Goal: Task Accomplishment & Management: Use online tool/utility

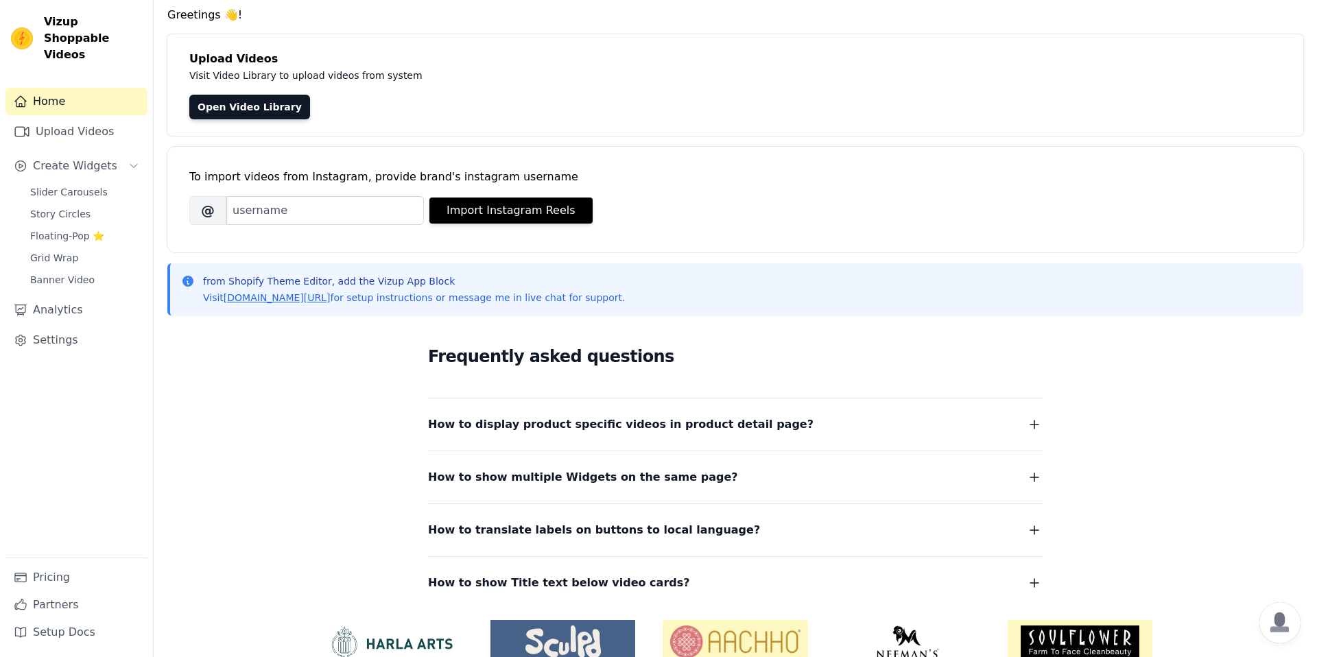
scroll to position [59, 0]
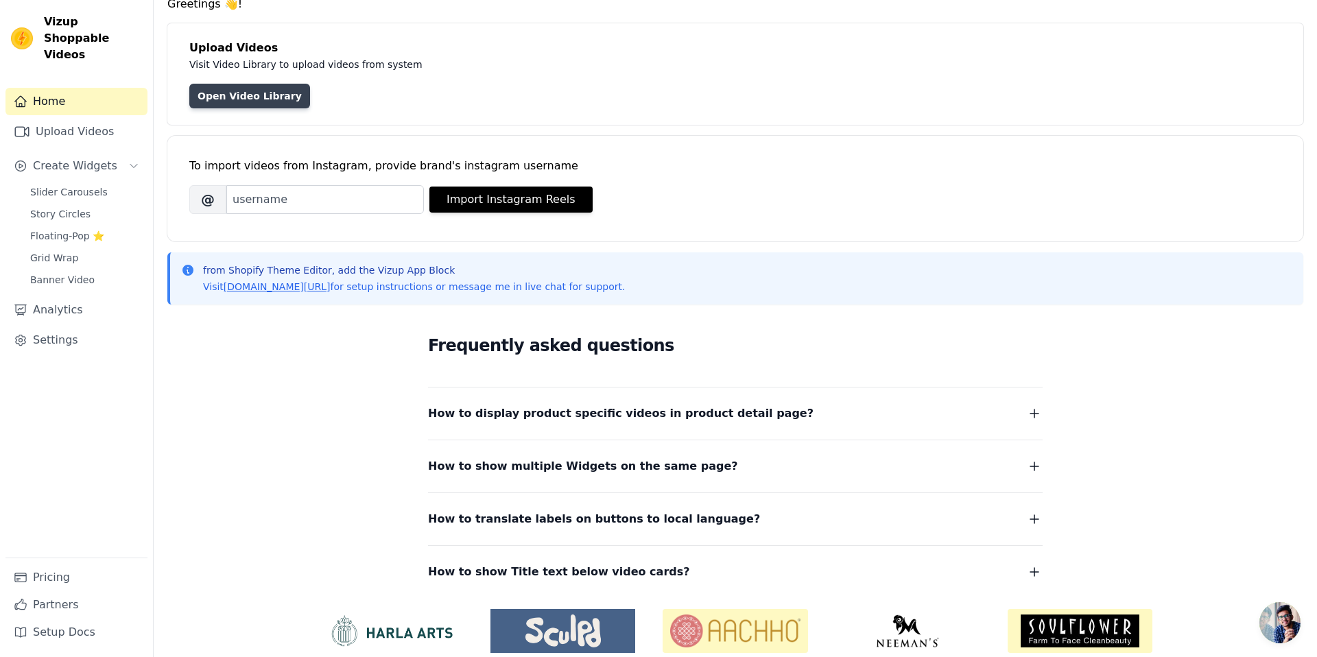
click at [272, 97] on link "Open Video Library" at bounding box center [249, 96] width 121 height 25
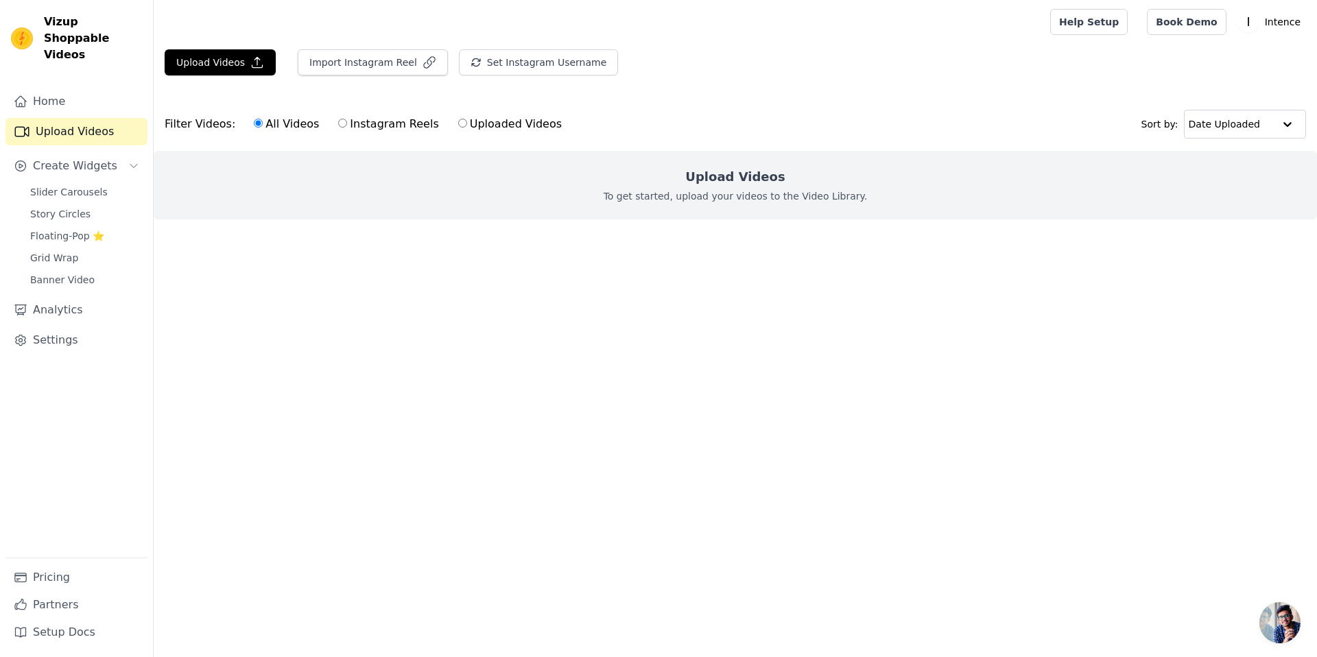
click at [732, 182] on h2 "Upload Videos" at bounding box center [734, 176] width 99 height 19
click at [88, 158] on span "Create Widgets" at bounding box center [75, 166] width 84 height 16
click at [86, 158] on span "Create Widgets" at bounding box center [75, 166] width 84 height 16
click at [77, 185] on span "Slider Carousels" at bounding box center [68, 192] width 77 height 14
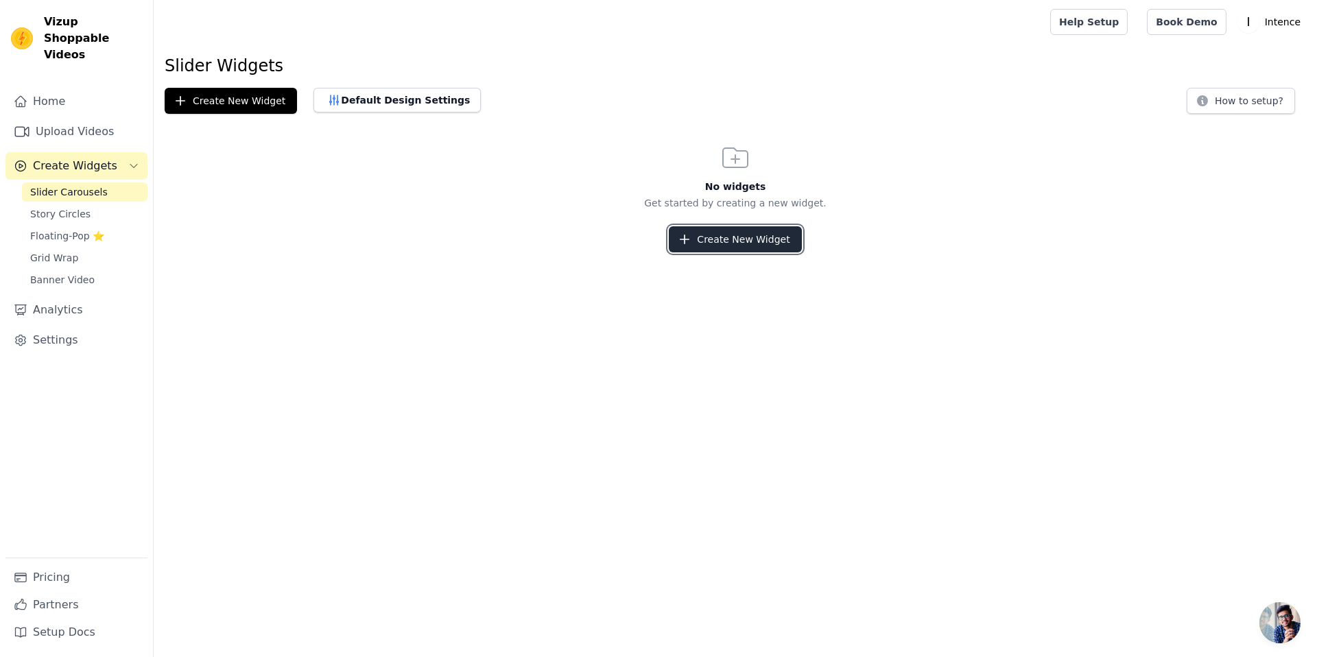
click at [716, 241] on button "Create New Widget" at bounding box center [735, 239] width 132 height 26
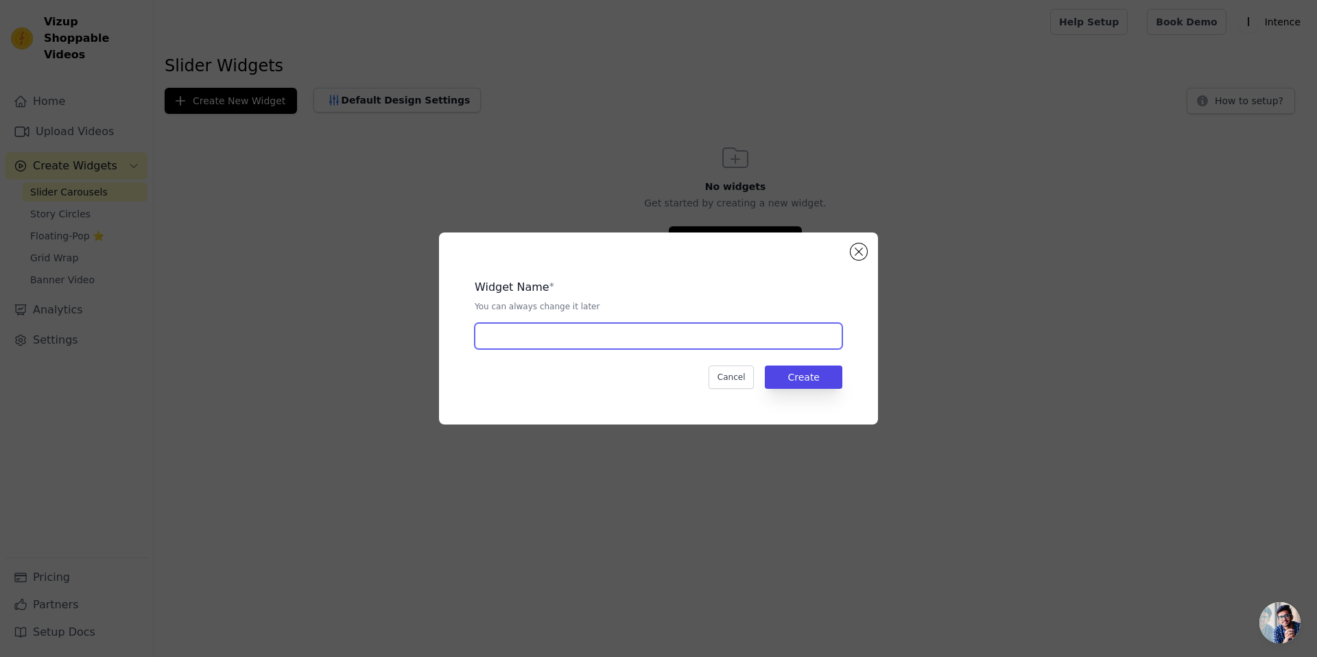
click at [671, 336] on input "text" at bounding box center [659, 336] width 368 height 26
type input "Vidéos"
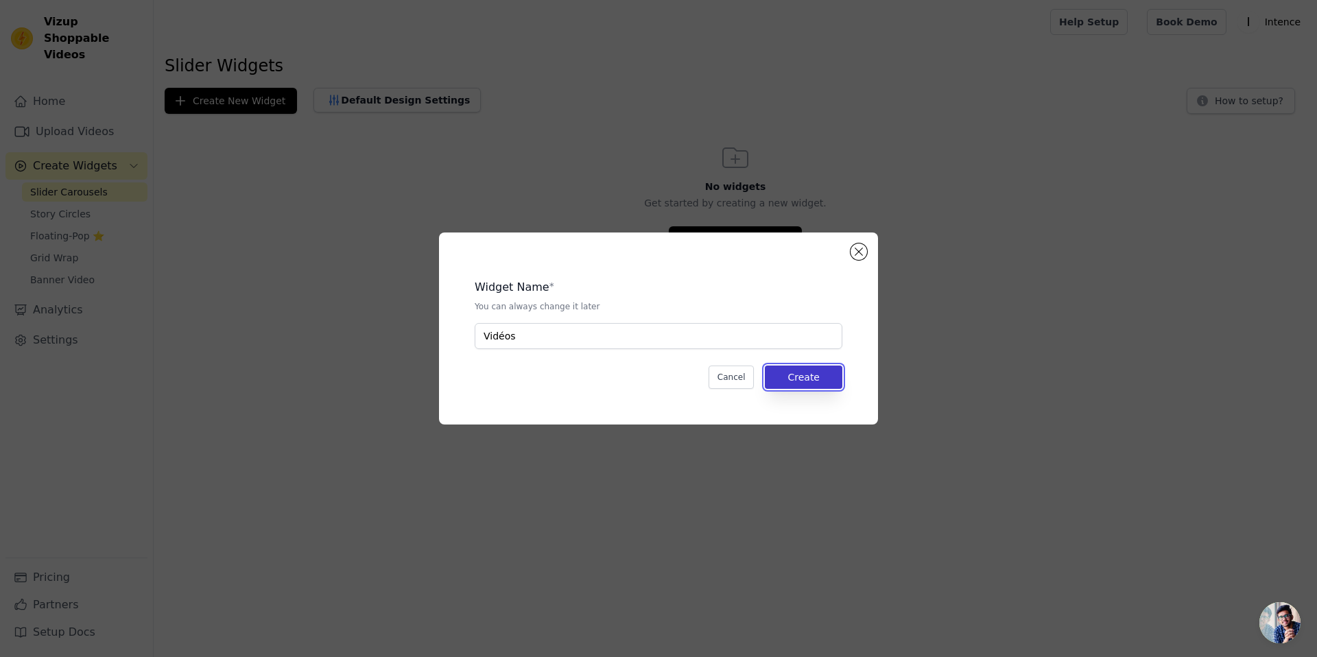
click at [817, 380] on button "Create" at bounding box center [803, 377] width 77 height 23
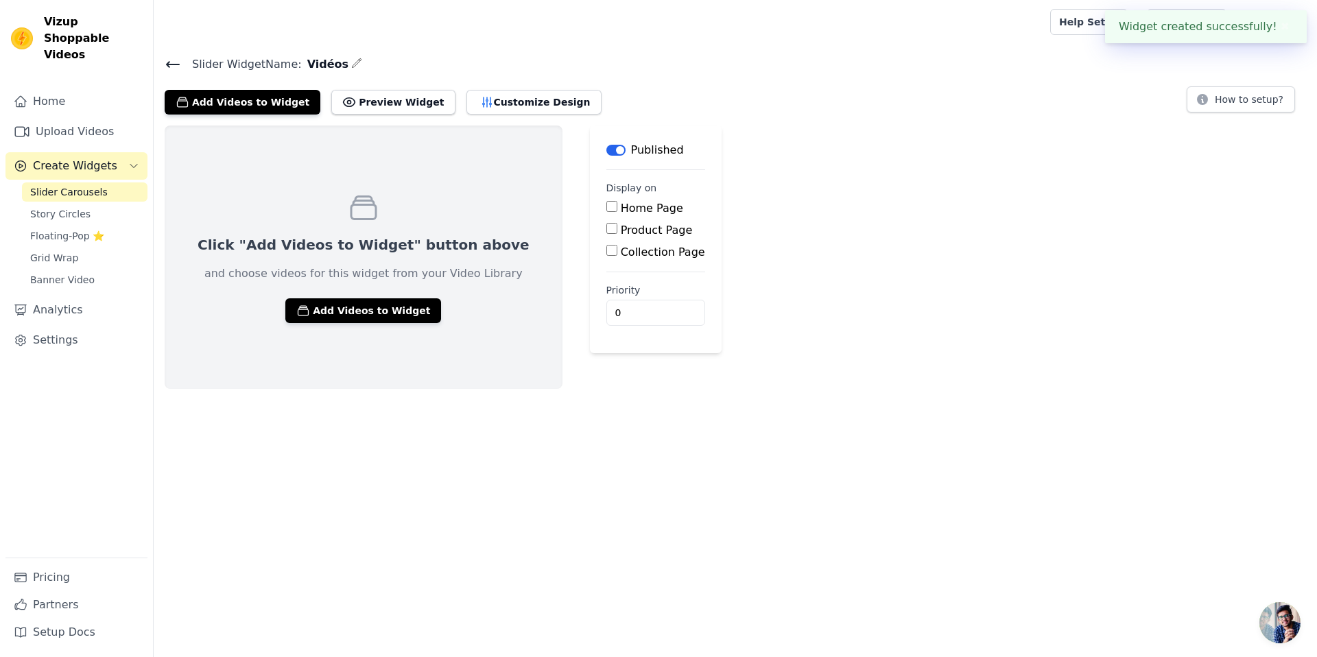
click at [606, 195] on fieldset "Display on Home Page Product Page Collection Page" at bounding box center [655, 221] width 99 height 80
click at [606, 203] on div "Home Page" at bounding box center [655, 208] width 99 height 16
click at [606, 204] on input "Home Page" at bounding box center [611, 206] width 11 height 11
checkbox input "true"
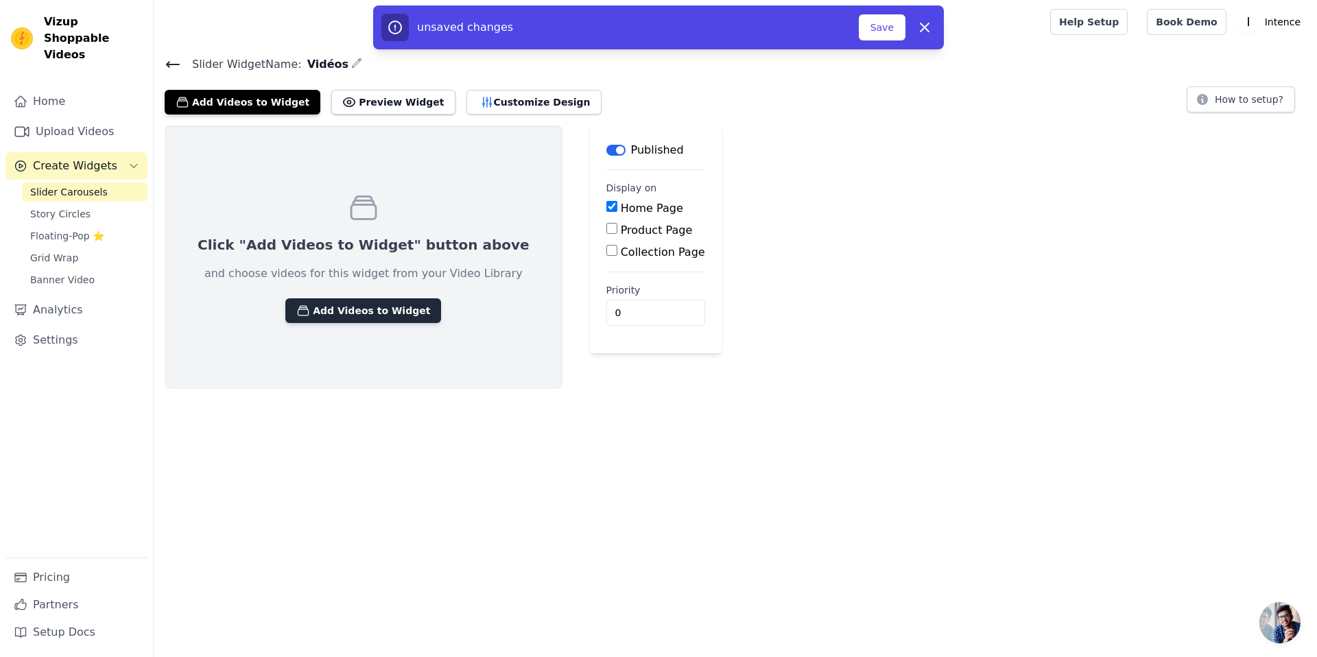
click at [365, 311] on button "Add Videos to Widget" at bounding box center [363, 310] width 156 height 25
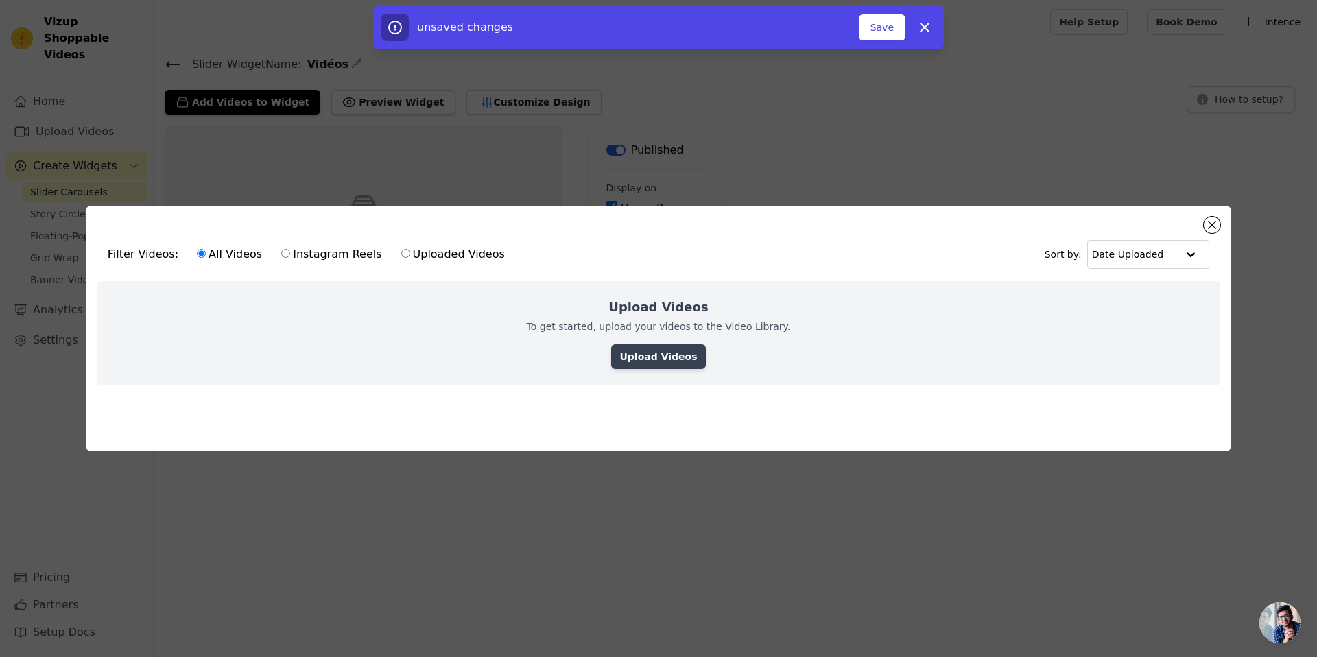
click at [667, 357] on link "Upload Videos" at bounding box center [658, 356] width 94 height 25
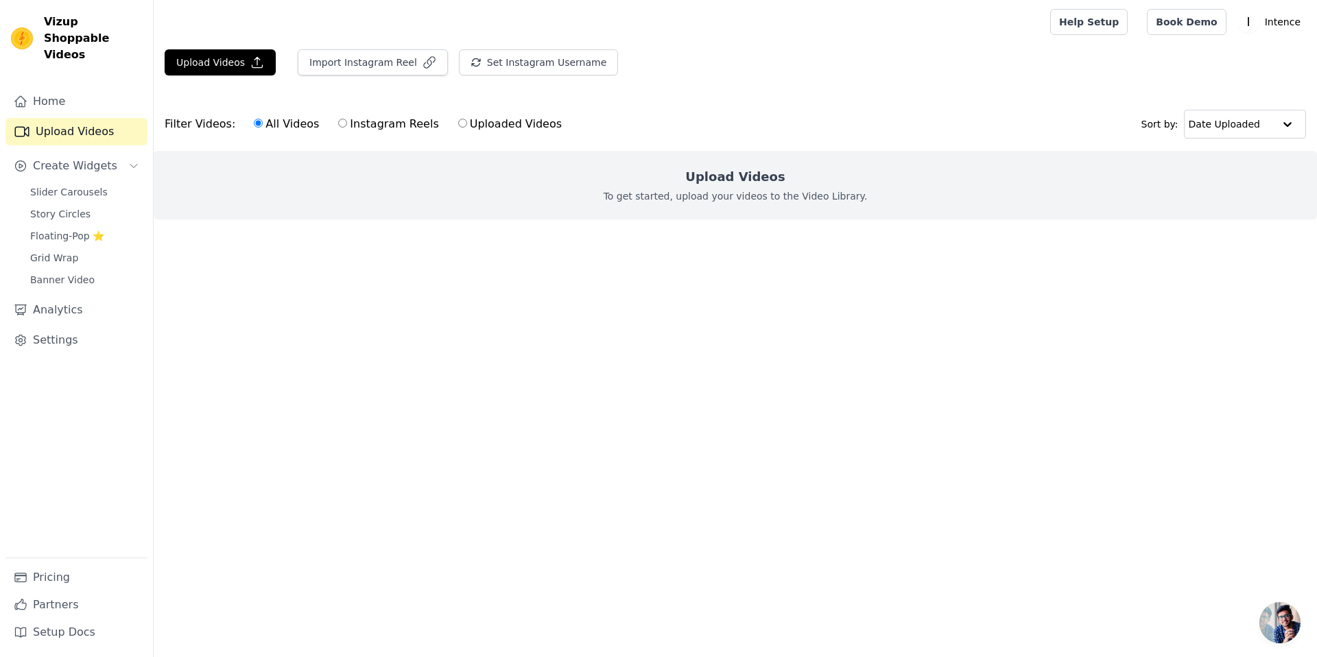
click at [652, 217] on div "Upload Videos To get started, upload your videos to the Video Library." at bounding box center [735, 185] width 1163 height 69
click at [230, 58] on button "Upload Videos" at bounding box center [220, 62] width 111 height 26
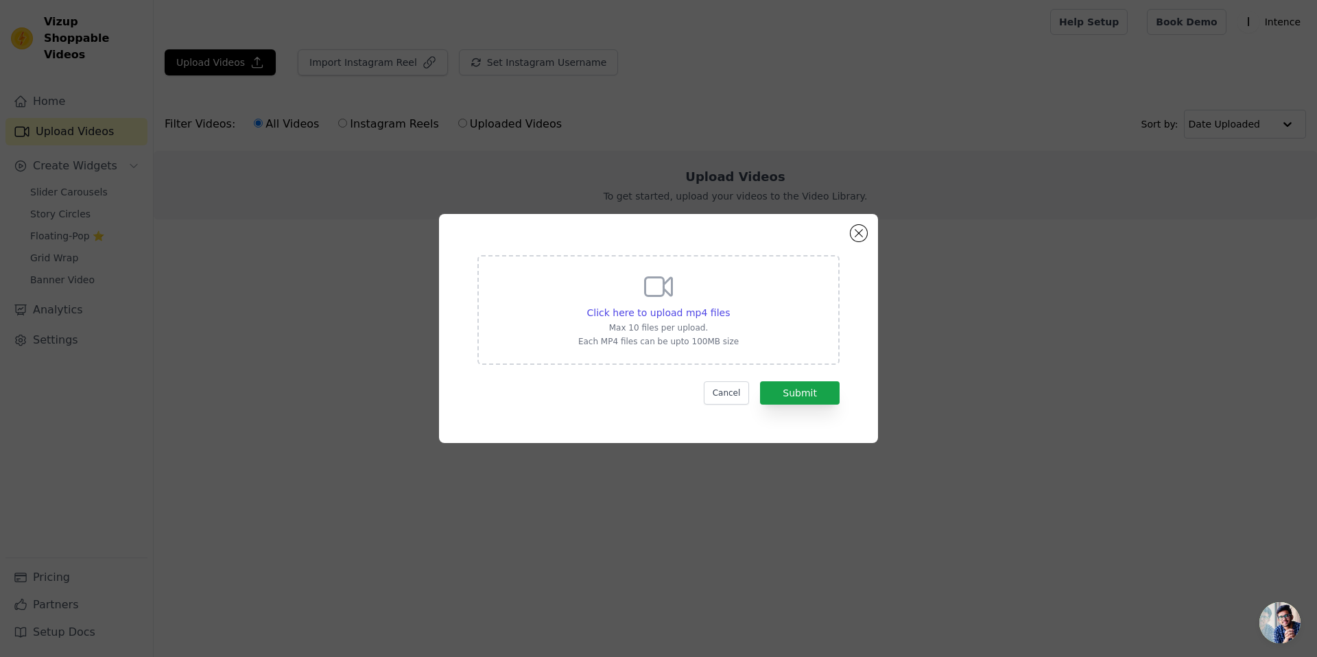
click at [643, 304] on div "Click here to upload mp4 files Max 10 files per upload. Each MP4 files can be u…" at bounding box center [658, 308] width 160 height 77
click at [729, 305] on input "Click here to upload mp4 files Max 10 files per upload. Each MP4 files can be u…" at bounding box center [729, 305] width 1 height 1
type input "C:\fakepath\Test intence2.mp4"
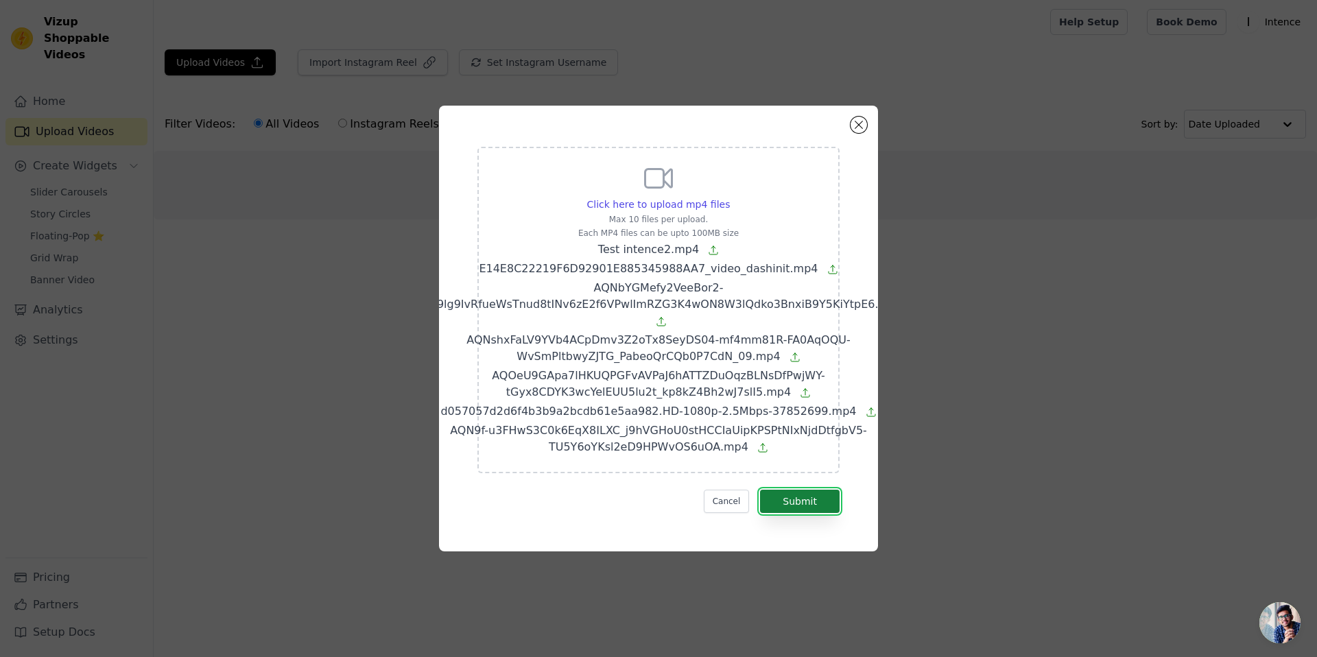
click at [824, 499] on button "Submit" at bounding box center [800, 501] width 80 height 23
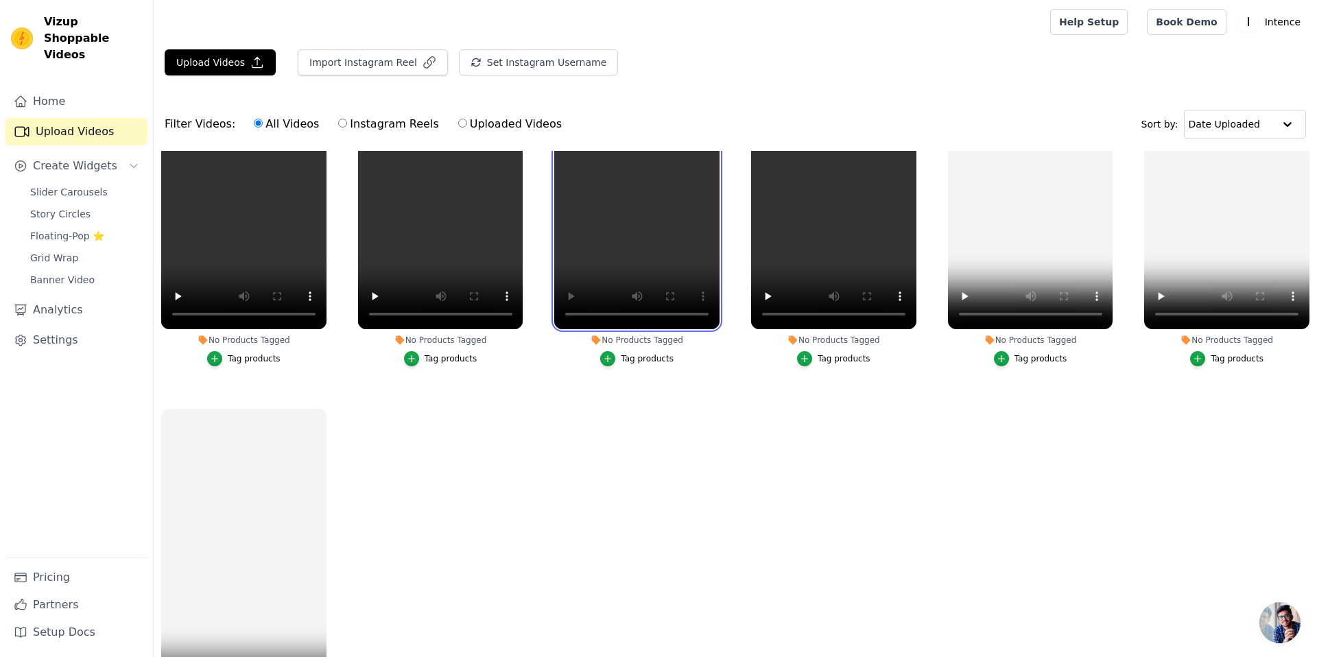
scroll to position [133, 0]
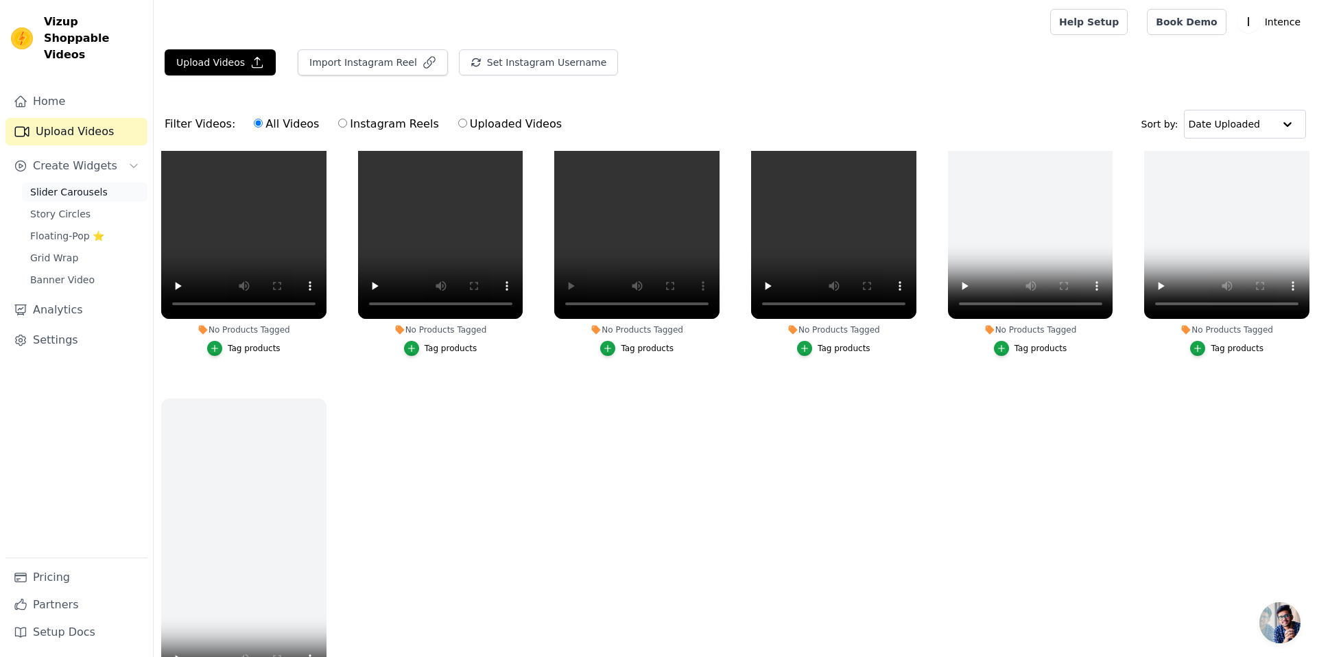
click at [69, 185] on span "Slider Carousels" at bounding box center [68, 192] width 77 height 14
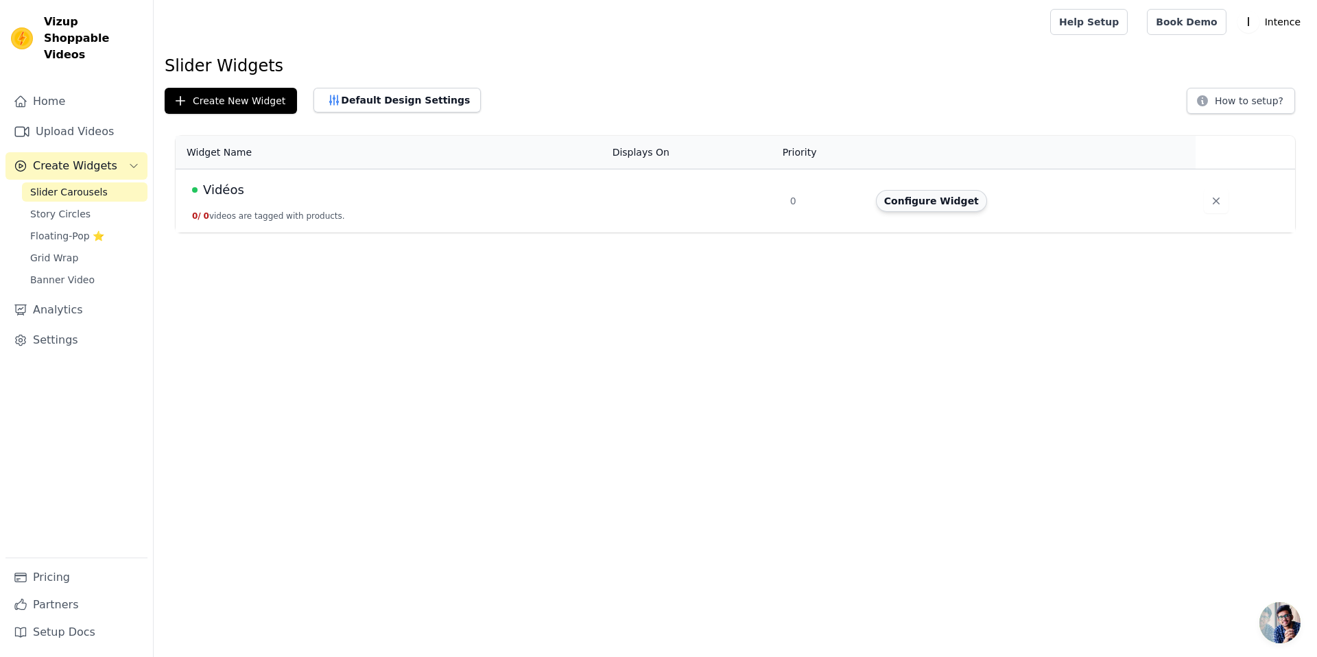
click at [924, 200] on button "Configure Widget" at bounding box center [931, 201] width 111 height 22
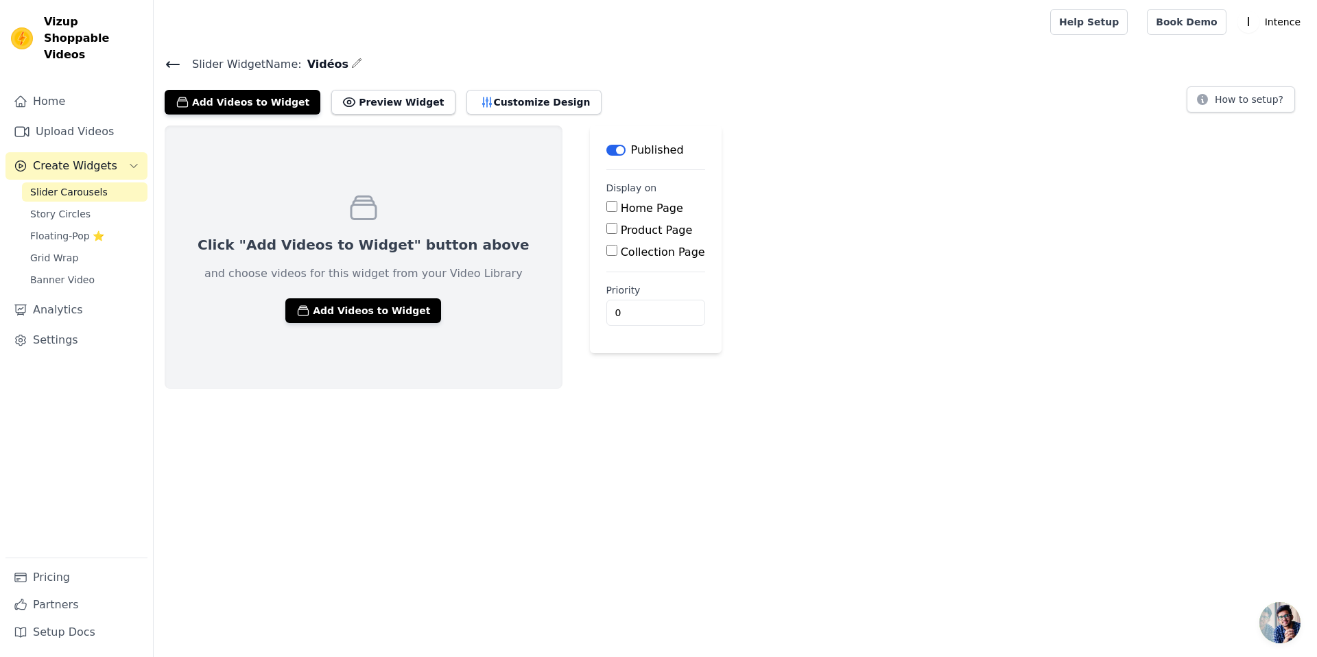
click at [621, 206] on label "Home Page" at bounding box center [652, 208] width 62 height 13
click at [606, 206] on input "Home Page" at bounding box center [611, 206] width 11 height 11
checkbox input "true"
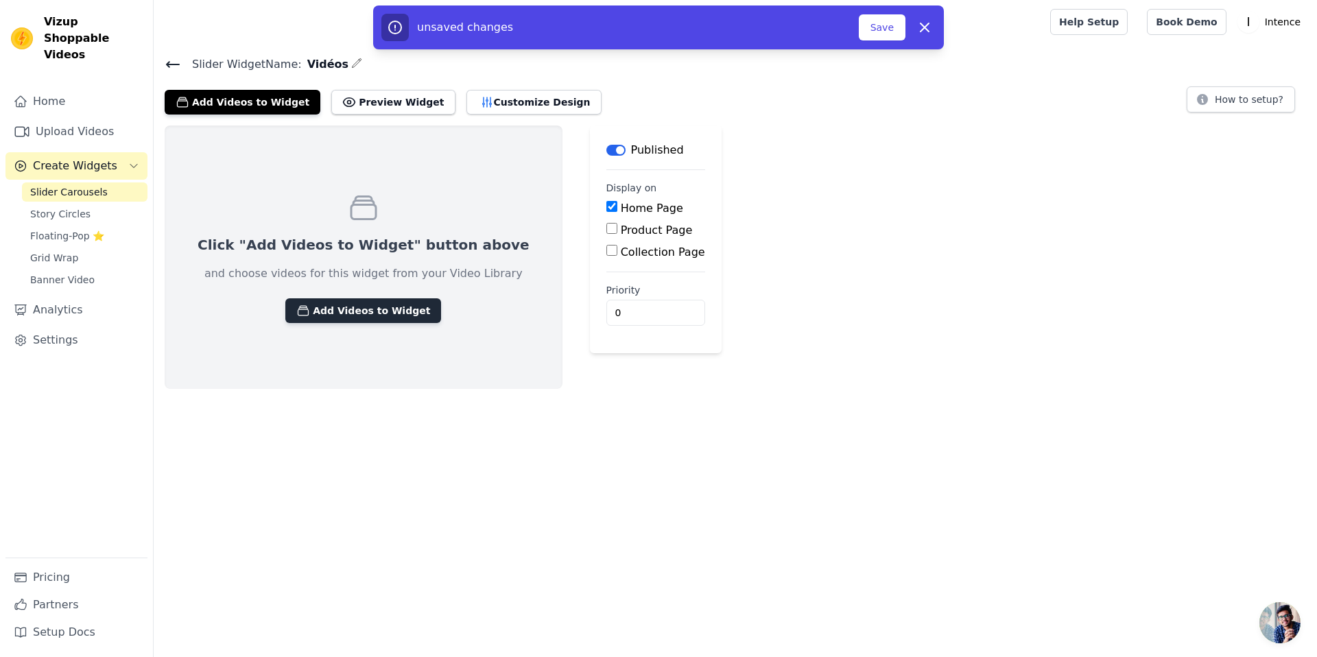
click at [361, 313] on button "Add Videos to Widget" at bounding box center [363, 310] width 156 height 25
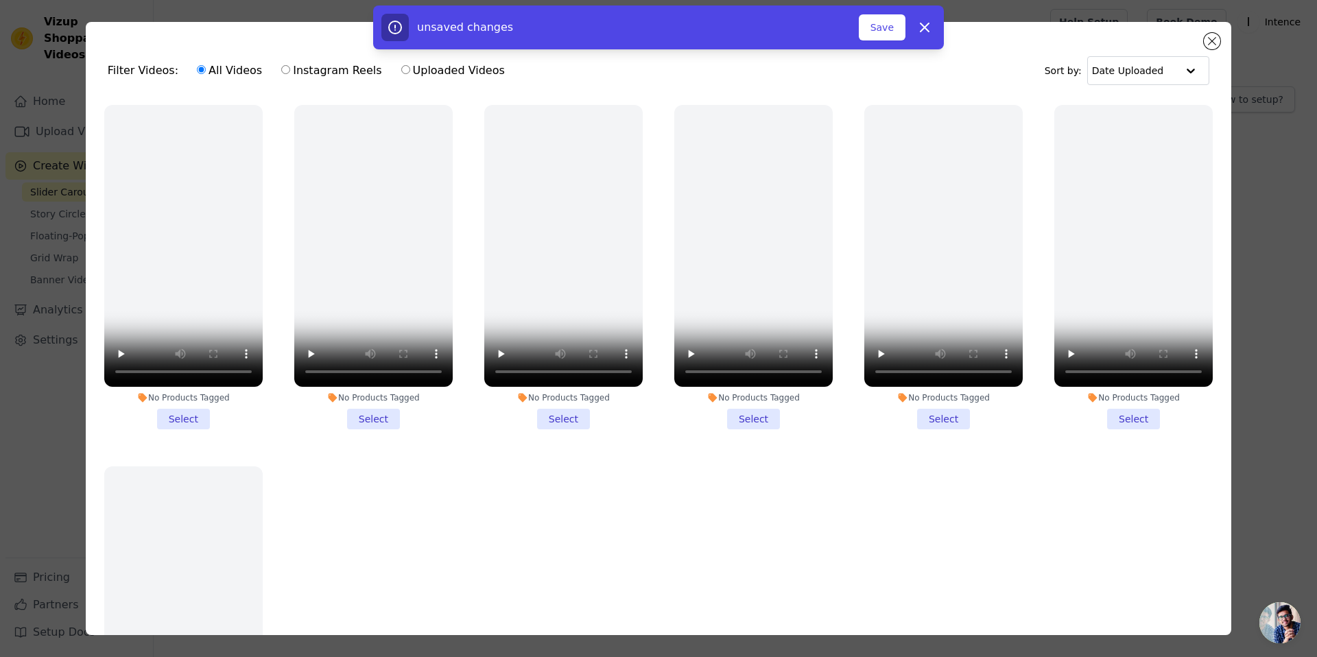
click at [190, 415] on li "No Products Tagged Select" at bounding box center [183, 267] width 158 height 324
click at [0, 0] on input "No Products Tagged Select" at bounding box center [0, 0] width 0 height 0
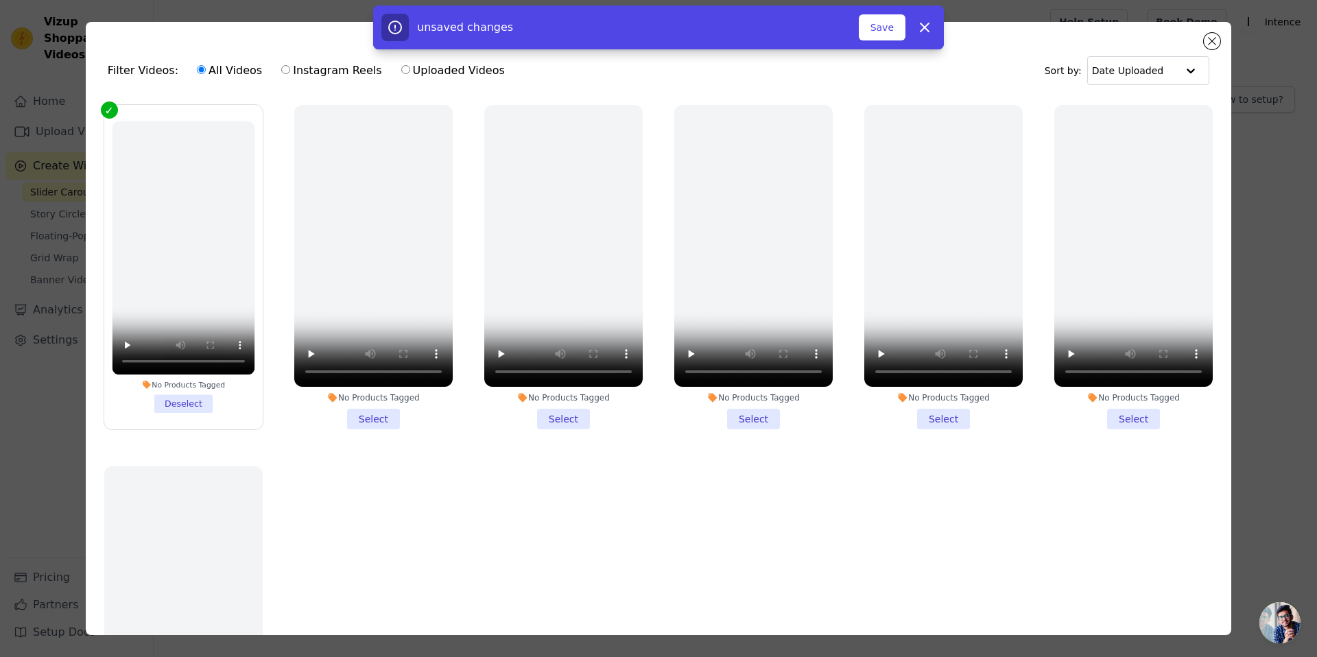
click at [385, 417] on li "No Products Tagged Select" at bounding box center [373, 267] width 158 height 324
click at [0, 0] on input "No Products Tagged Select" at bounding box center [0, 0] width 0 height 0
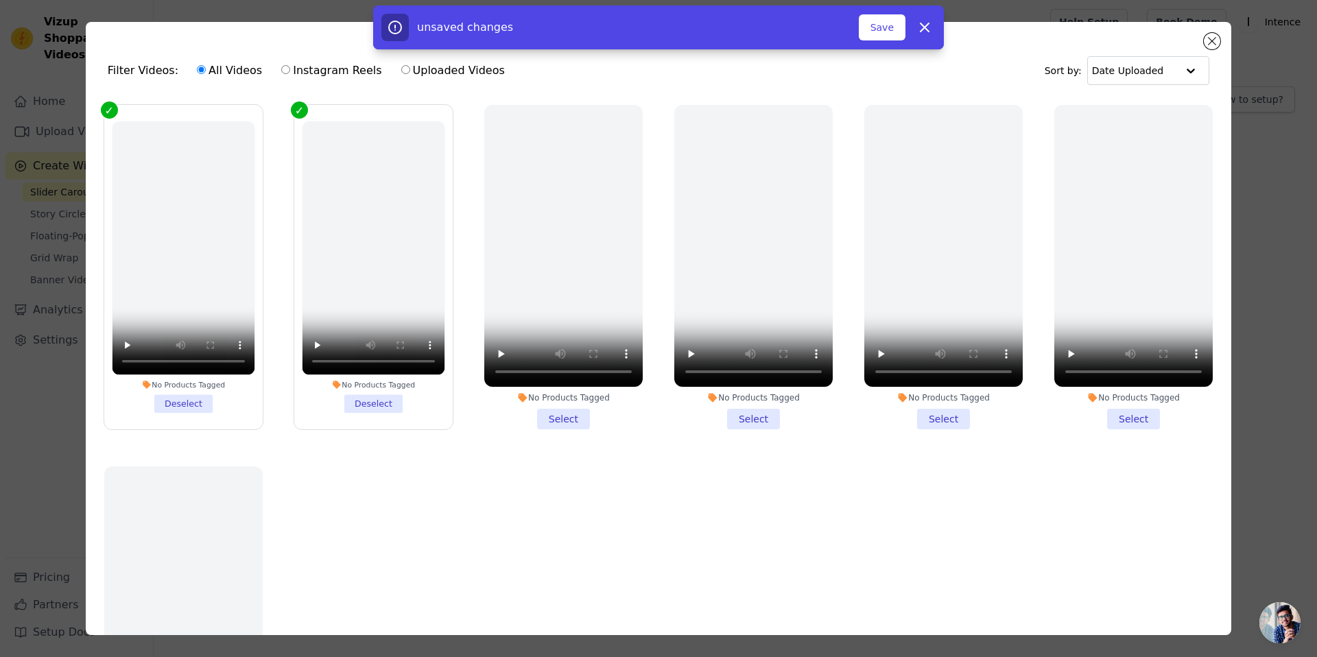
click at [562, 416] on li "No Products Tagged Select" at bounding box center [563, 267] width 158 height 324
click at [0, 0] on input "No Products Tagged Select" at bounding box center [0, 0] width 0 height 0
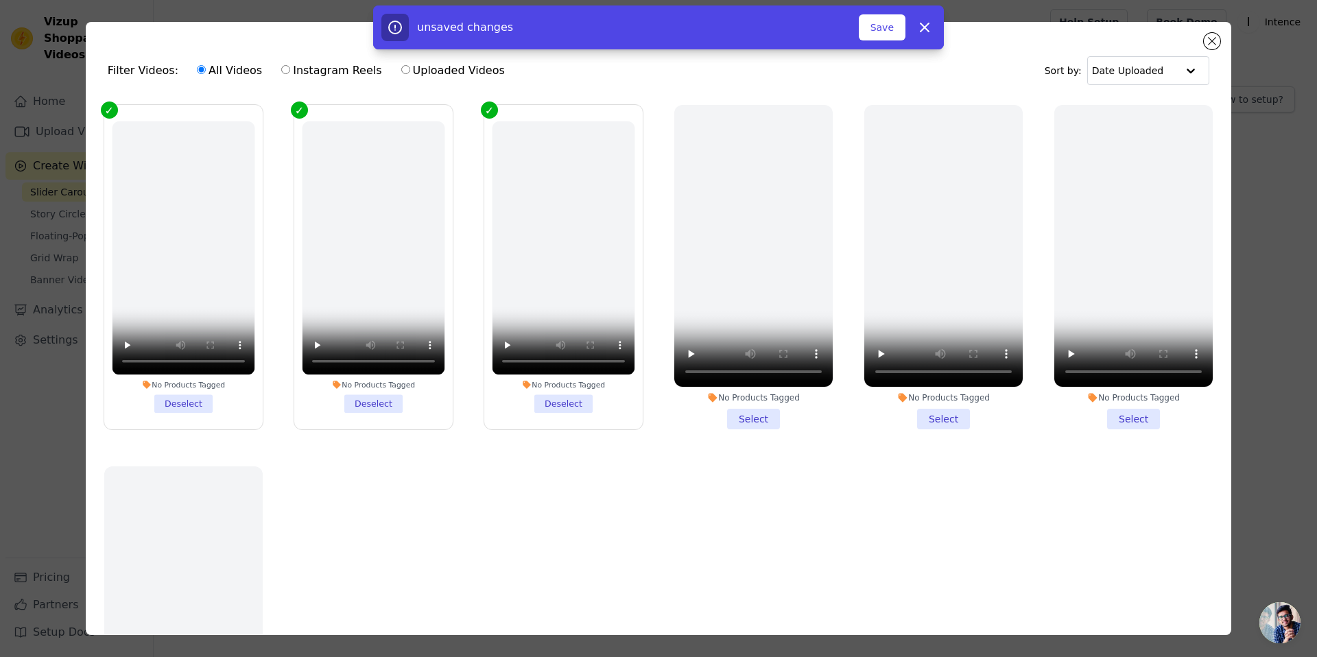
drag, startPoint x: 959, startPoint y: 420, endPoint x: 1091, endPoint y: 427, distance: 131.9
click at [959, 420] on li "No Products Tagged Select" at bounding box center [943, 267] width 158 height 324
click at [0, 0] on input "No Products Tagged Select" at bounding box center [0, 0] width 0 height 0
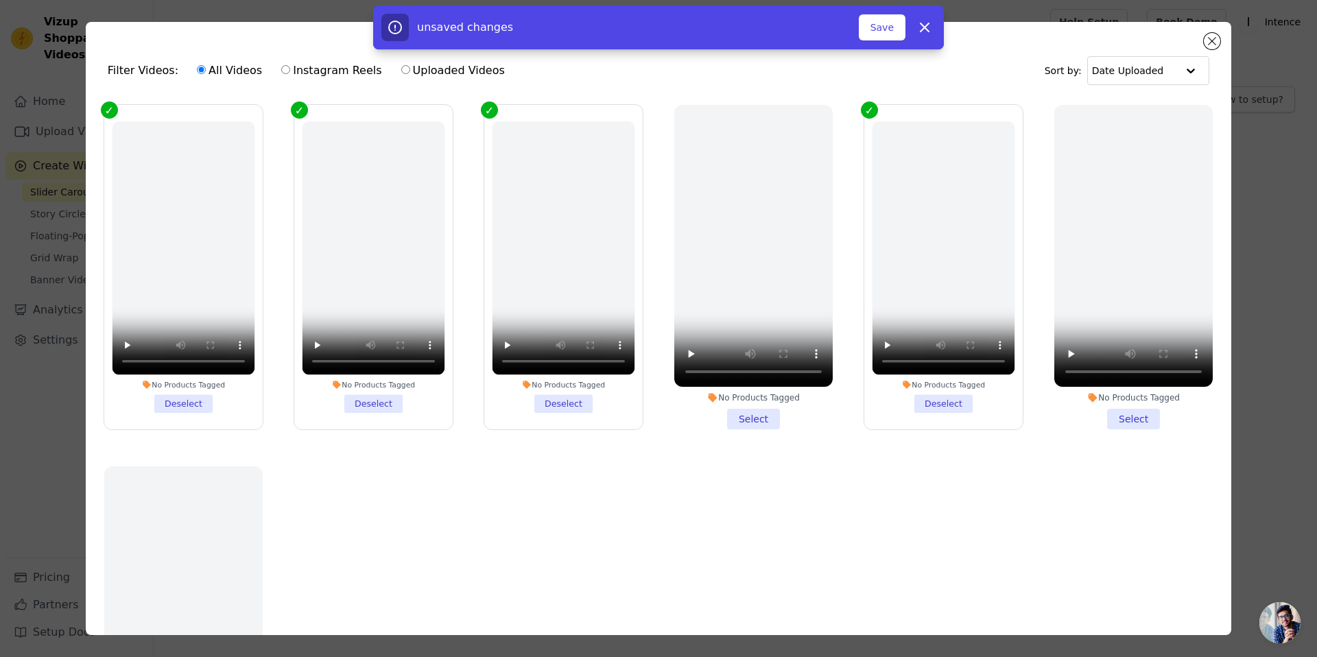
click at [1150, 422] on li "No Products Tagged Select" at bounding box center [1133, 267] width 158 height 324
click at [0, 0] on input "No Products Tagged Select" at bounding box center [0, 0] width 0 height 0
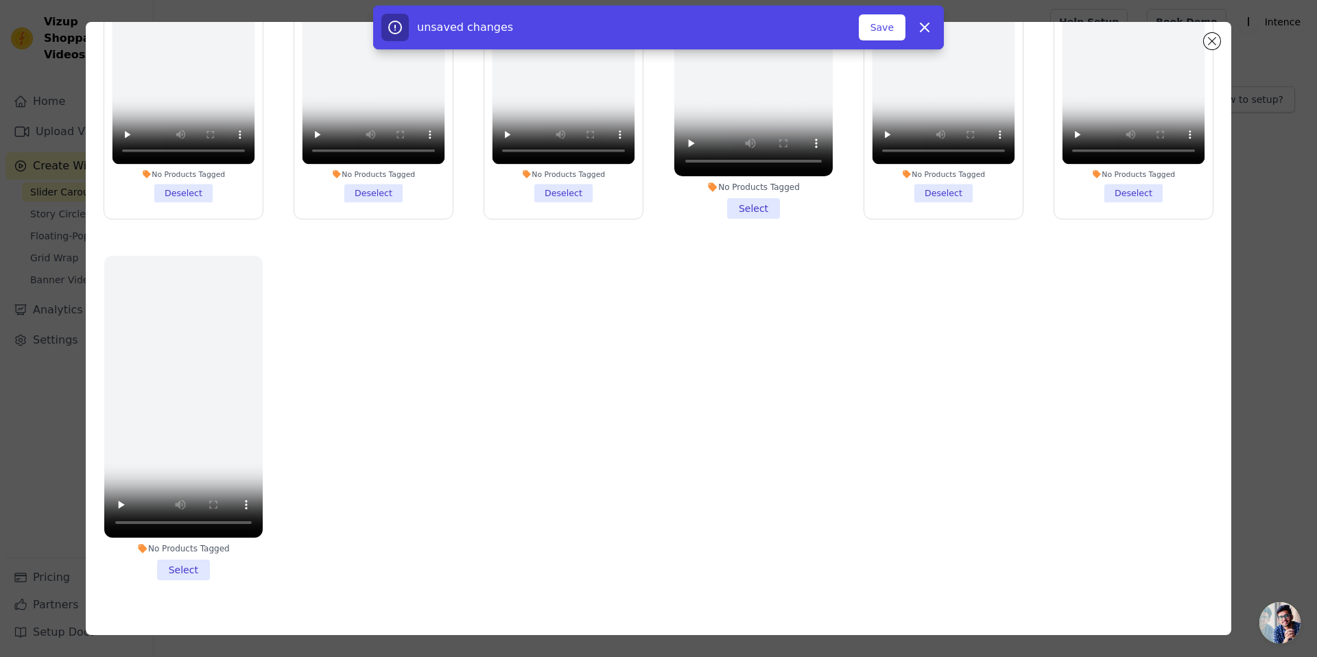
scroll to position [119, 0]
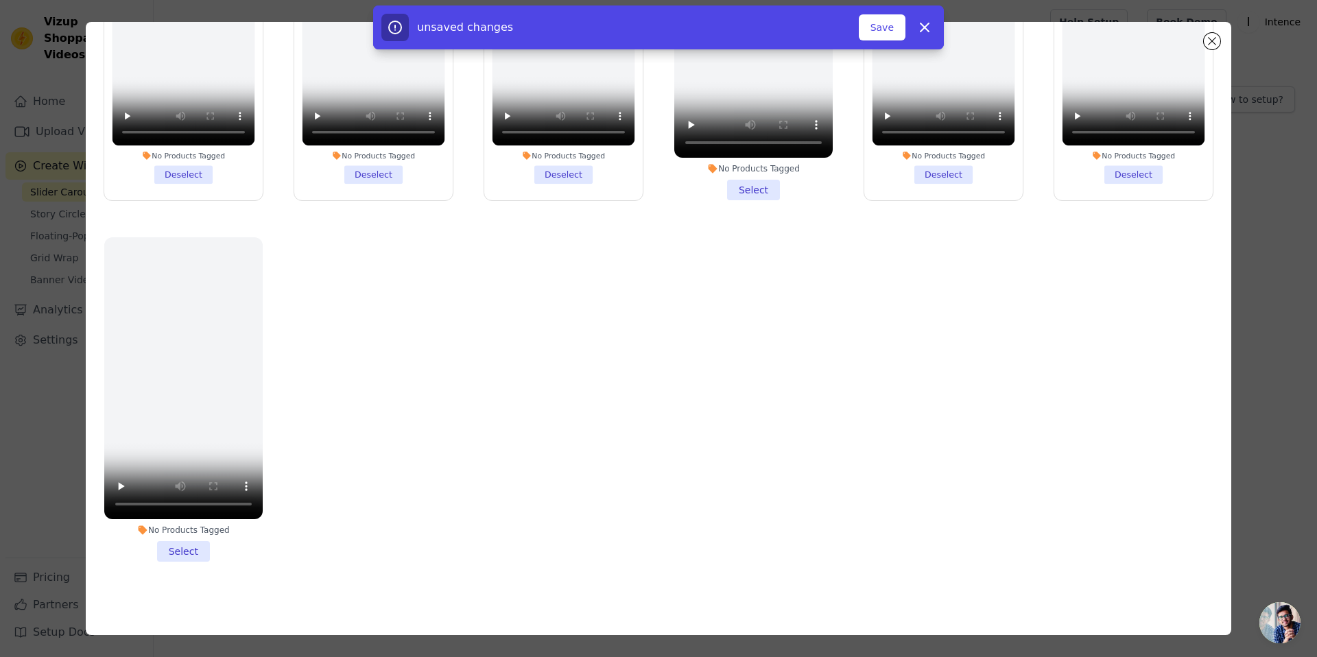
click at [191, 552] on li "No Products Tagged Select" at bounding box center [183, 399] width 158 height 324
click at [0, 0] on input "No Products Tagged Select" at bounding box center [0, 0] width 0 height 0
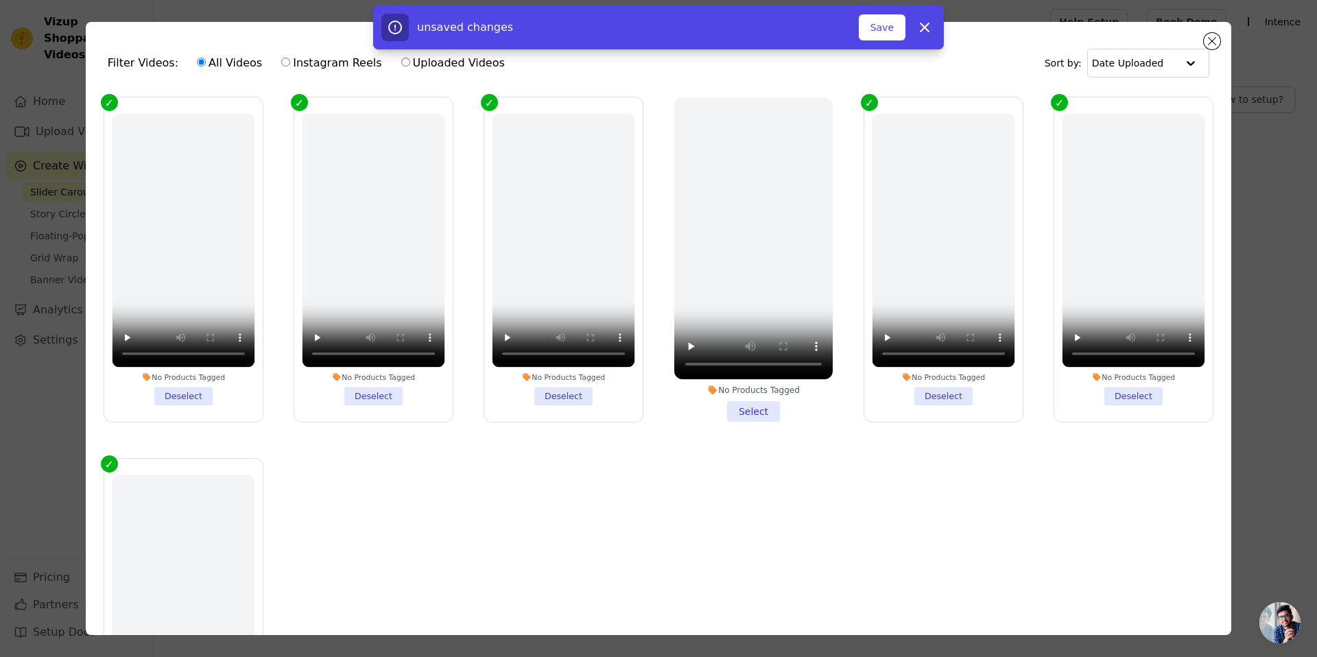
scroll to position [0, 0]
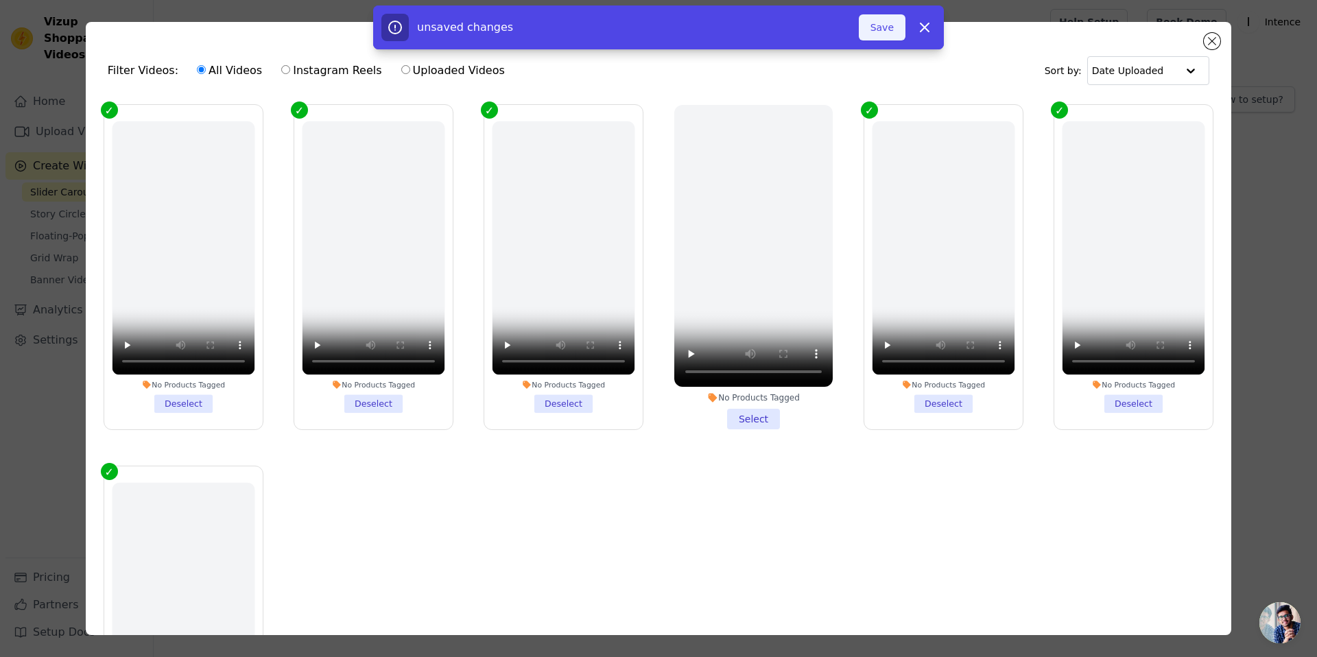
click at [881, 34] on button "Save" at bounding box center [882, 27] width 47 height 26
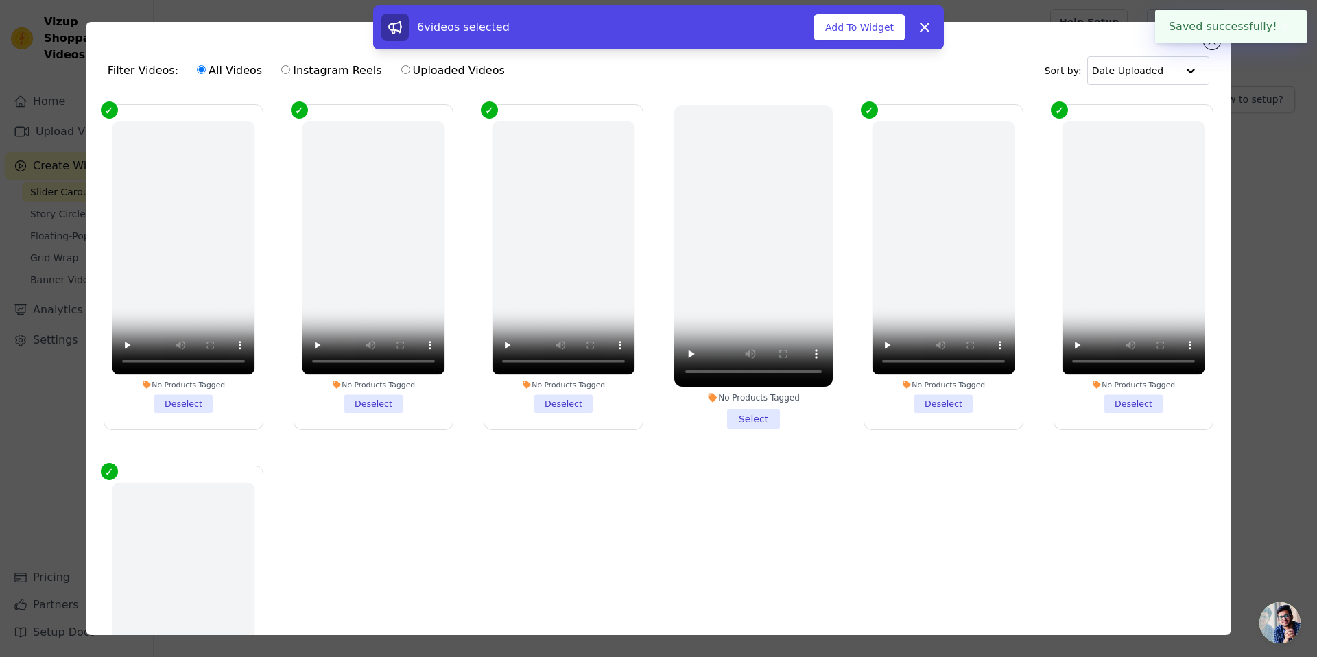
click at [1213, 46] on div "6 videos selected Add To Widget Dismiss" at bounding box center [658, 29] width 1317 height 49
click at [1252, 115] on div "Filter Videos: All Videos Instagram Reels Uploaded Videos Sort by: Date Uploade…" at bounding box center [658, 328] width 1273 height 657
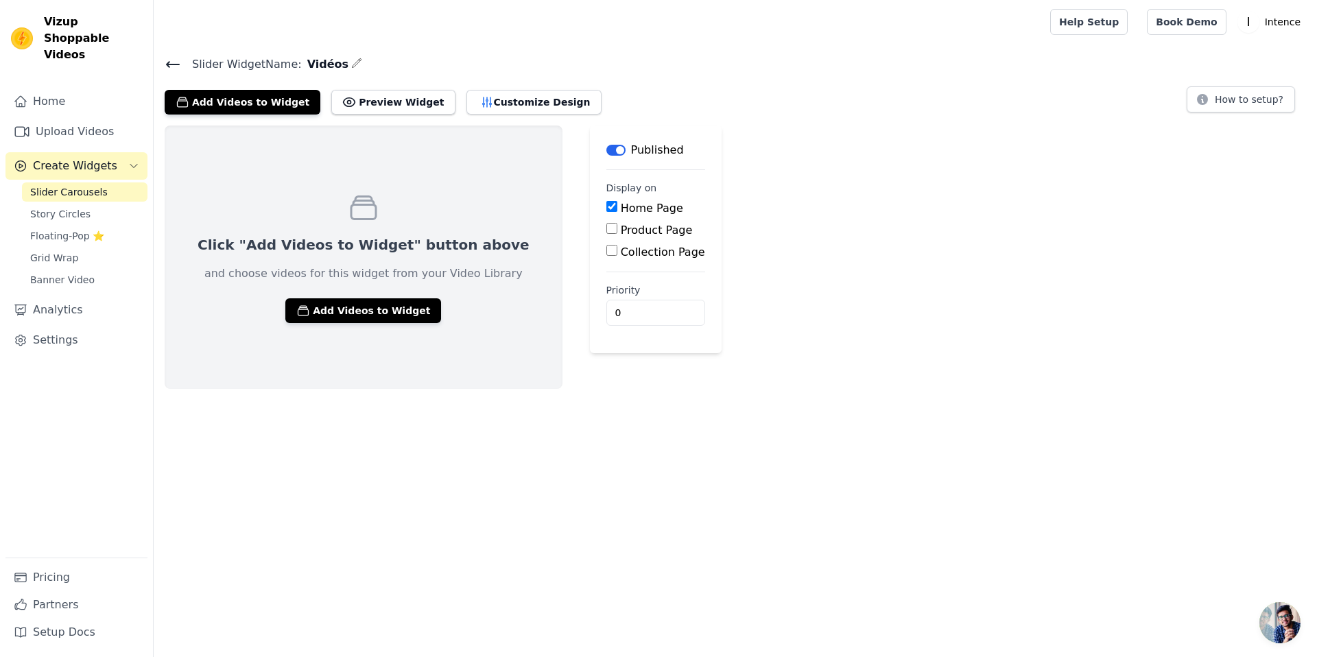
click at [438, 252] on p "Click "Add Videos to Widget" button above" at bounding box center [364, 244] width 332 height 19
click at [379, 313] on button "Add Videos to Widget" at bounding box center [363, 310] width 156 height 25
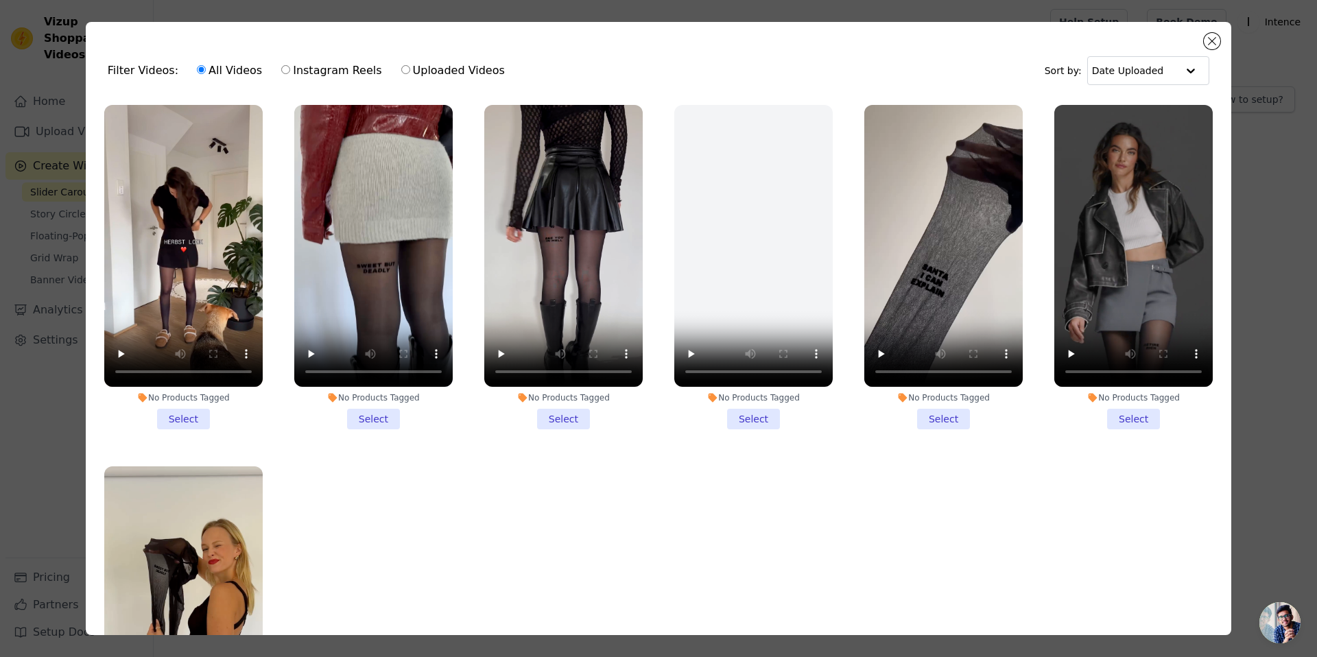
click at [182, 422] on li "No Products Tagged Select" at bounding box center [183, 267] width 158 height 324
click at [0, 0] on input "No Products Tagged Select" at bounding box center [0, 0] width 0 height 0
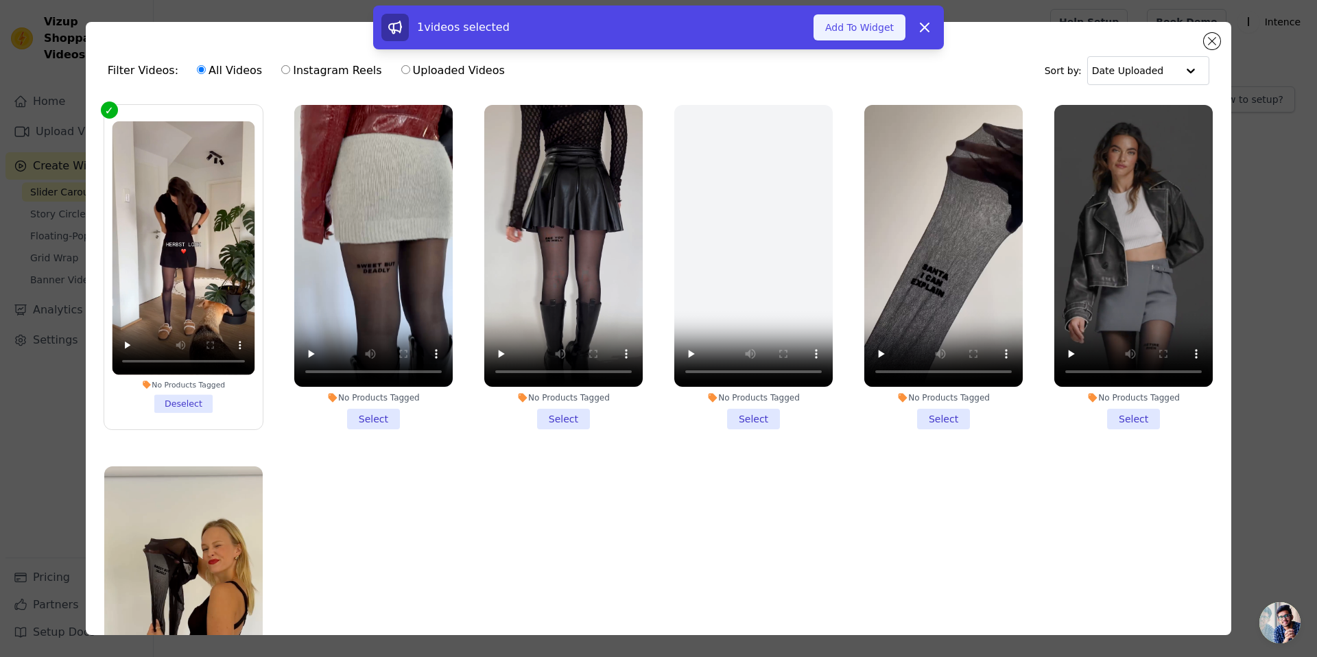
click at [847, 33] on button "Add To Widget" at bounding box center [859, 27] width 92 height 26
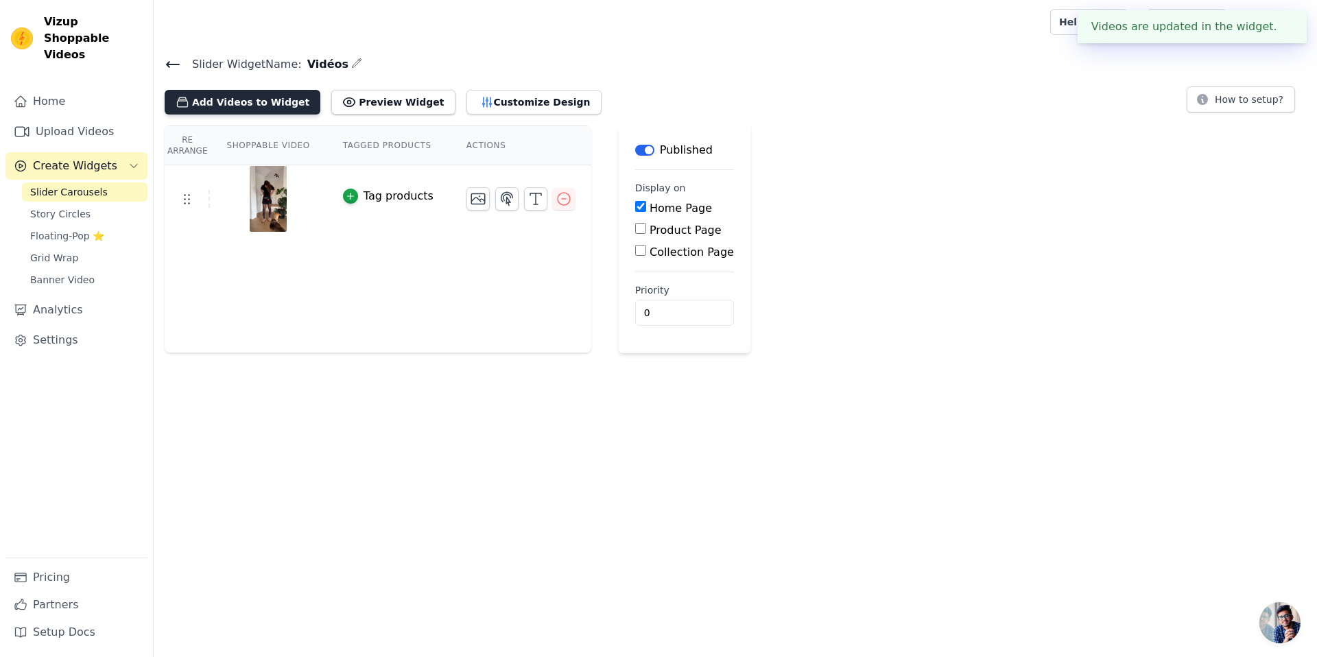
click at [241, 100] on button "Add Videos to Widget" at bounding box center [243, 102] width 156 height 25
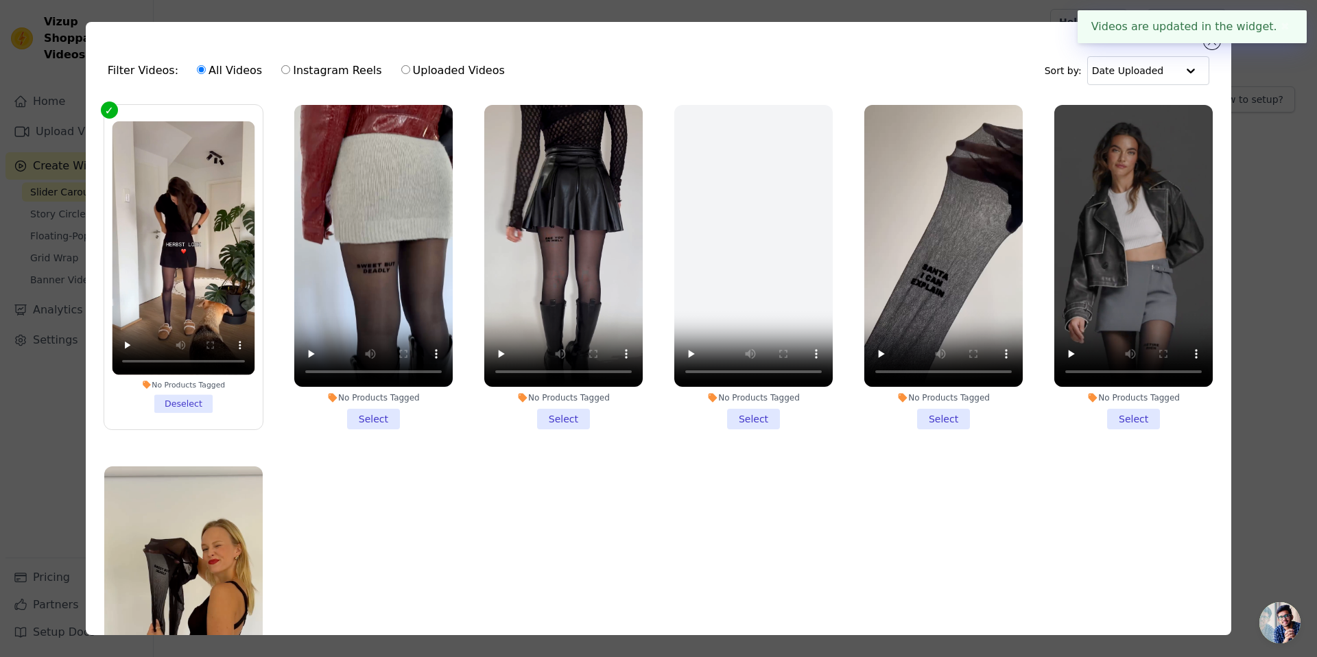
click at [374, 423] on li "No Products Tagged Select" at bounding box center [373, 267] width 158 height 324
click at [0, 0] on input "No Products Tagged Select" at bounding box center [0, 0] width 0 height 0
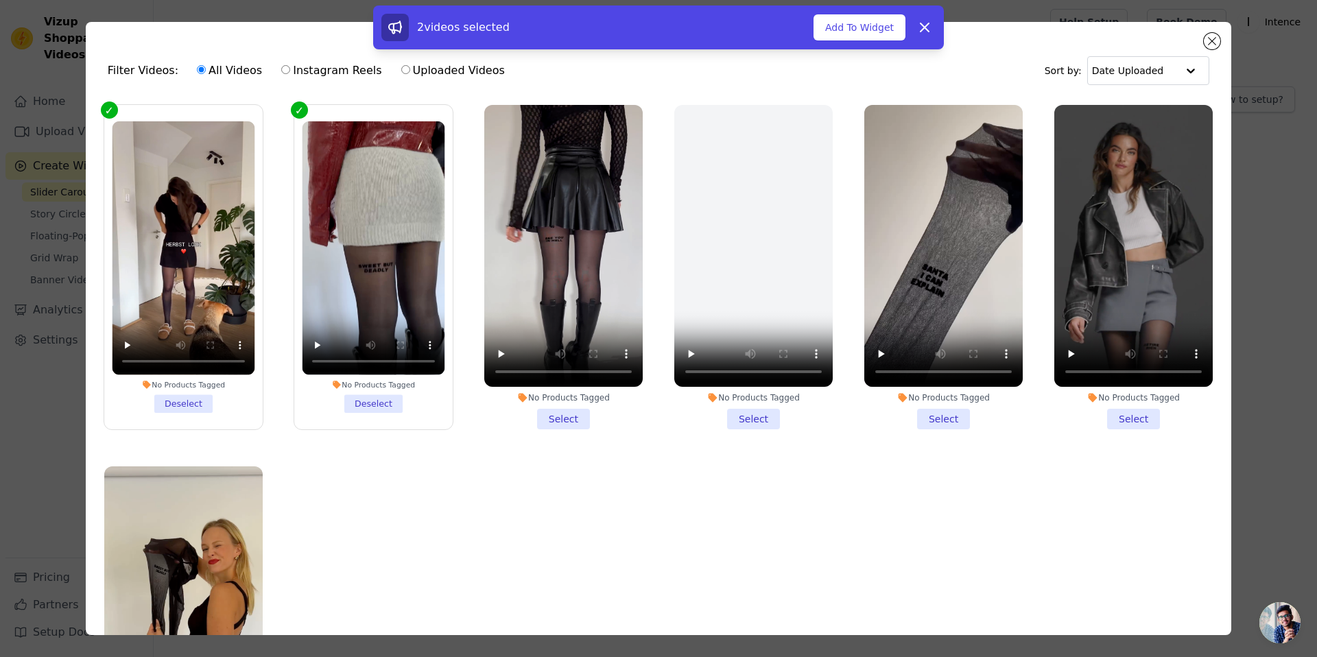
click at [569, 419] on li "No Products Tagged Select" at bounding box center [563, 267] width 158 height 324
click at [0, 0] on input "No Products Tagged Select" at bounding box center [0, 0] width 0 height 0
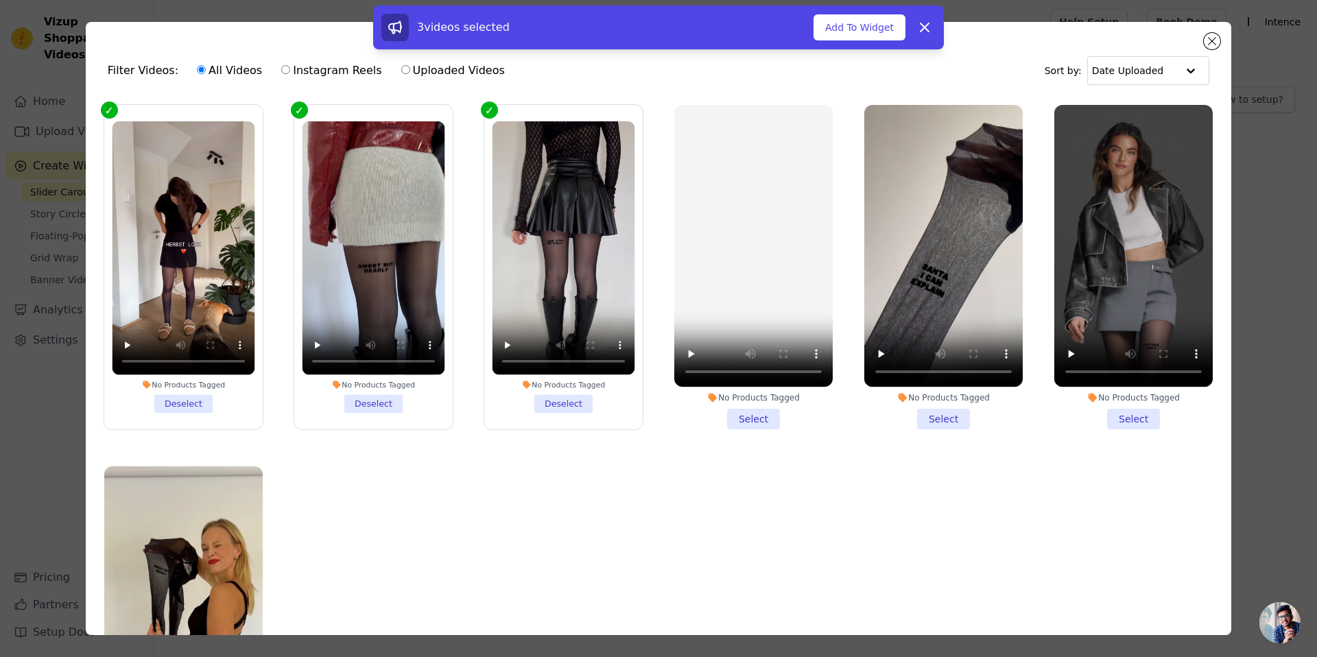
click at [964, 418] on li "No Products Tagged Select" at bounding box center [943, 267] width 158 height 324
click at [0, 0] on input "No Products Tagged Select" at bounding box center [0, 0] width 0 height 0
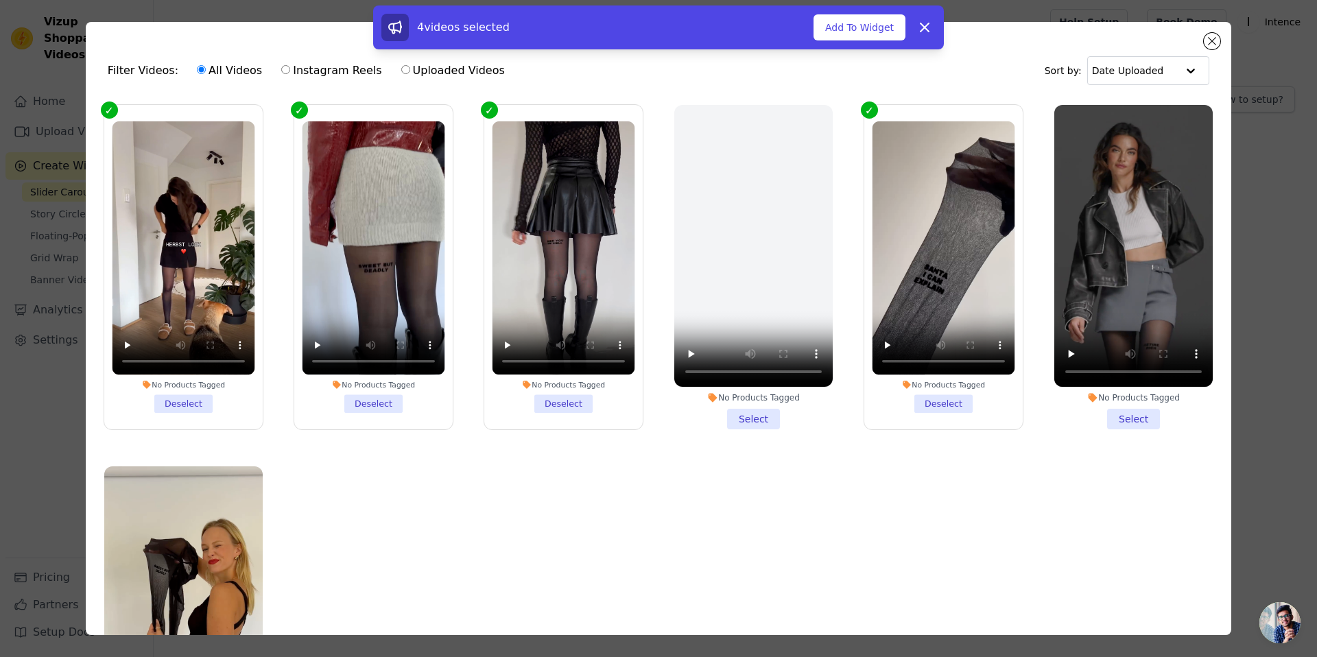
click at [1148, 418] on li "No Products Tagged Select" at bounding box center [1133, 267] width 158 height 324
click at [0, 0] on input "No Products Tagged Select" at bounding box center [0, 0] width 0 height 0
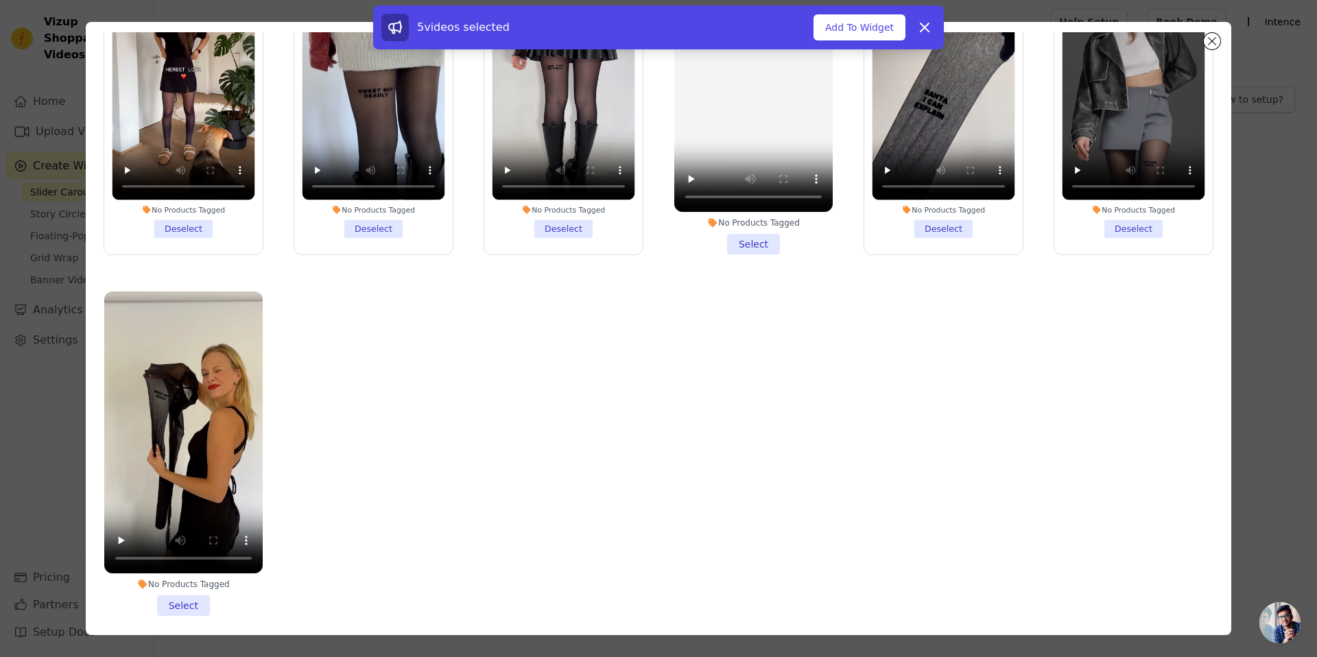
scroll to position [119, 0]
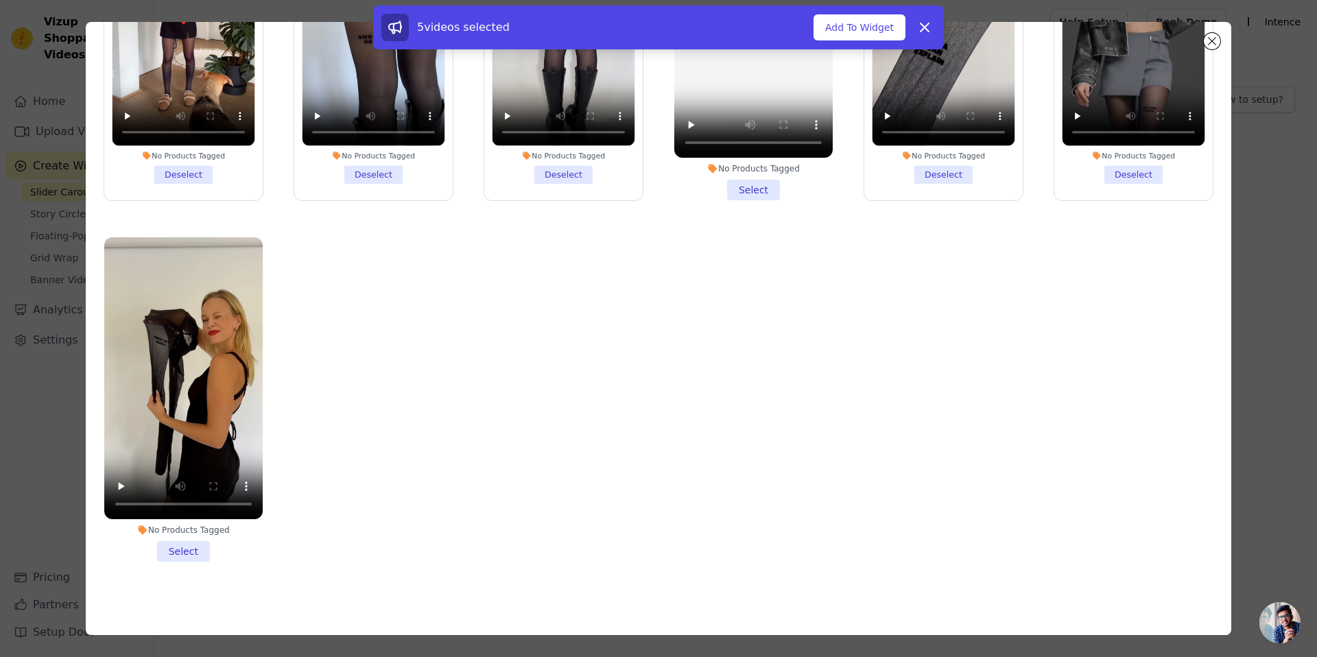
click at [180, 552] on li "No Products Tagged Select" at bounding box center [183, 399] width 158 height 324
click at [0, 0] on input "No Products Tagged Select" at bounding box center [0, 0] width 0 height 0
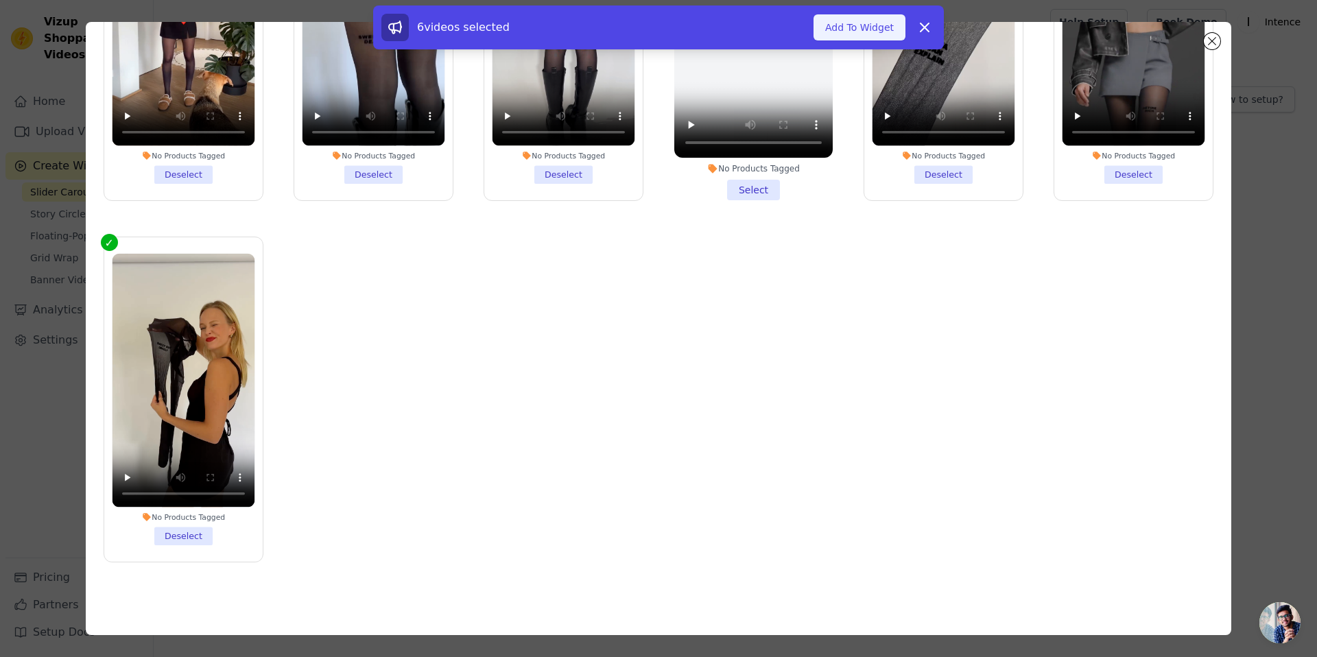
click at [852, 23] on button "Add To Widget" at bounding box center [859, 27] width 92 height 26
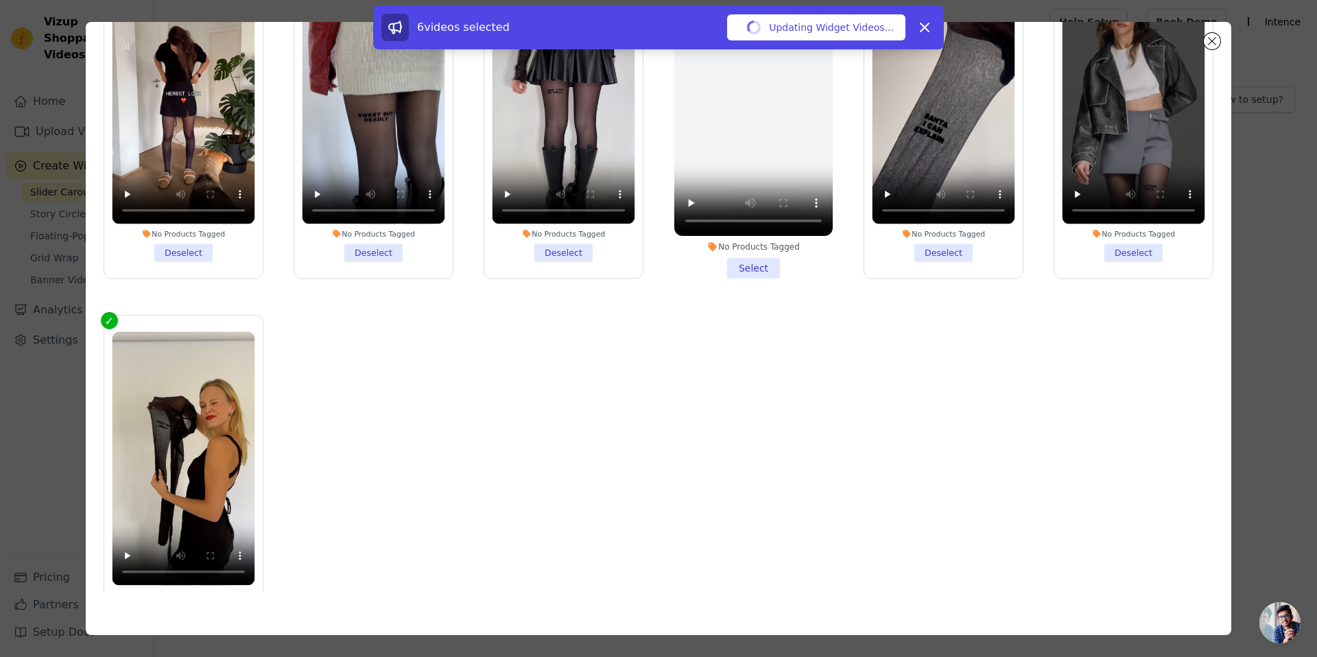
scroll to position [0, 0]
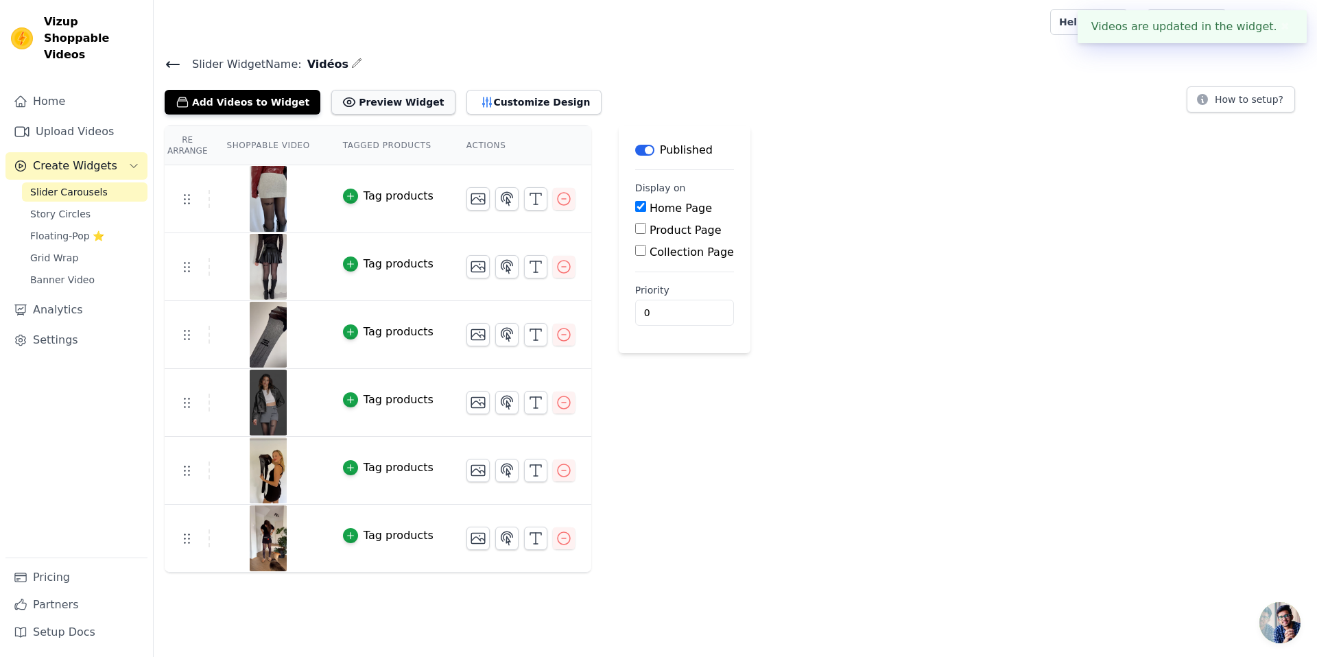
click at [376, 98] on button "Preview Widget" at bounding box center [392, 102] width 123 height 25
click at [69, 251] on span "Grid Wrap" at bounding box center [54, 258] width 48 height 14
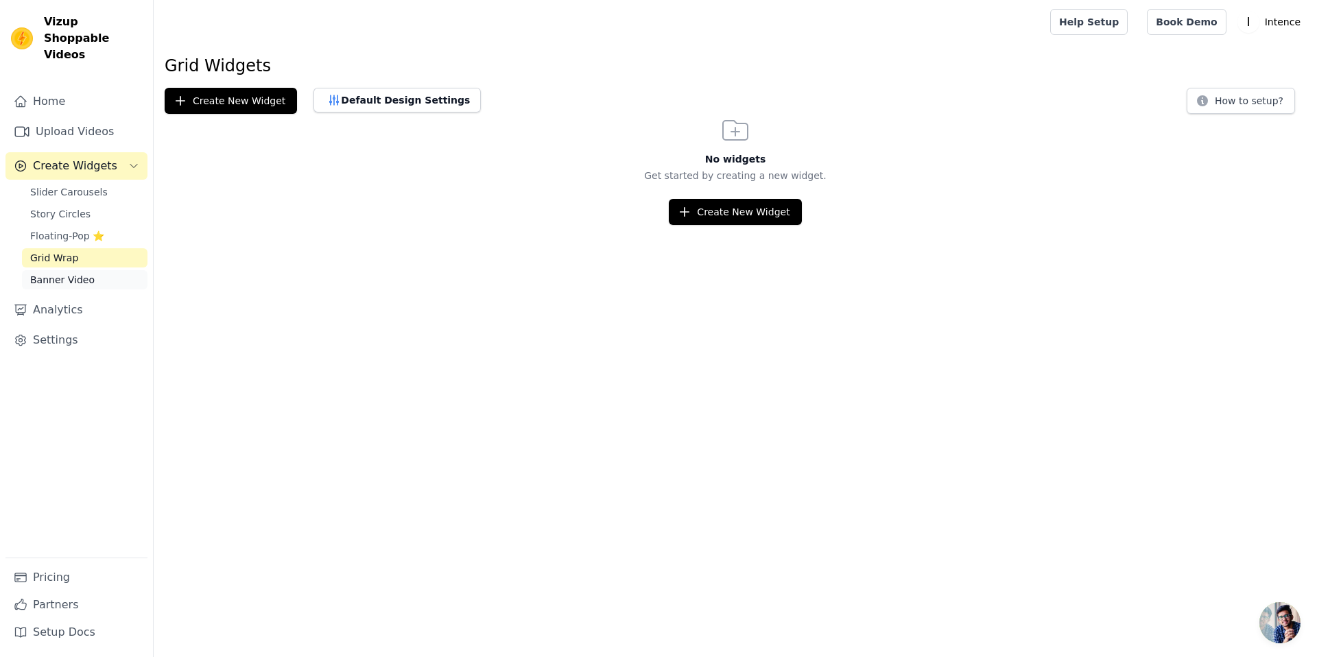
click at [78, 273] on span "Banner Video" at bounding box center [62, 280] width 64 height 14
click at [70, 251] on span "Grid Wrap" at bounding box center [54, 258] width 48 height 14
click at [66, 207] on span "Story Circles" at bounding box center [60, 214] width 60 height 14
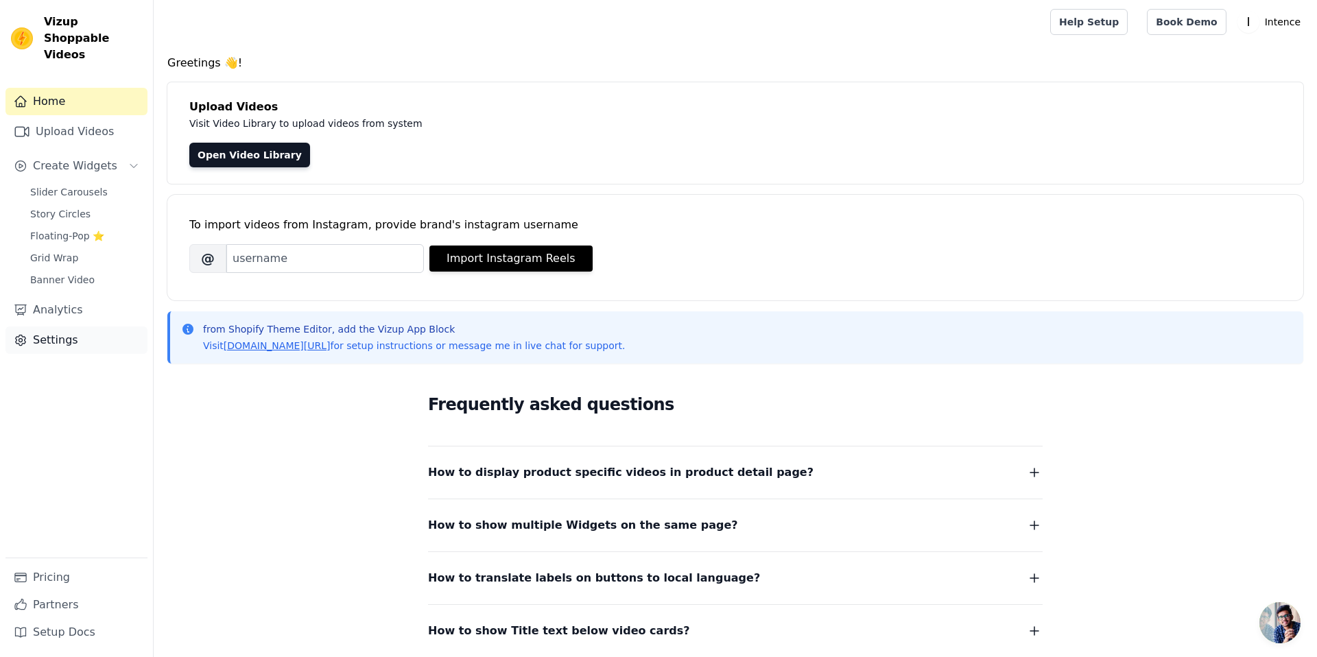
click at [77, 326] on link "Settings" at bounding box center [76, 339] width 142 height 27
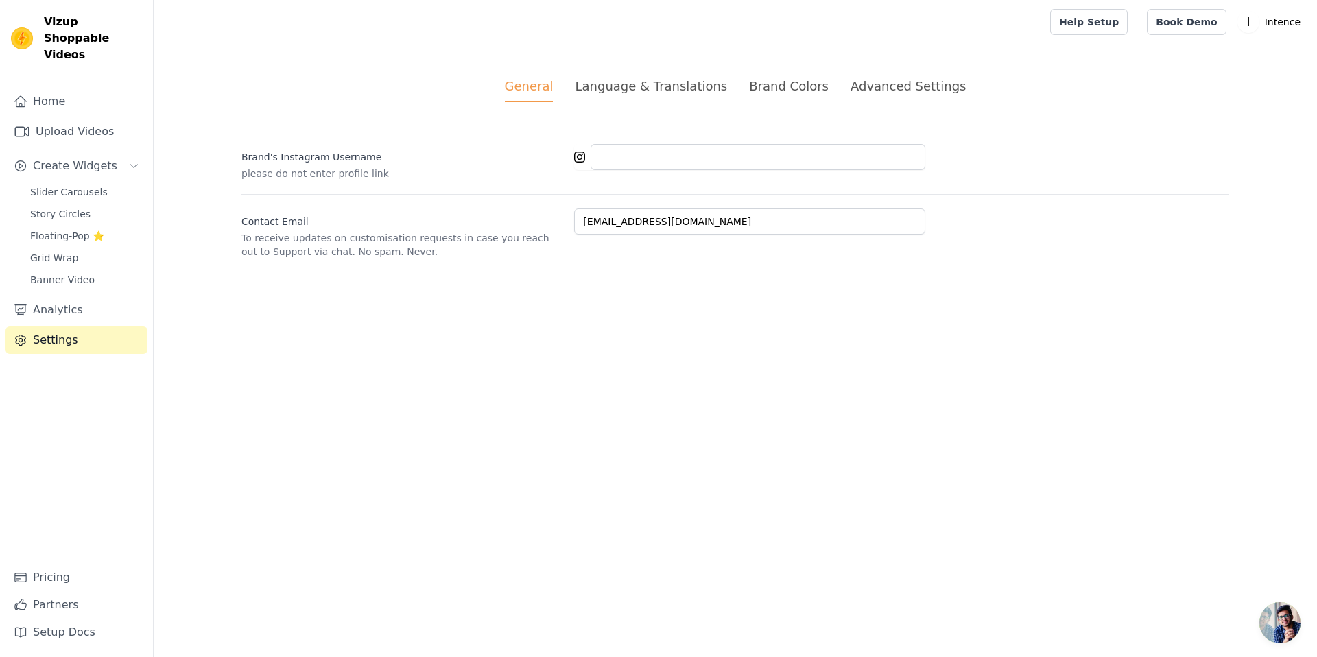
click at [886, 87] on div "Advanced Settings" at bounding box center [907, 86] width 115 height 19
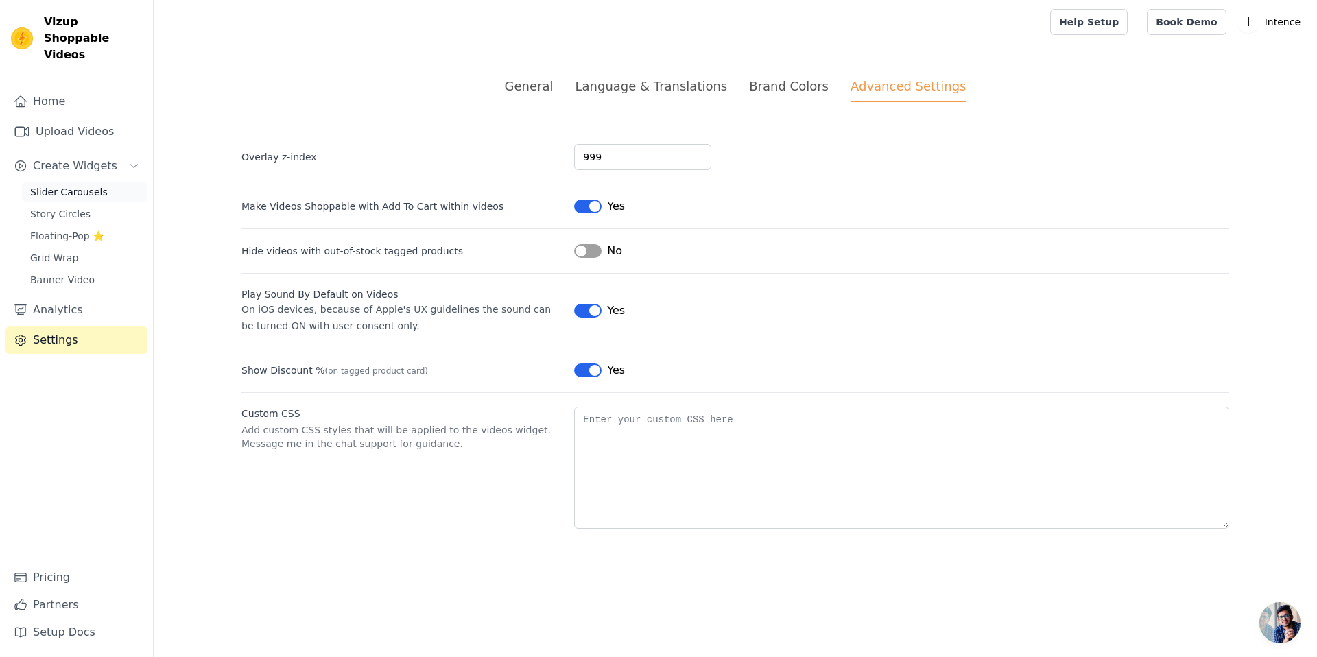
click at [73, 185] on span "Slider Carousels" at bounding box center [68, 192] width 77 height 14
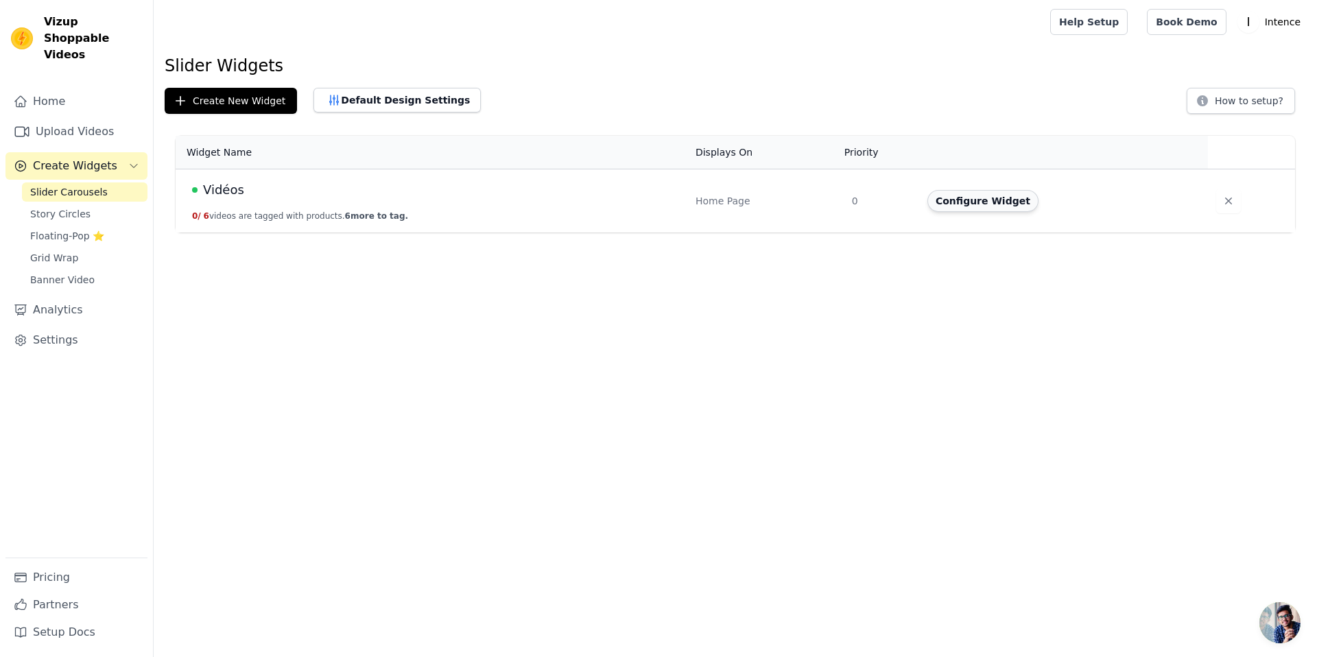
click at [978, 202] on button "Configure Widget" at bounding box center [982, 201] width 111 height 22
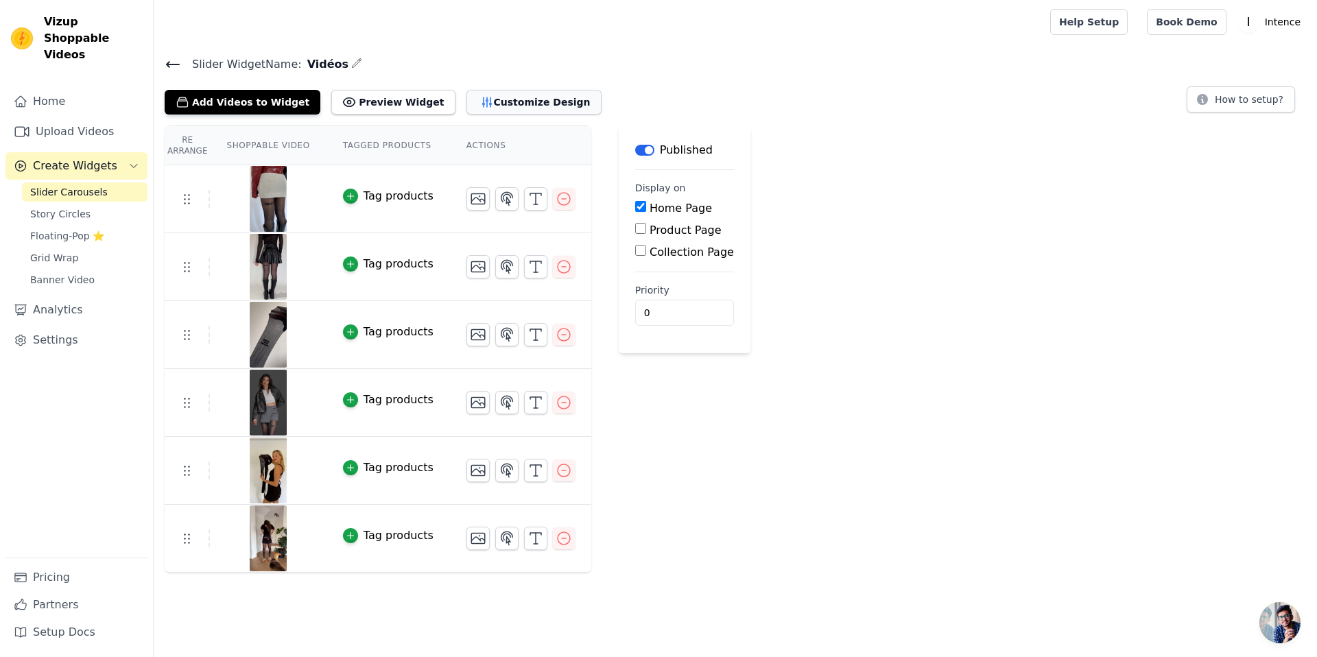
click at [520, 106] on button "Customize Design" at bounding box center [533, 102] width 135 height 25
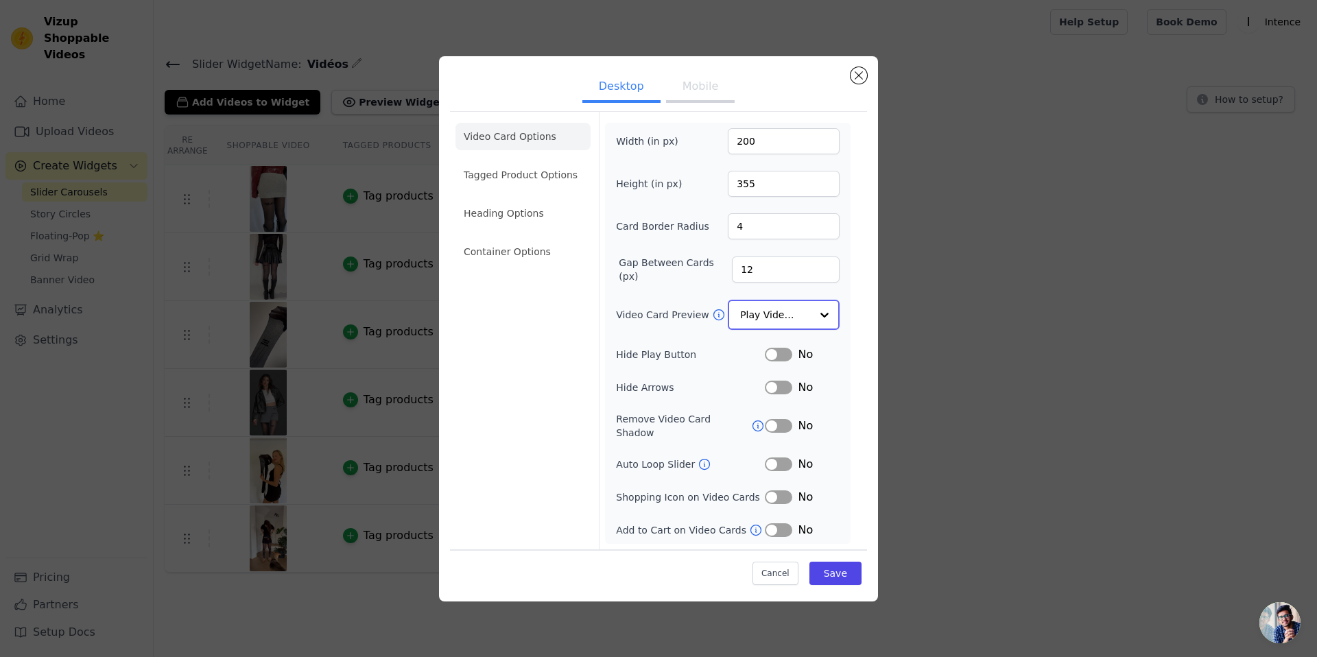
click at [789, 310] on input "Video Card Preview" at bounding box center [775, 314] width 71 height 27
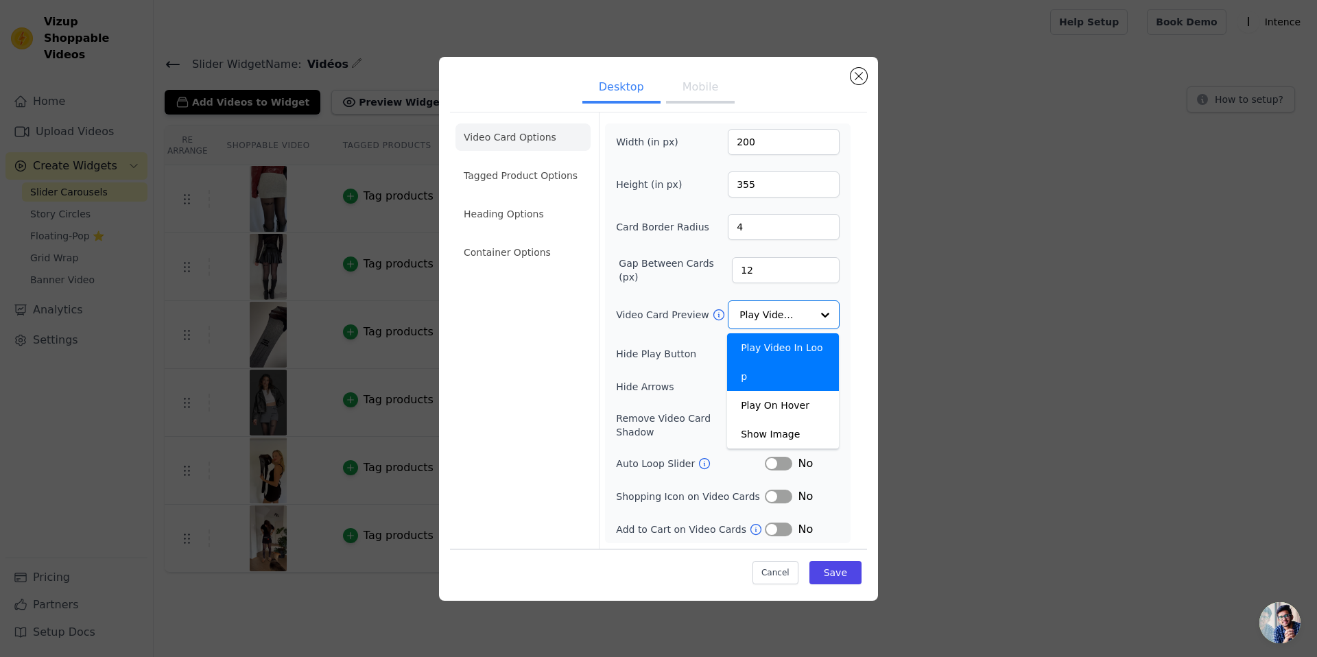
click at [850, 307] on div "Width (in px) 200 Height (in px) 355 Card Border Radius 4 Gap Between Cards (px…" at bounding box center [728, 333] width 246 height 420
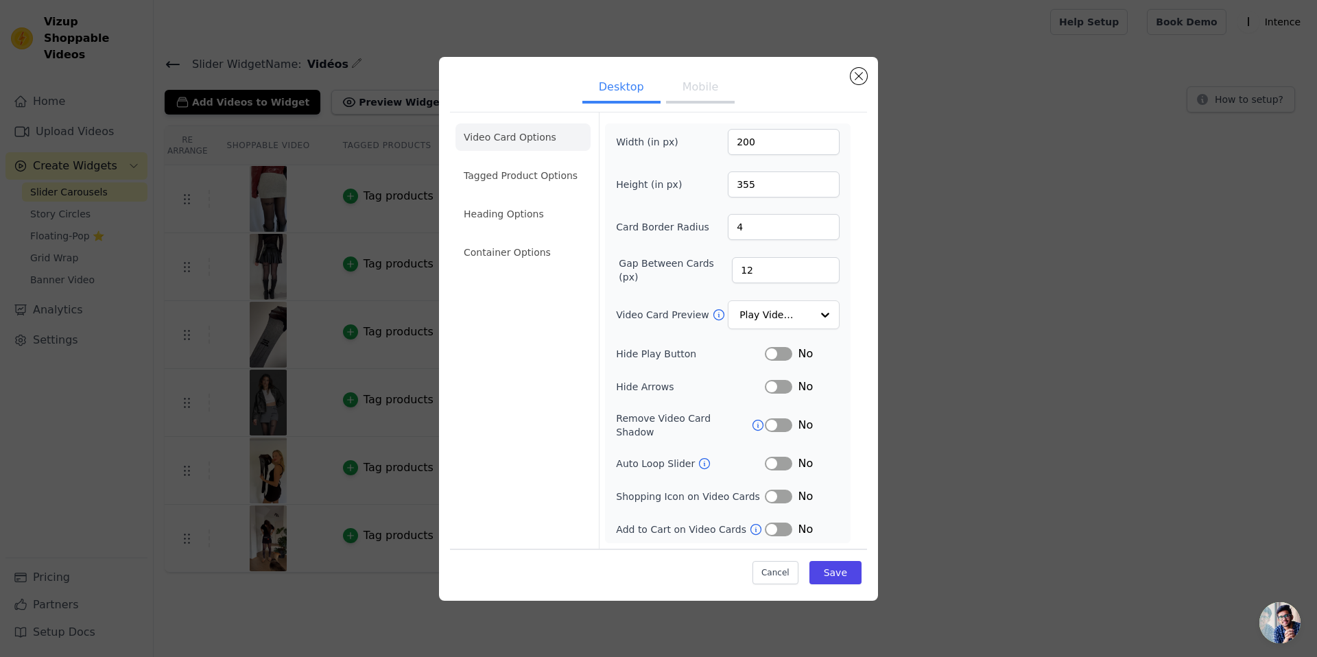
click at [702, 459] on icon at bounding box center [704, 464] width 14 height 14
click at [782, 357] on button "Label" at bounding box center [778, 354] width 27 height 14
click at [785, 457] on button "Label" at bounding box center [778, 464] width 27 height 14
click at [836, 561] on button "Save" at bounding box center [835, 572] width 52 height 23
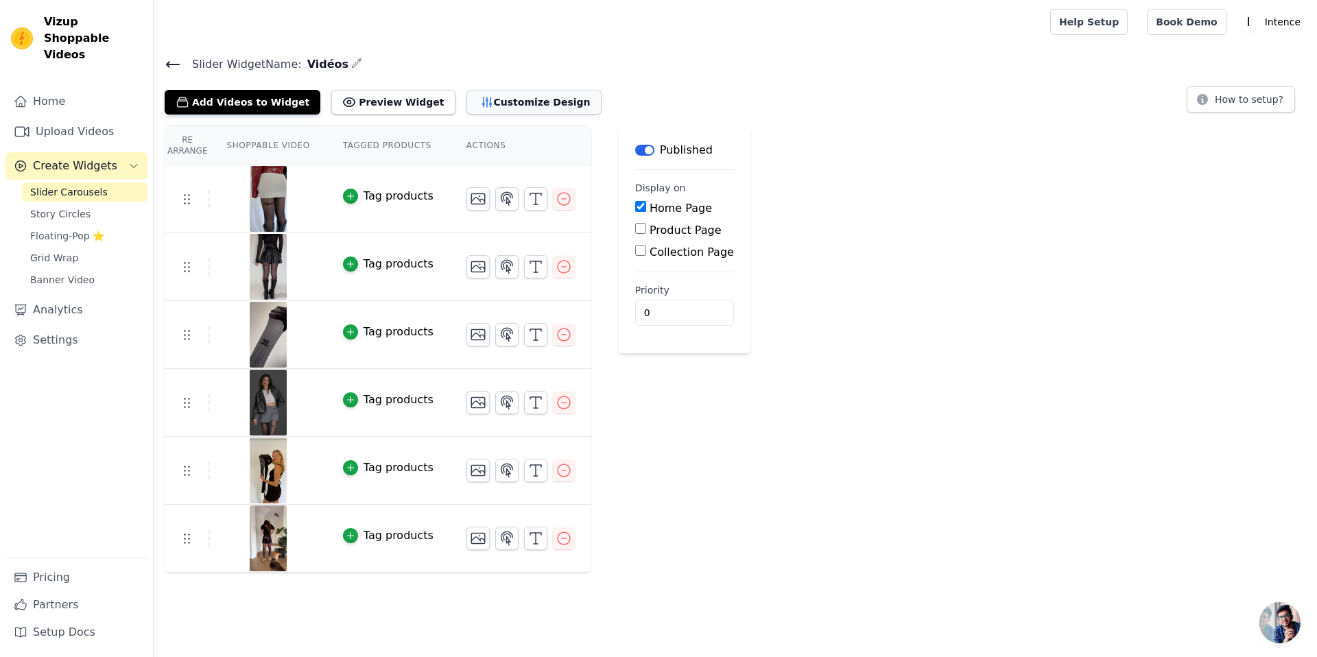
click at [494, 97] on button "Customize Design" at bounding box center [533, 102] width 135 height 25
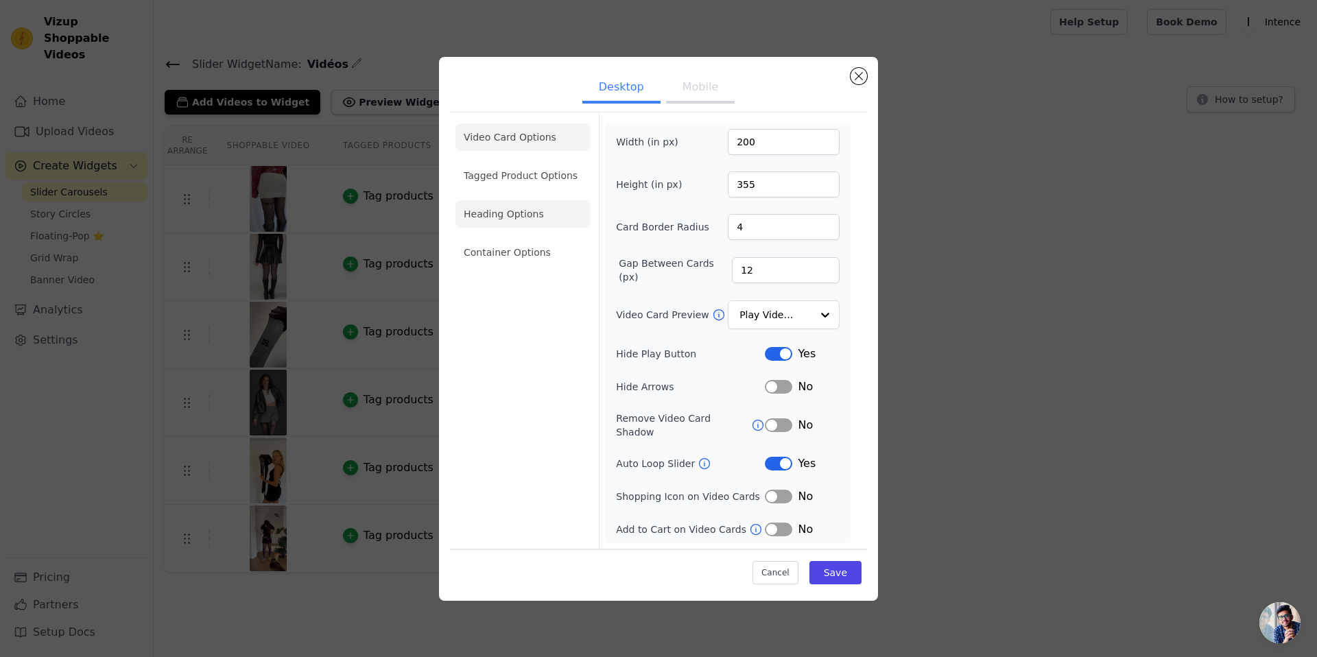
click at [515, 217] on li "Heading Options" at bounding box center [522, 213] width 135 height 27
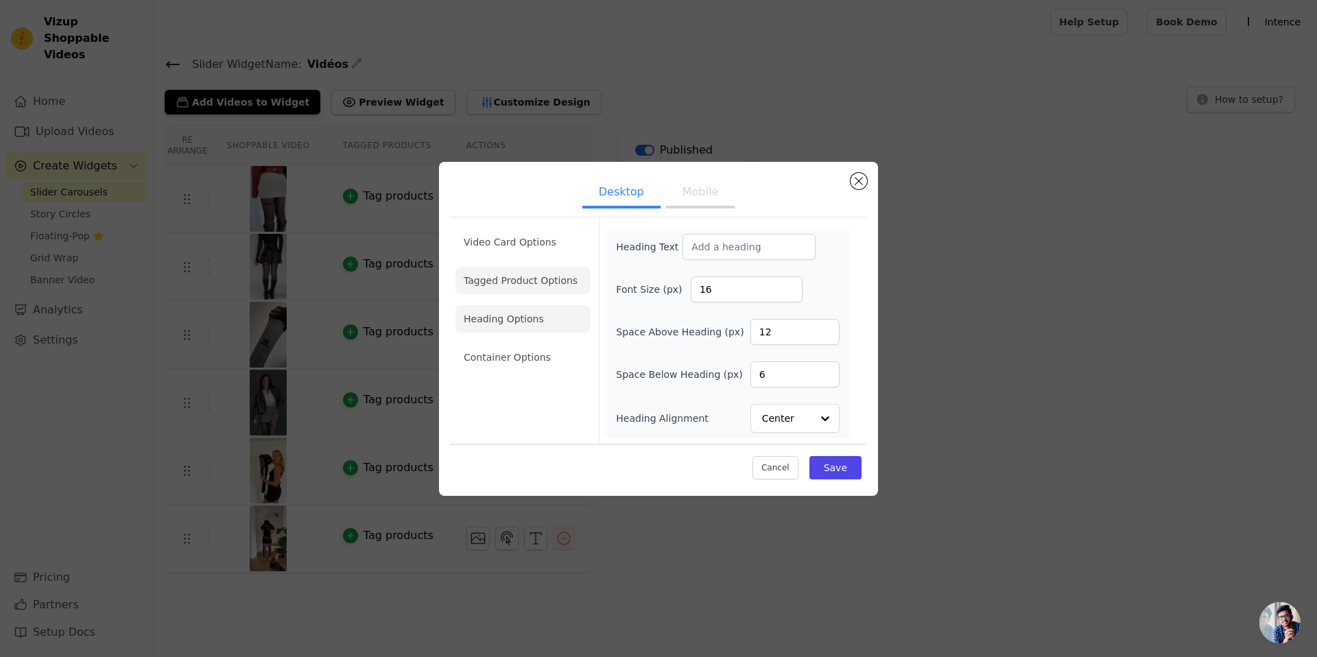
click at [522, 279] on li "Tagged Product Options" at bounding box center [522, 280] width 135 height 27
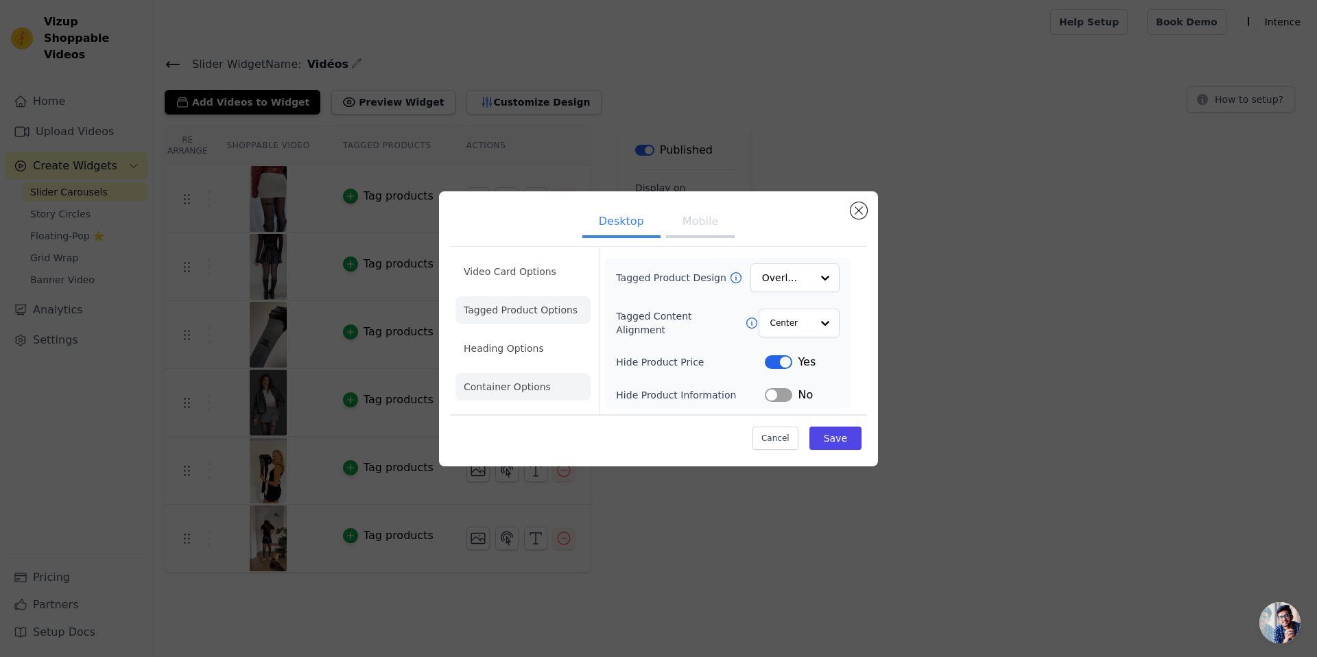
click at [511, 389] on li "Container Options" at bounding box center [522, 386] width 135 height 27
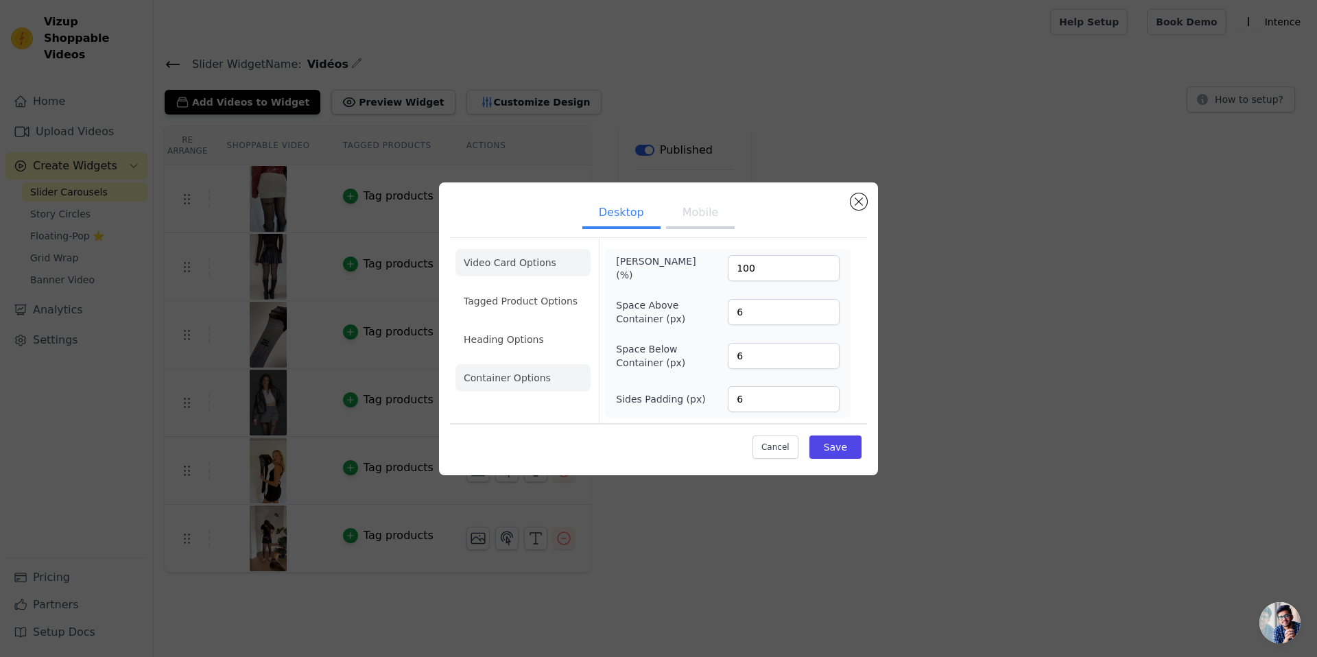
click at [518, 267] on li "Video Card Options" at bounding box center [522, 262] width 135 height 27
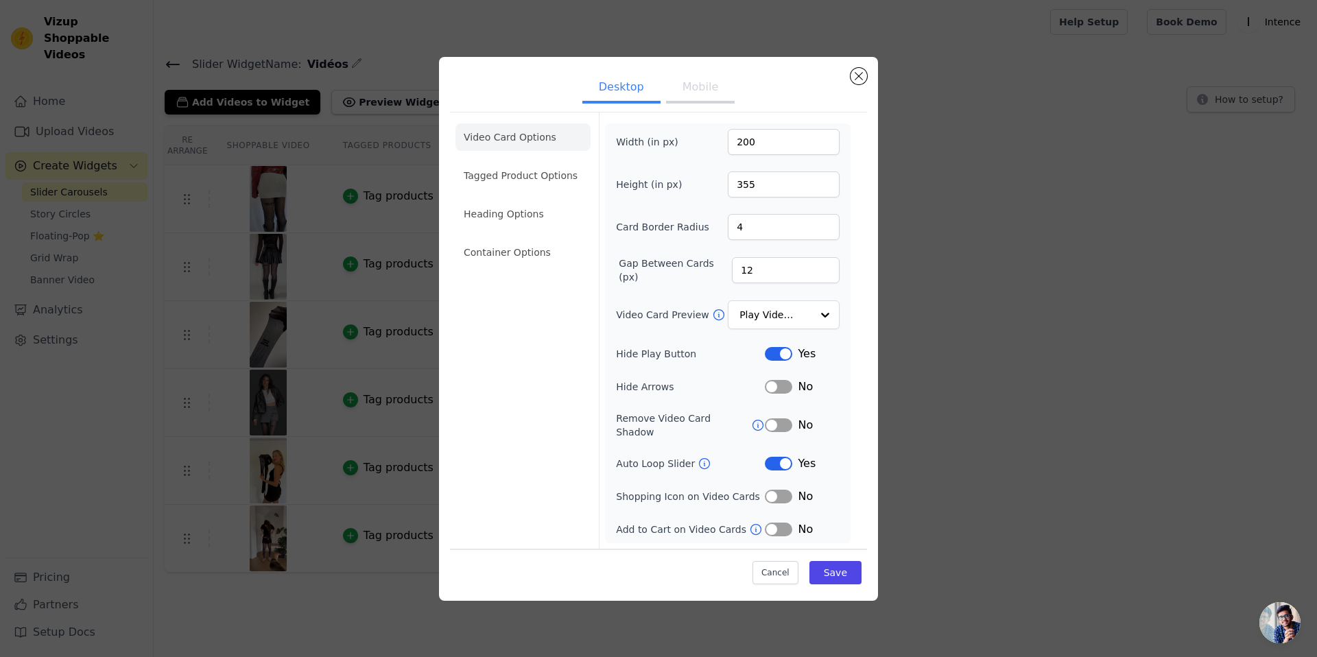
click at [693, 91] on button "Mobile" at bounding box center [700, 88] width 69 height 30
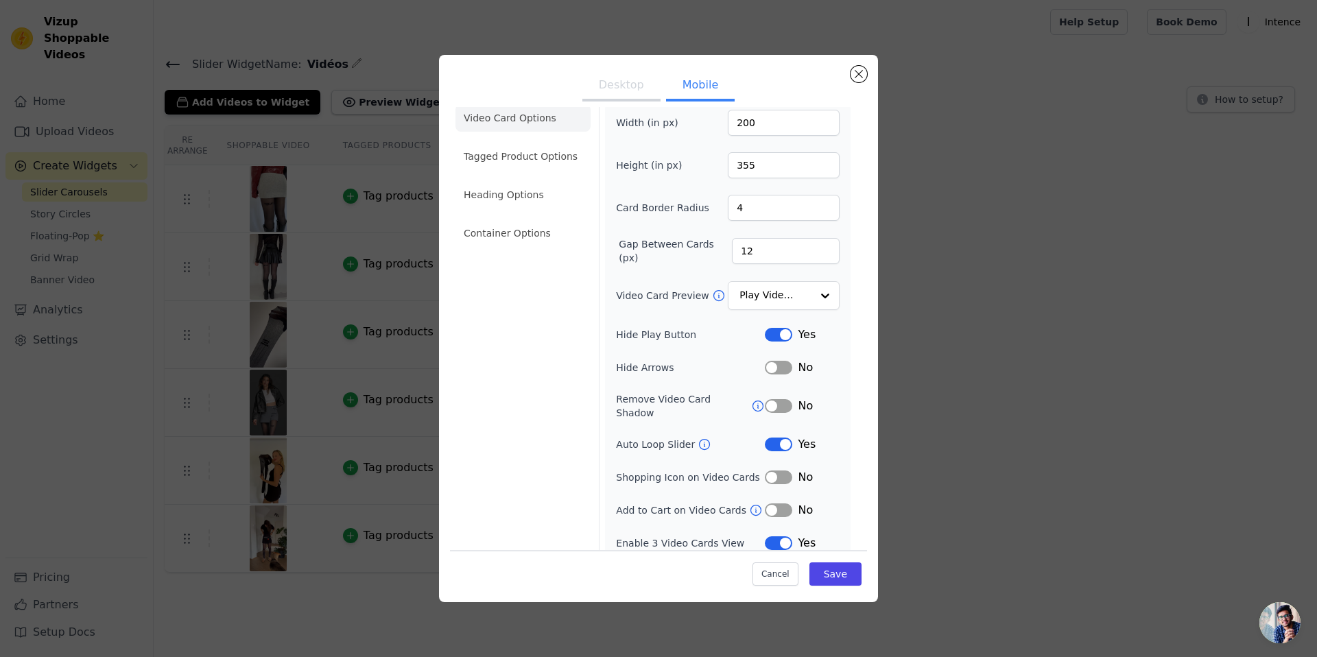
scroll to position [19, 0]
click at [858, 73] on button "Close modal" at bounding box center [858, 74] width 16 height 16
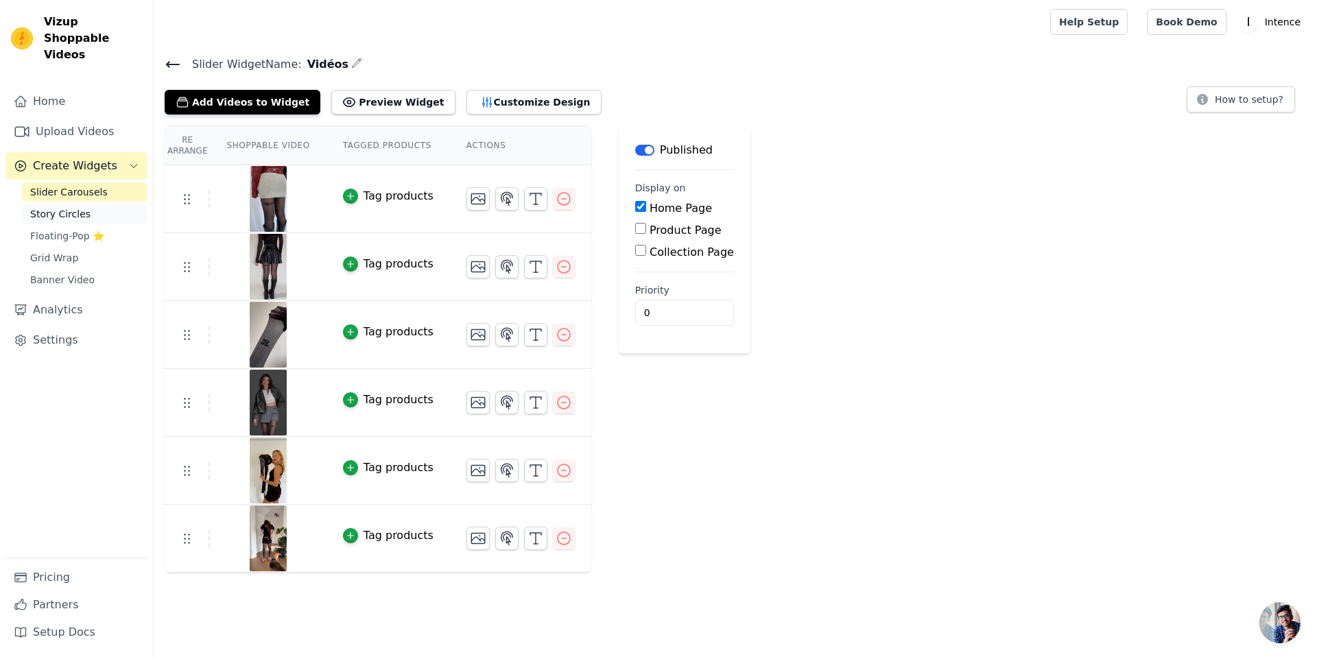
click at [58, 207] on span "Story Circles" at bounding box center [60, 214] width 60 height 14
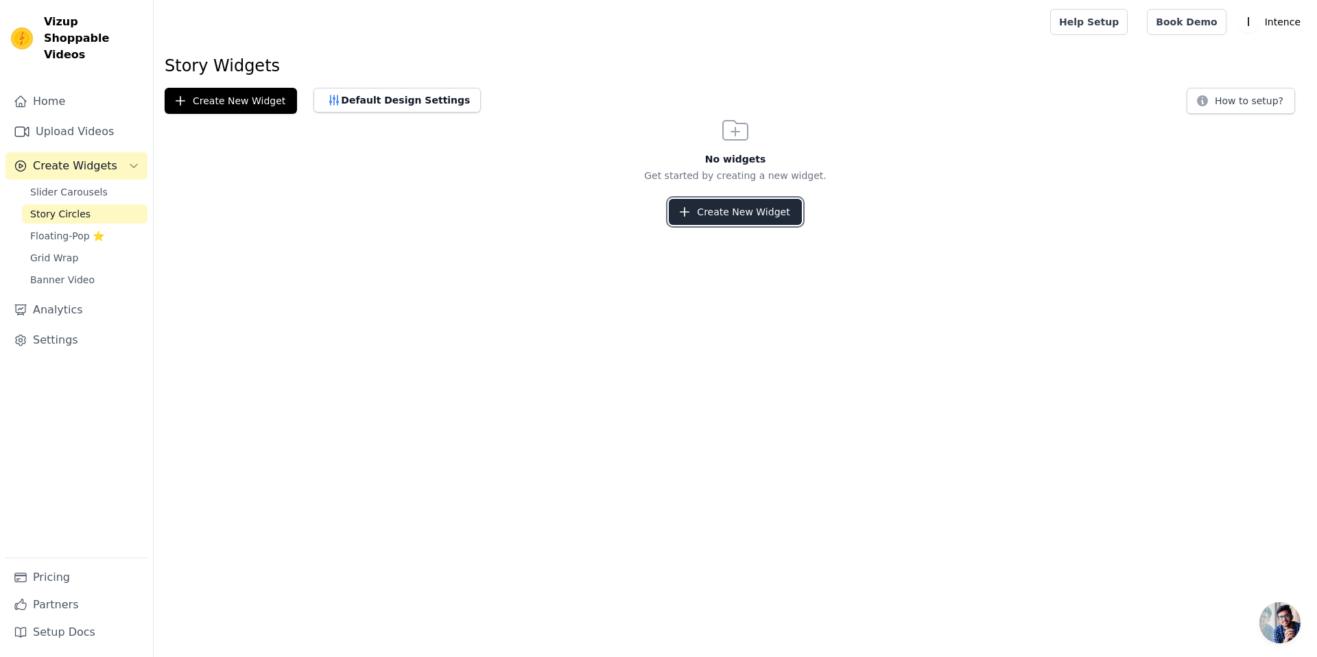
click at [706, 217] on button "Create New Widget" at bounding box center [735, 212] width 132 height 26
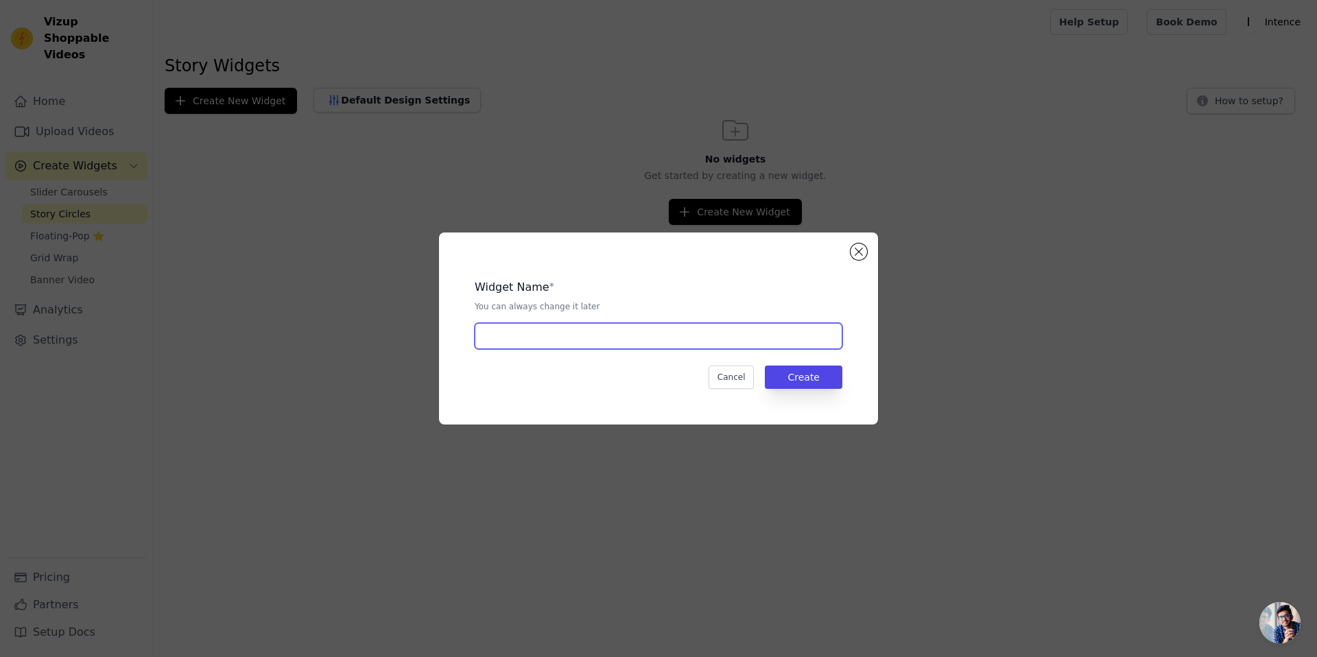
click at [634, 347] on input "text" at bounding box center [659, 336] width 368 height 26
type input "Circles"
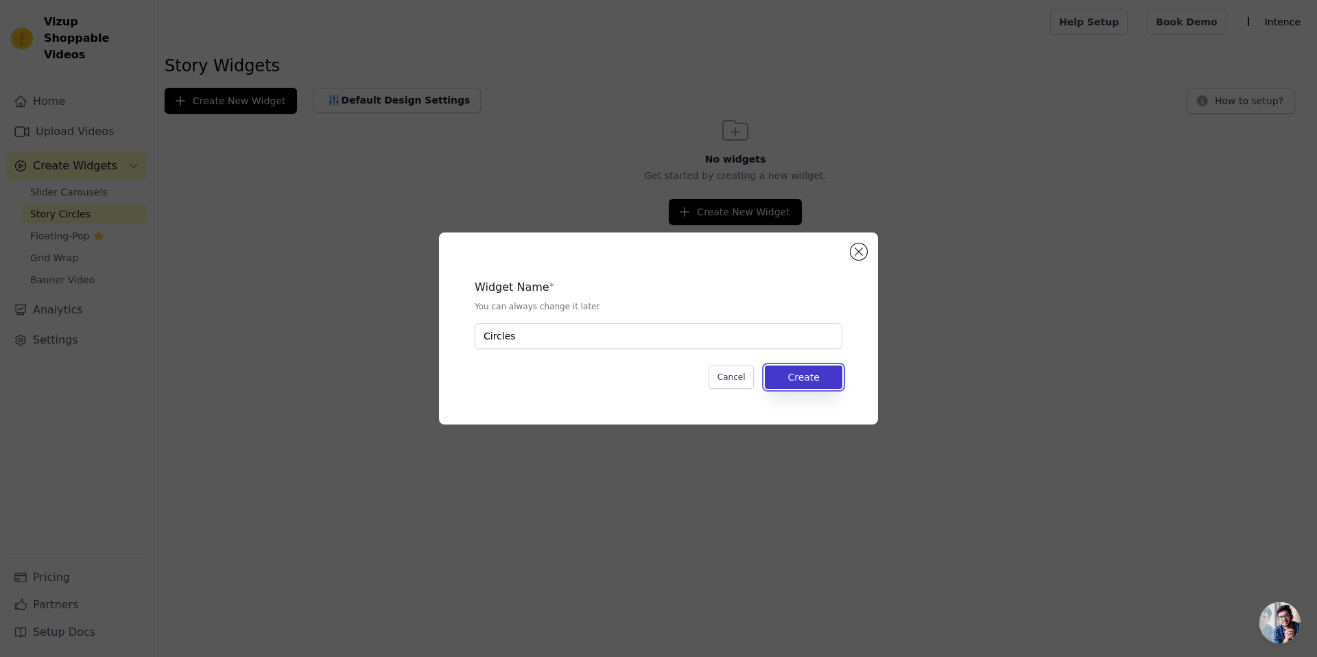
click at [813, 374] on button "Create" at bounding box center [803, 377] width 77 height 23
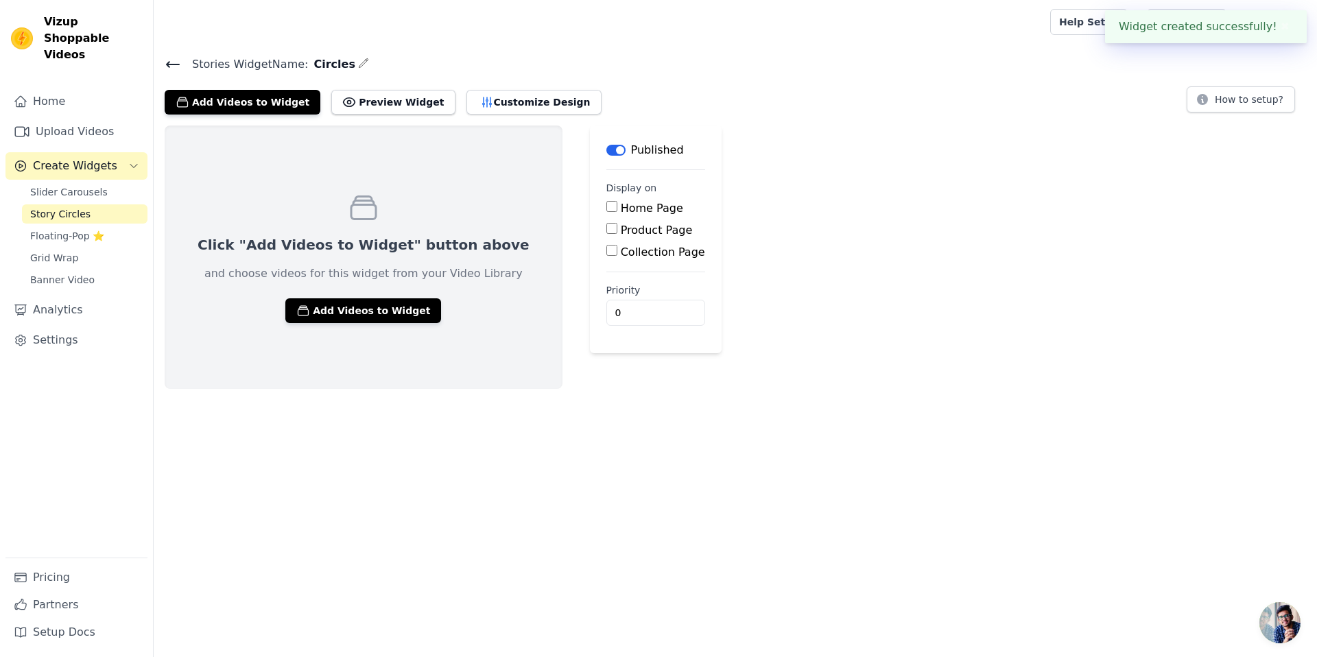
click at [621, 230] on label "Product Page" at bounding box center [657, 230] width 72 height 13
click at [606, 230] on input "Product Page" at bounding box center [611, 228] width 11 height 11
checkbox input "true"
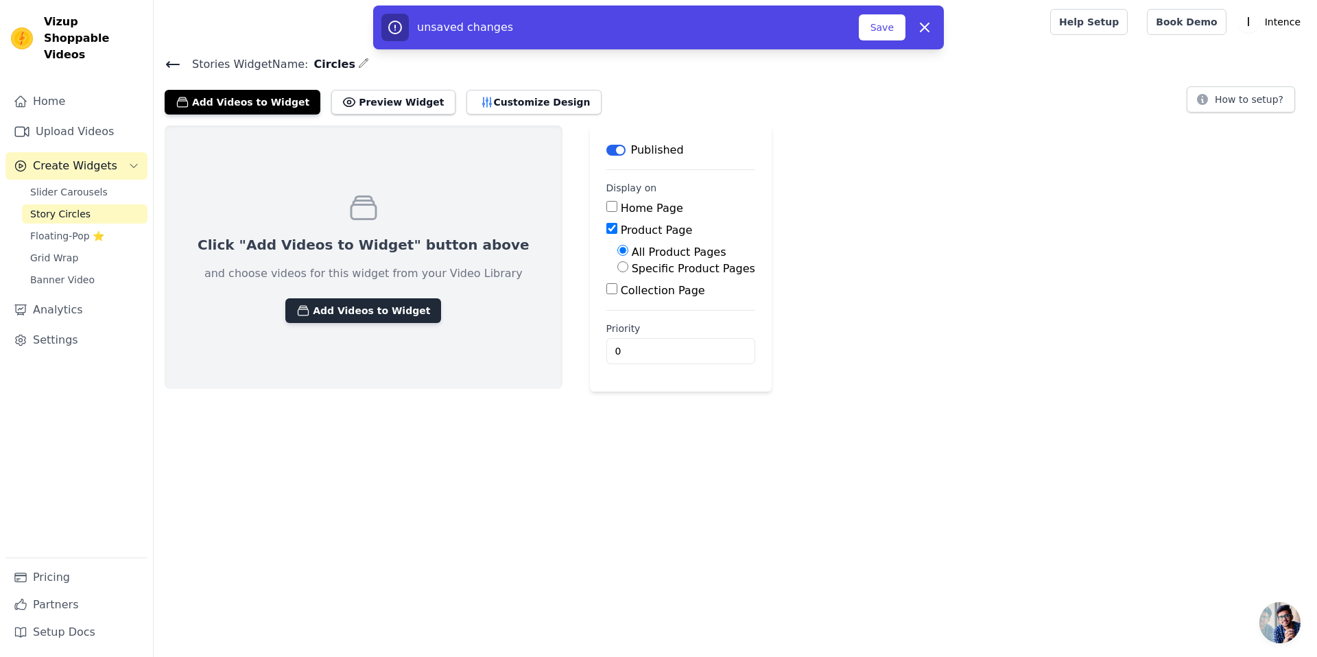
click at [349, 308] on button "Add Videos to Widget" at bounding box center [363, 310] width 156 height 25
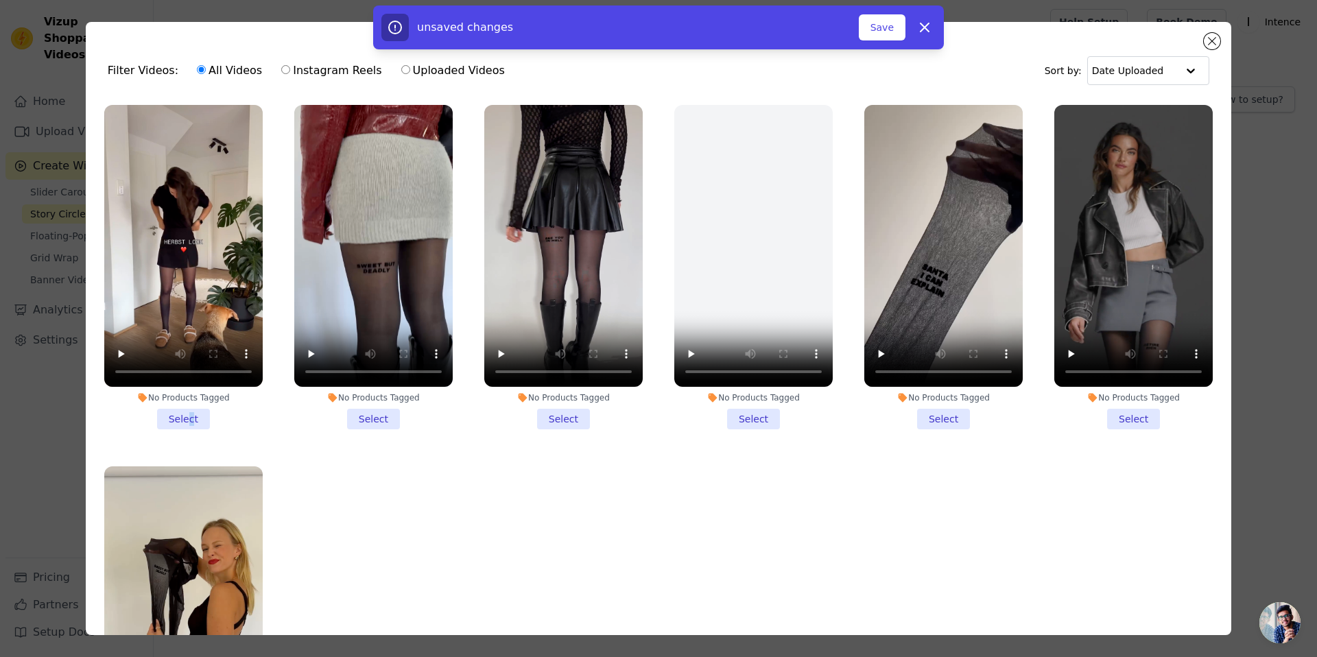
click at [191, 414] on li "No Products Tagged Select" at bounding box center [183, 267] width 158 height 324
click at [358, 416] on li "No Products Tagged Select" at bounding box center [373, 267] width 158 height 324
click at [0, 0] on input "No Products Tagged Select" at bounding box center [0, 0] width 0 height 0
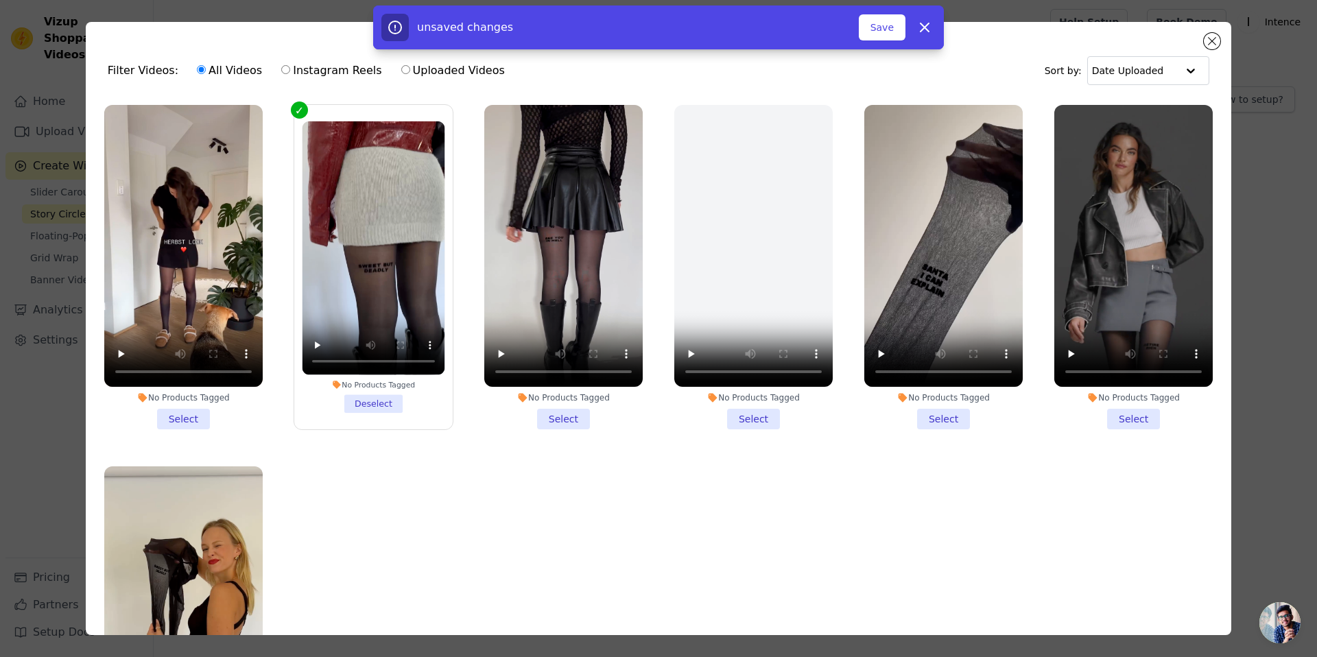
click at [163, 416] on li "No Products Tagged Select" at bounding box center [183, 267] width 158 height 324
click at [0, 0] on input "No Products Tagged Select" at bounding box center [0, 0] width 0 height 0
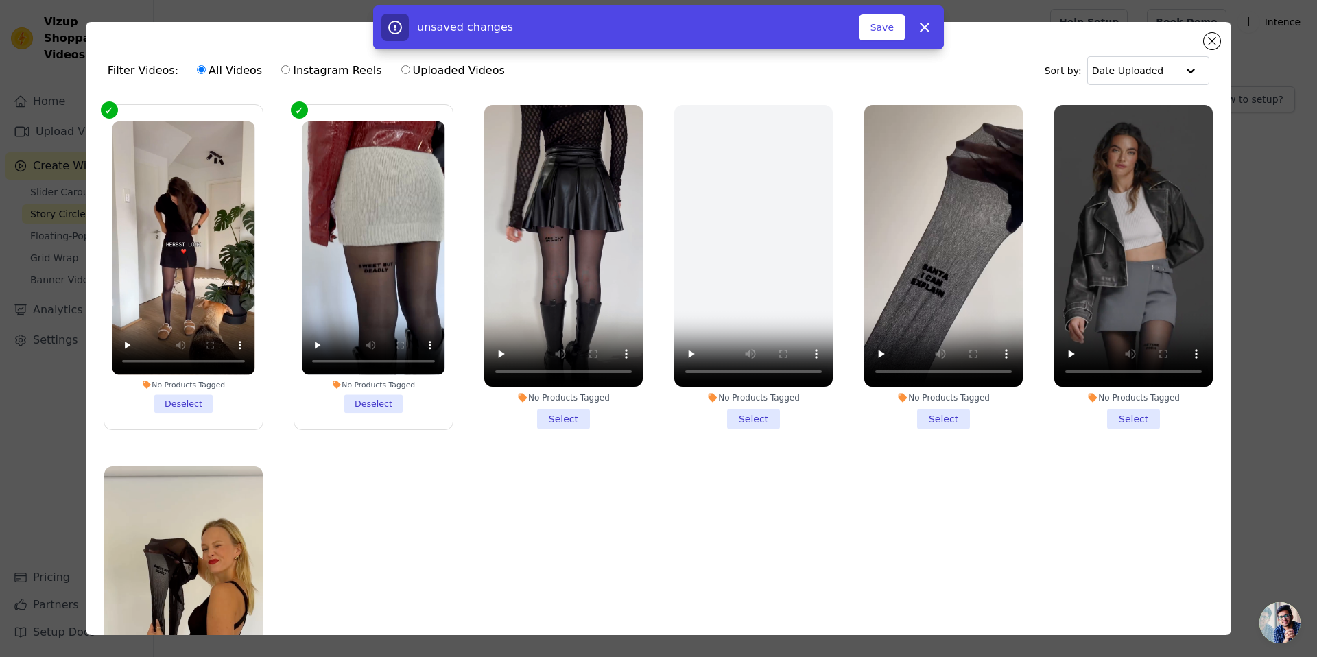
click at [564, 415] on li "No Products Tagged Select" at bounding box center [563, 267] width 158 height 324
click at [0, 0] on input "No Products Tagged Select" at bounding box center [0, 0] width 0 height 0
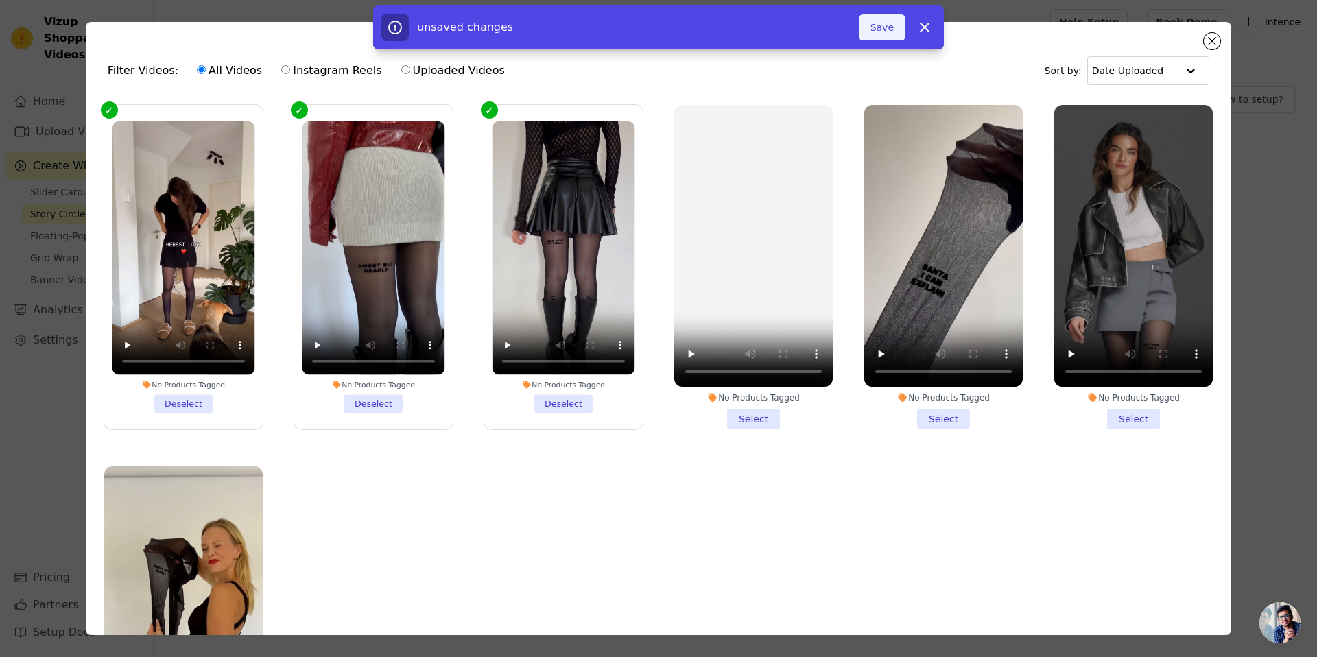
click at [877, 25] on button "Save" at bounding box center [882, 27] width 47 height 26
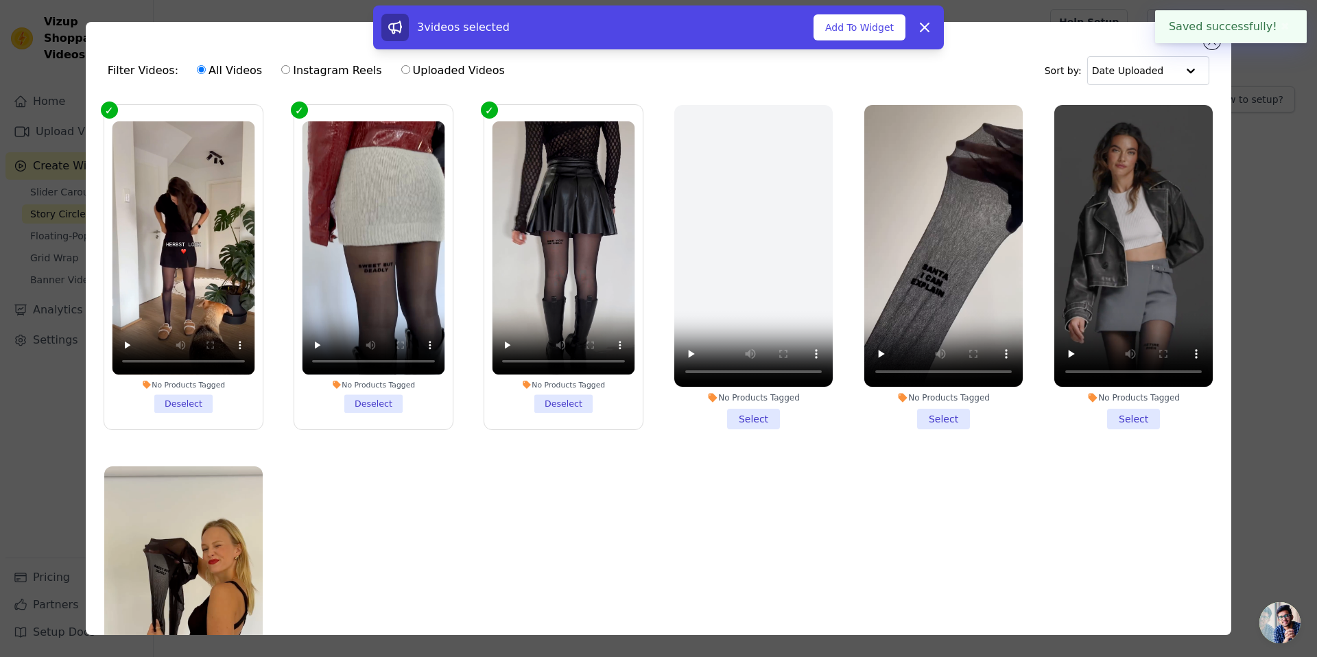
click at [1212, 45] on div "3 videos selected Add To Widget Dismiss" at bounding box center [658, 29] width 1317 height 49
drag, startPoint x: 1289, startPoint y: 177, endPoint x: 1251, endPoint y: 123, distance: 65.5
click at [1283, 174] on div "Filter Videos: All Videos Instagram Reels Uploaded Videos Sort by: Date Uploade…" at bounding box center [658, 328] width 1273 height 657
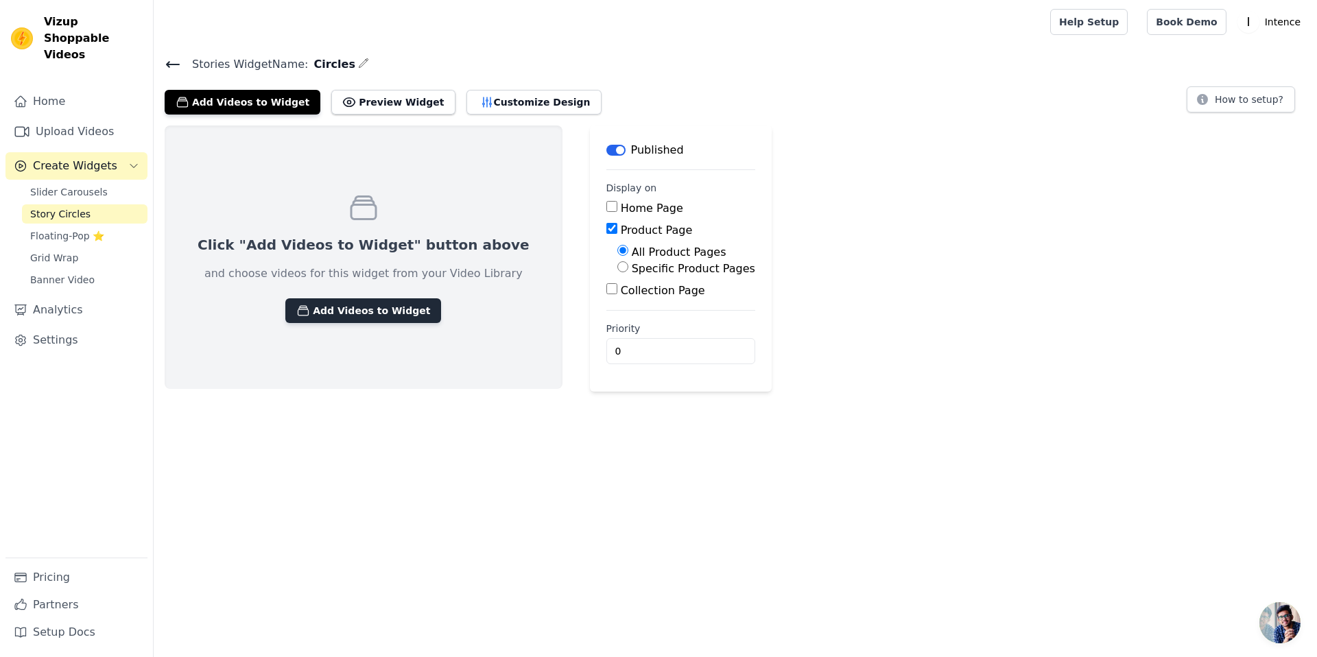
click at [389, 310] on button "Add Videos to Widget" at bounding box center [363, 310] width 156 height 25
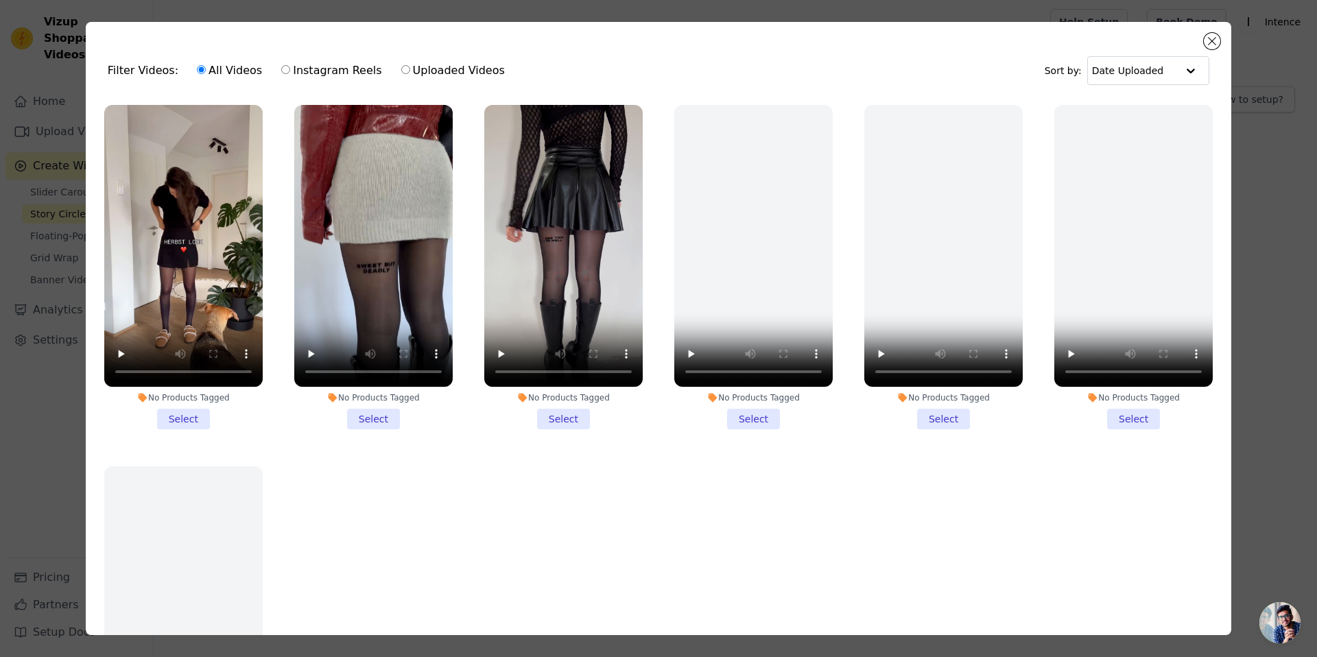
click at [195, 416] on li "No Products Tagged Select" at bounding box center [183, 267] width 158 height 324
click at [0, 0] on input "No Products Tagged Select" at bounding box center [0, 0] width 0 height 0
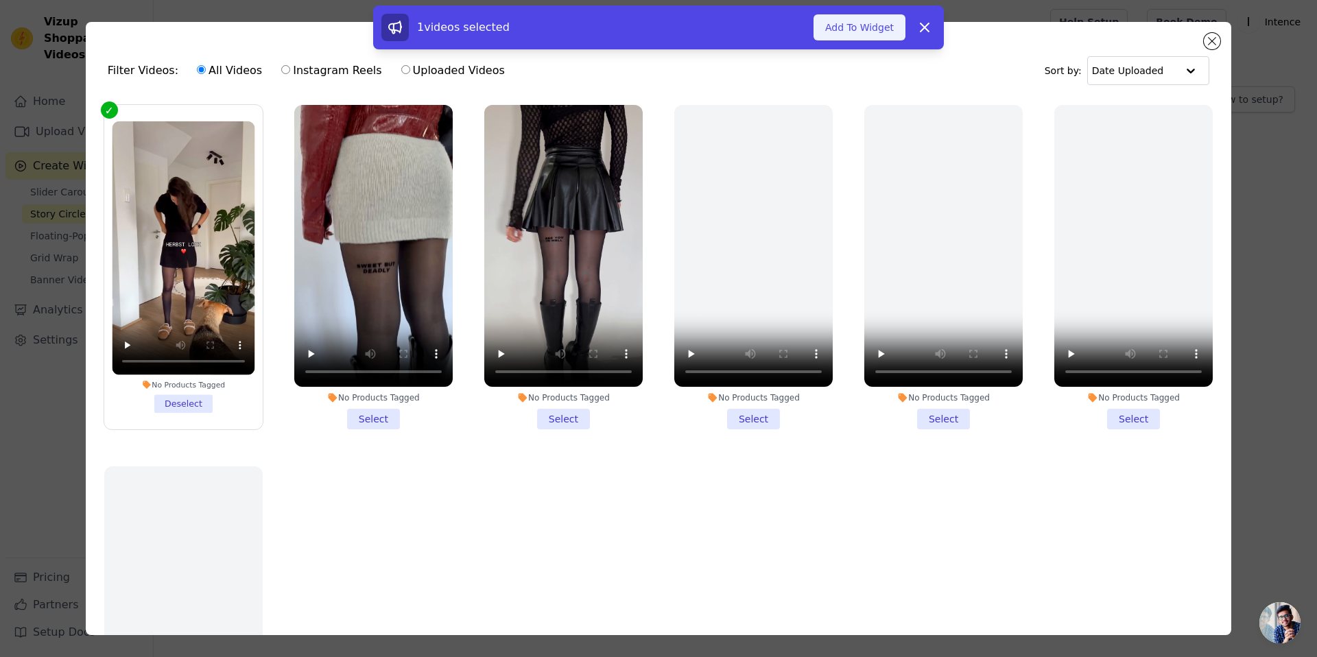
click at [829, 27] on button "Add To Widget" at bounding box center [859, 27] width 92 height 26
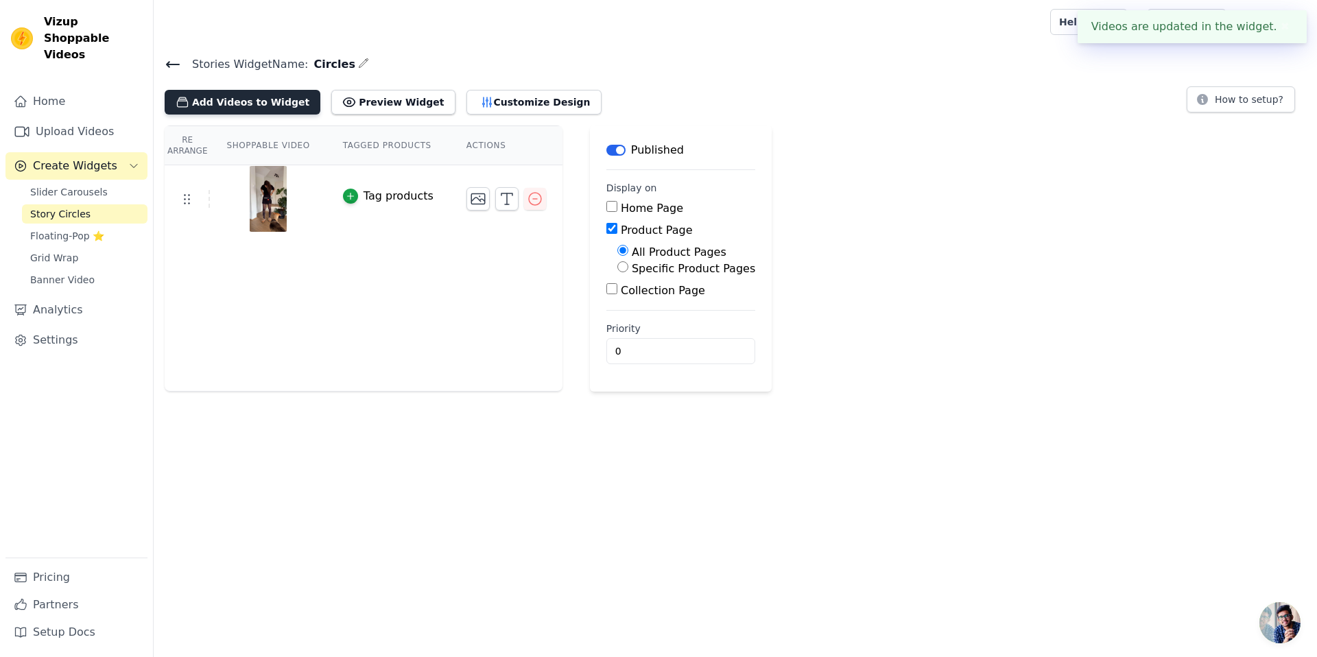
click at [233, 101] on button "Add Videos to Widget" at bounding box center [243, 102] width 156 height 25
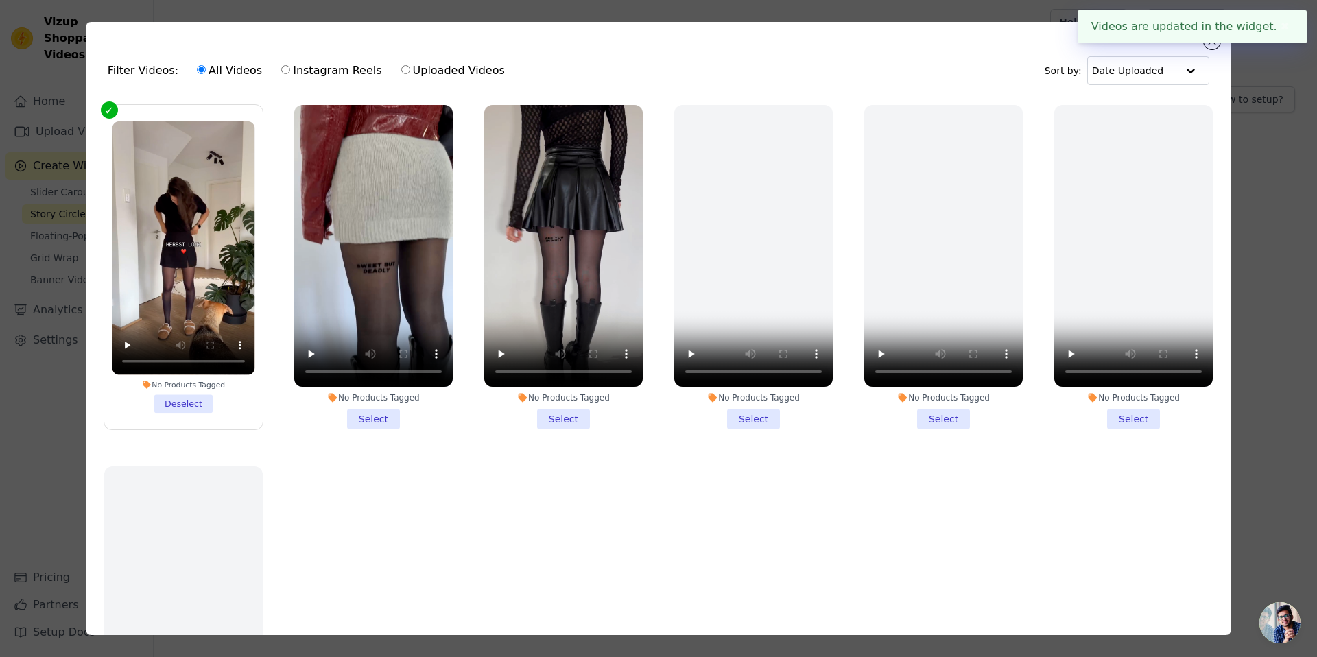
click at [378, 412] on li "No Products Tagged Select" at bounding box center [373, 267] width 158 height 324
click at [0, 0] on input "No Products Tagged Select" at bounding box center [0, 0] width 0 height 0
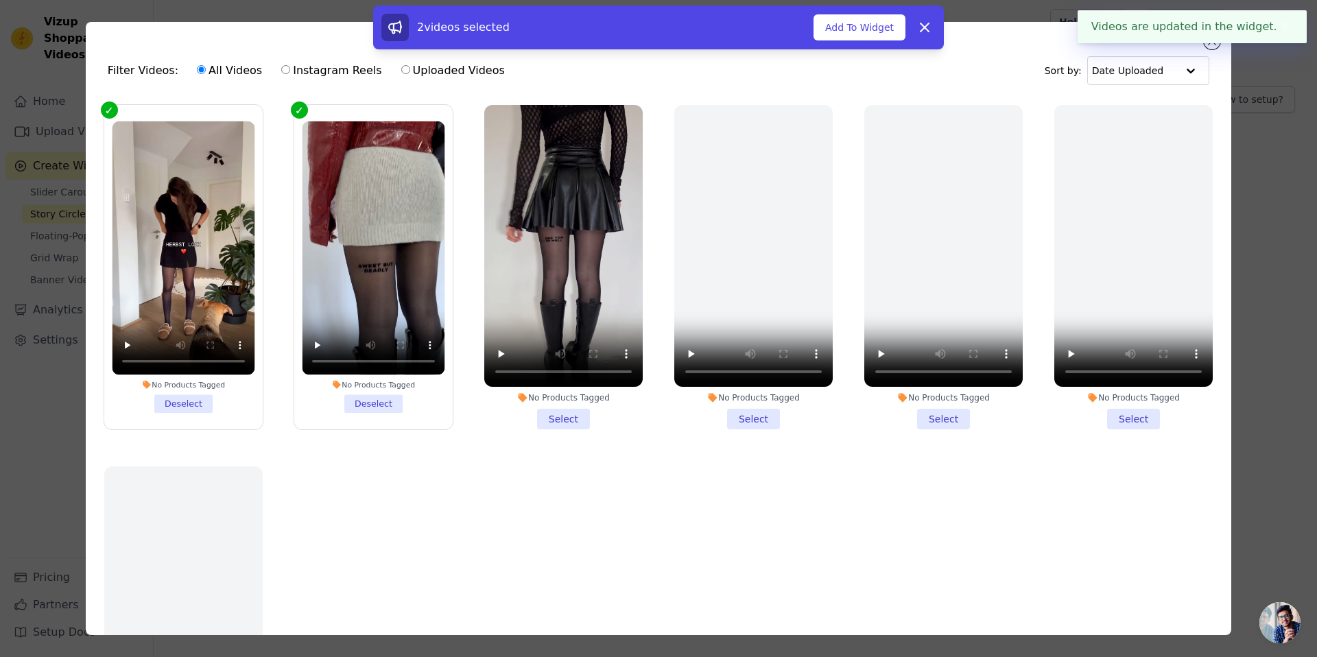
click at [580, 420] on li "No Products Tagged Select" at bounding box center [563, 267] width 158 height 324
click at [0, 0] on input "No Products Tagged Select" at bounding box center [0, 0] width 0 height 0
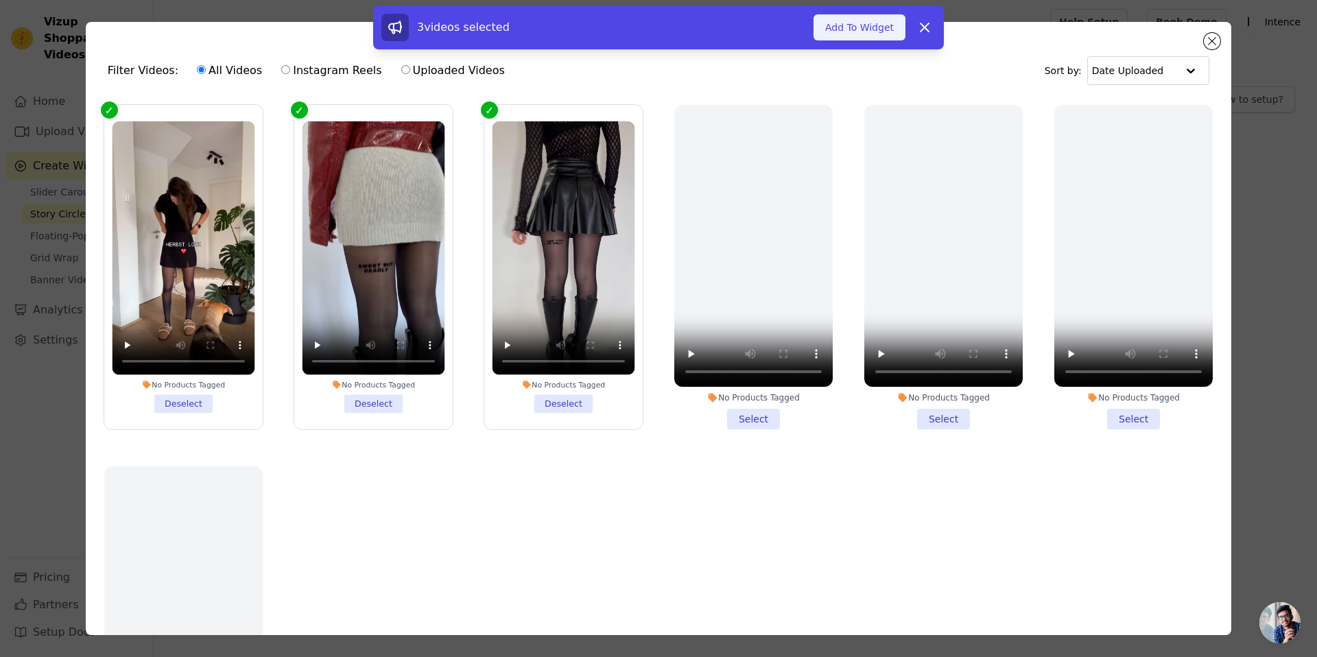
click at [844, 25] on button "Add To Widget" at bounding box center [859, 27] width 92 height 26
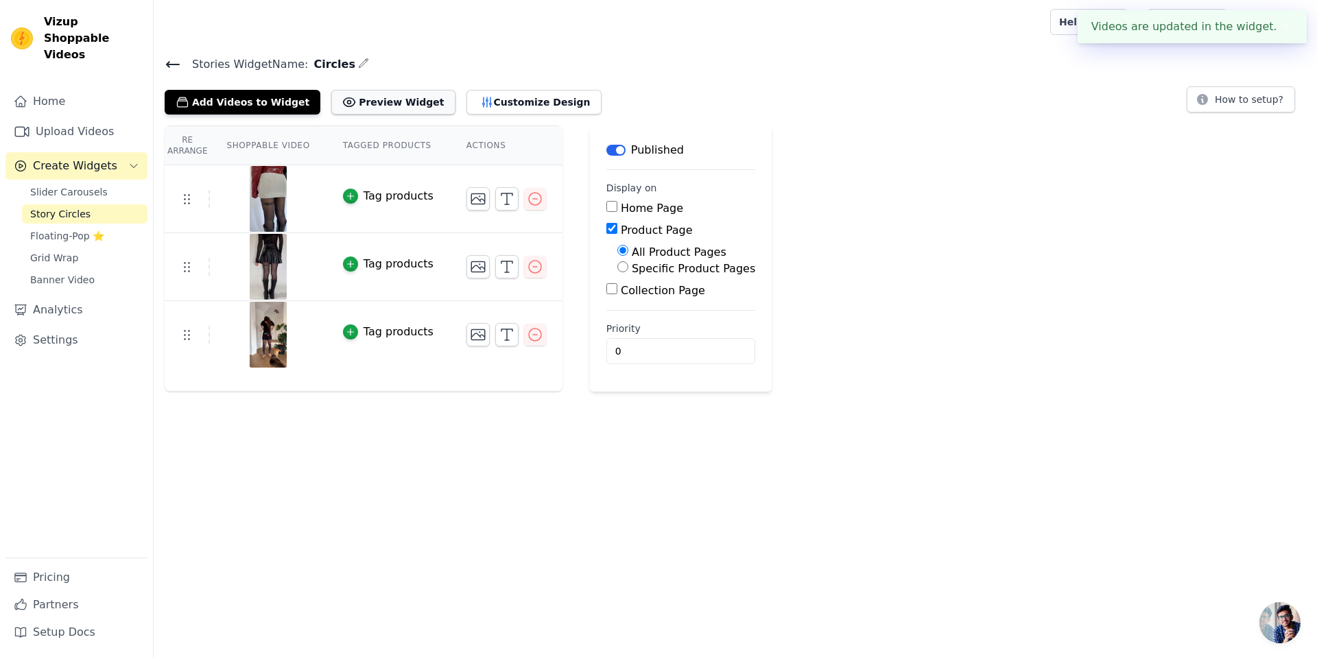
click at [359, 110] on button "Preview Widget" at bounding box center [392, 102] width 123 height 25
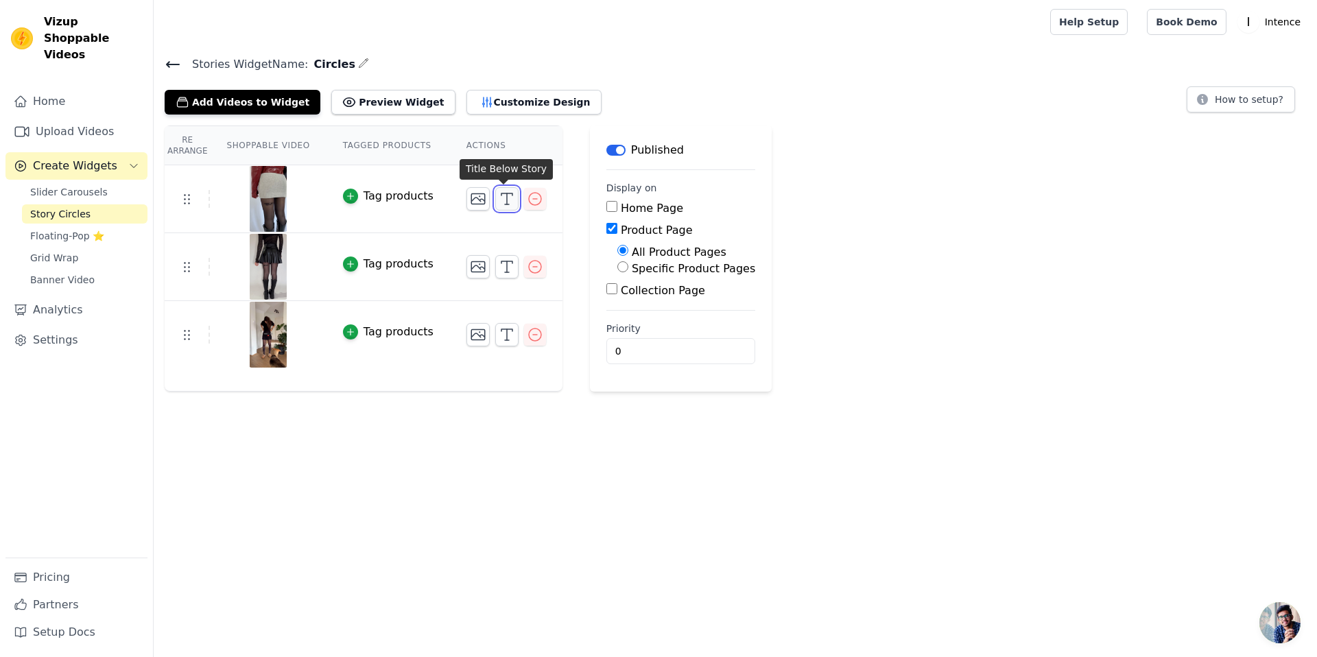
click at [499, 199] on icon "button" at bounding box center [507, 199] width 16 height 16
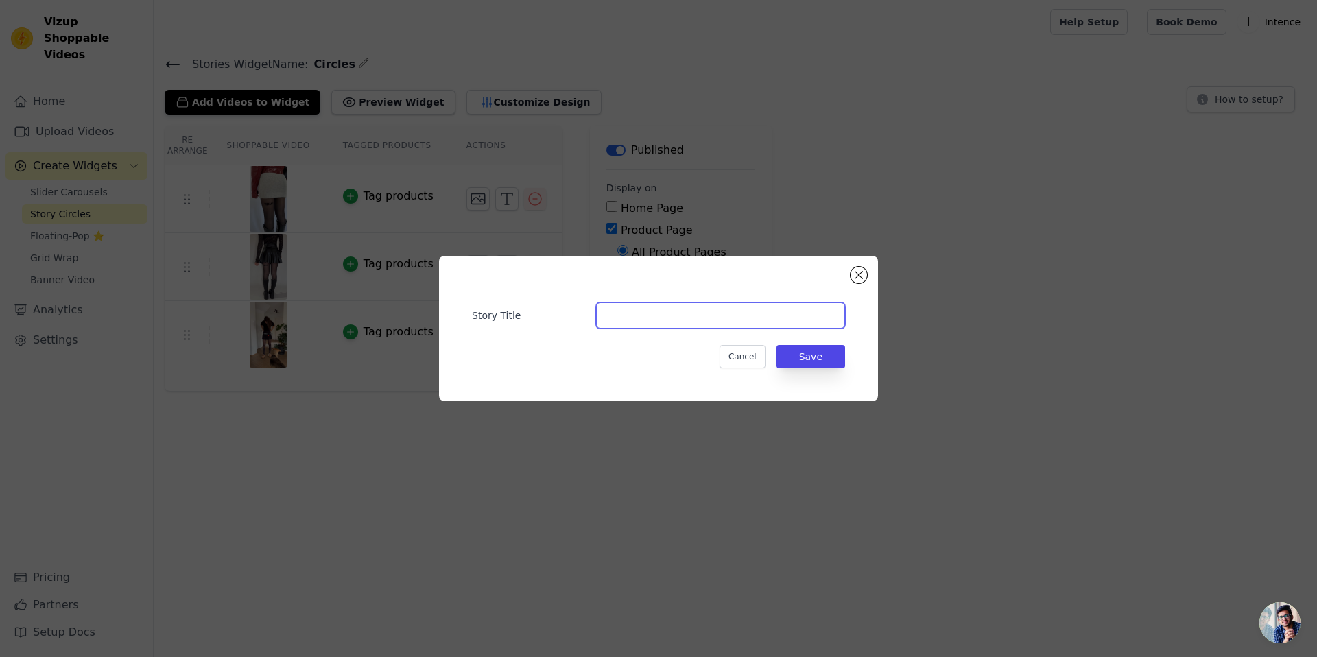
click at [636, 319] on input "Story Title" at bounding box center [720, 315] width 249 height 26
type input "UGC 1"
click at [838, 351] on button "Save" at bounding box center [810, 356] width 69 height 23
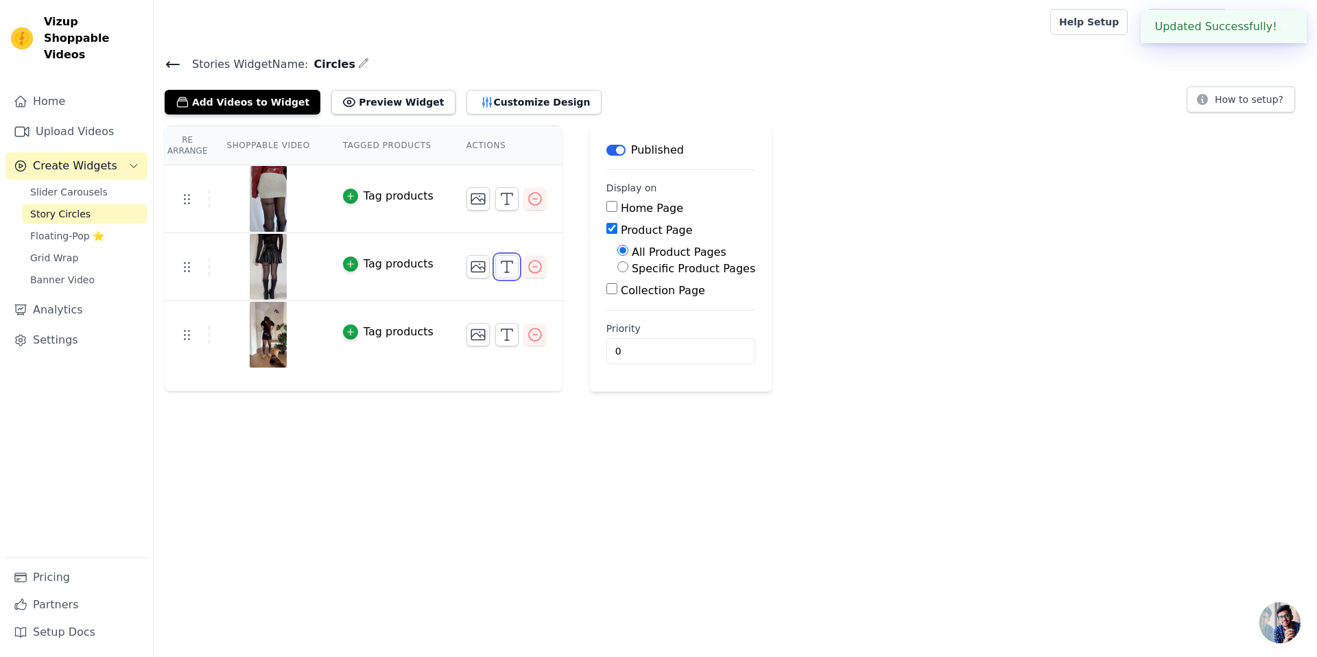
click at [505, 261] on icon "button" at bounding box center [507, 267] width 16 height 16
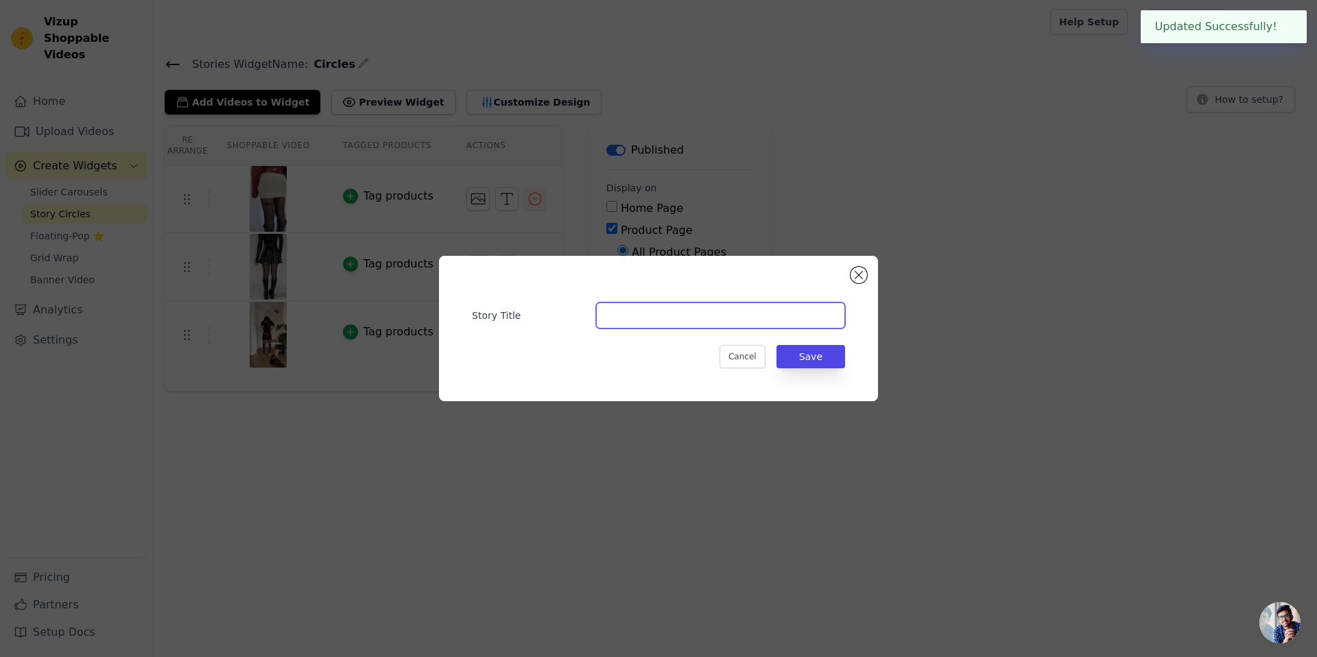
click at [694, 315] on input "Story Title" at bounding box center [720, 315] width 249 height 26
type input "UGC 2"
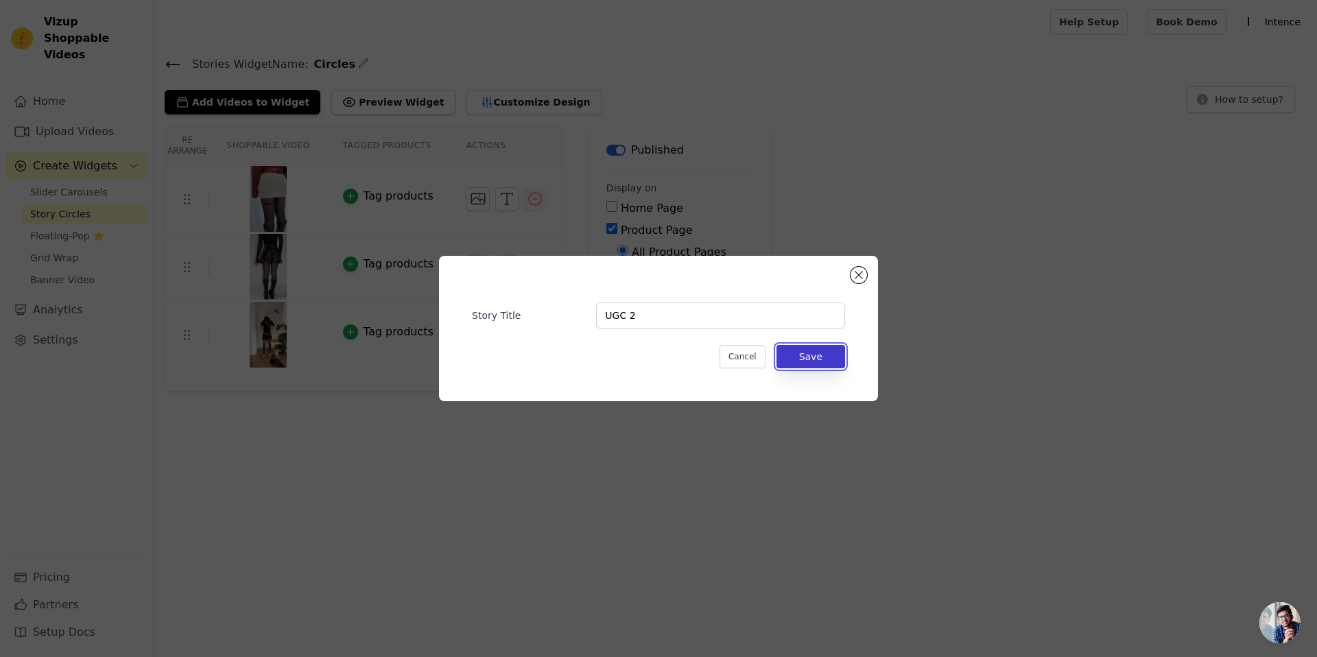
click at [793, 347] on button "Save" at bounding box center [810, 356] width 69 height 23
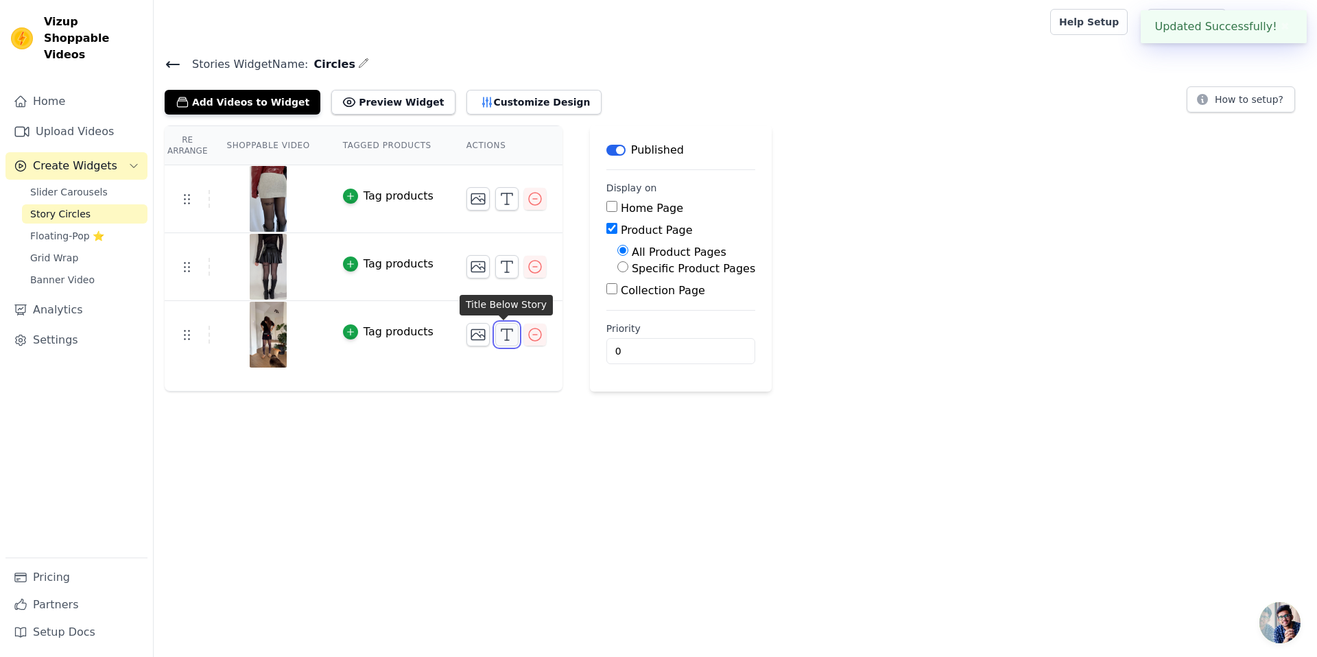
click at [507, 339] on icon "button" at bounding box center [507, 334] width 16 height 16
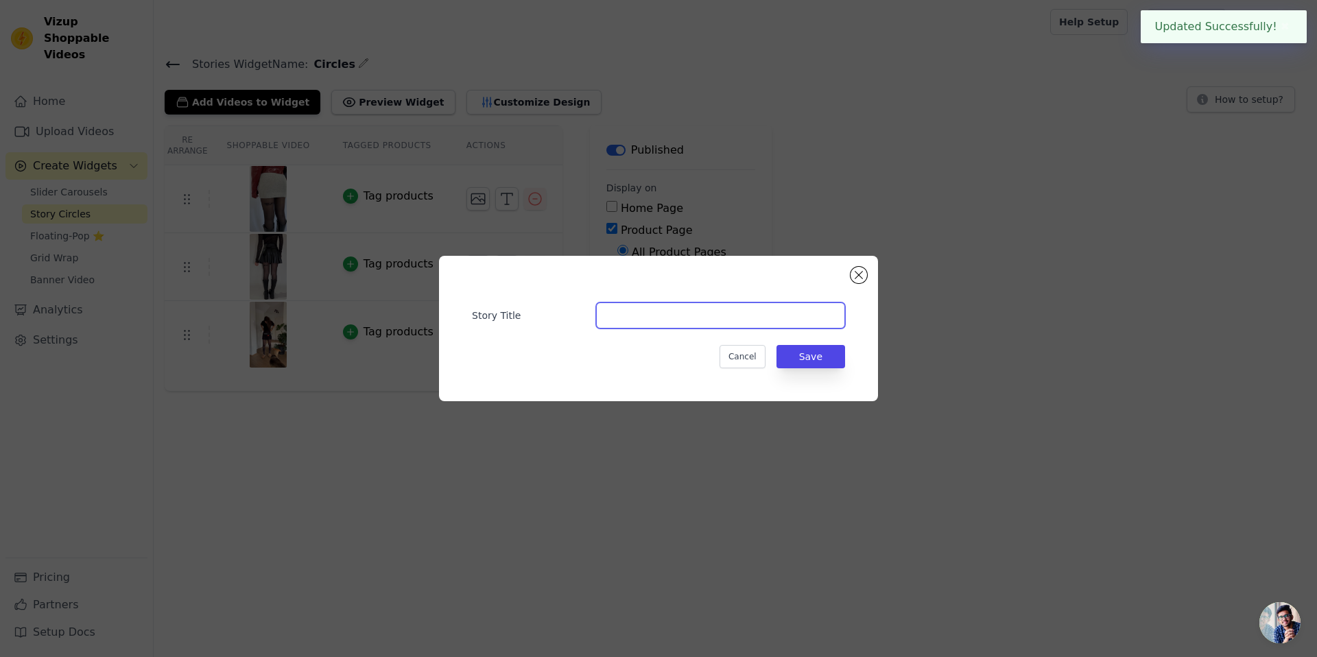
click at [657, 315] on input "Story Title" at bounding box center [720, 315] width 249 height 26
type input "UGC 3"
click at [796, 359] on button "Save" at bounding box center [810, 356] width 69 height 23
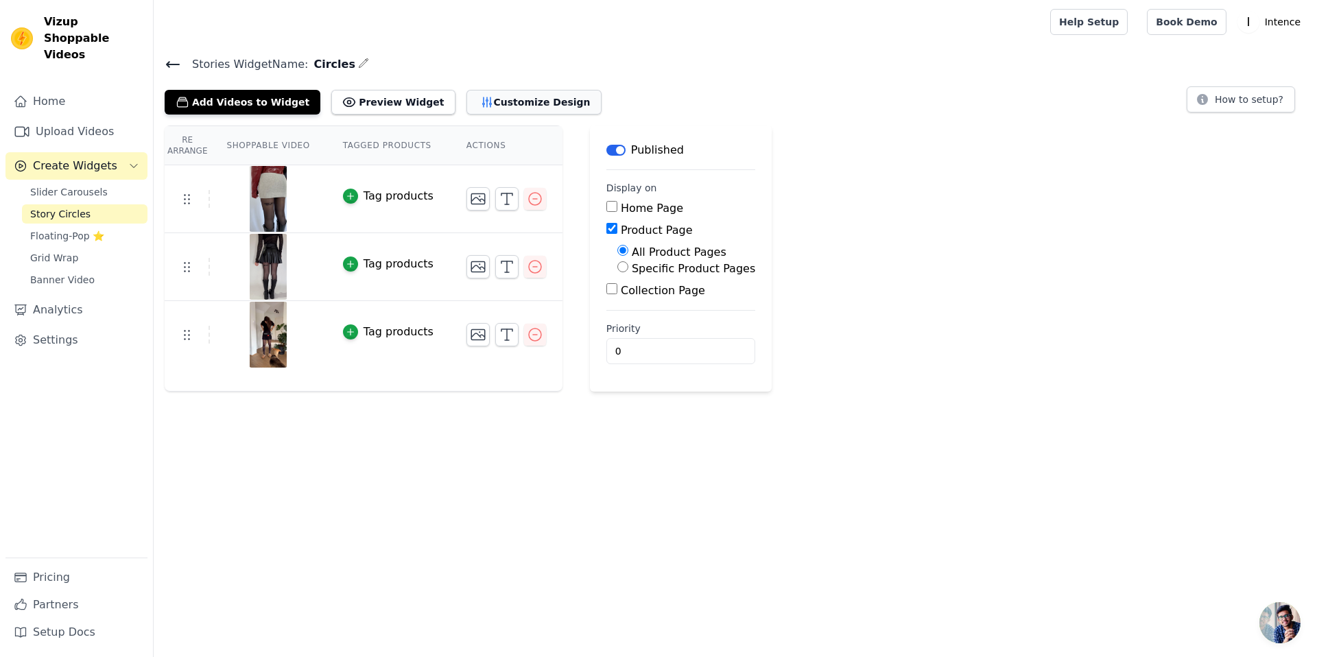
click at [500, 96] on button "Customize Design" at bounding box center [533, 102] width 135 height 25
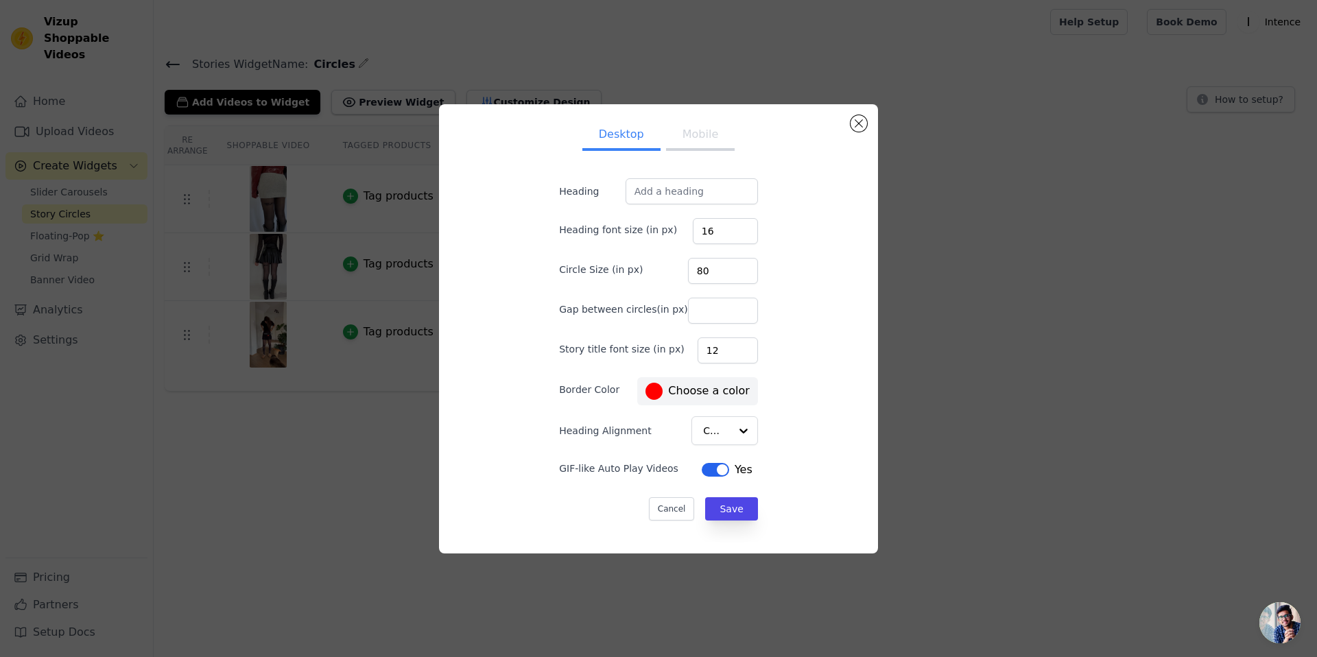
click at [694, 139] on button "Mobile" at bounding box center [700, 136] width 69 height 30
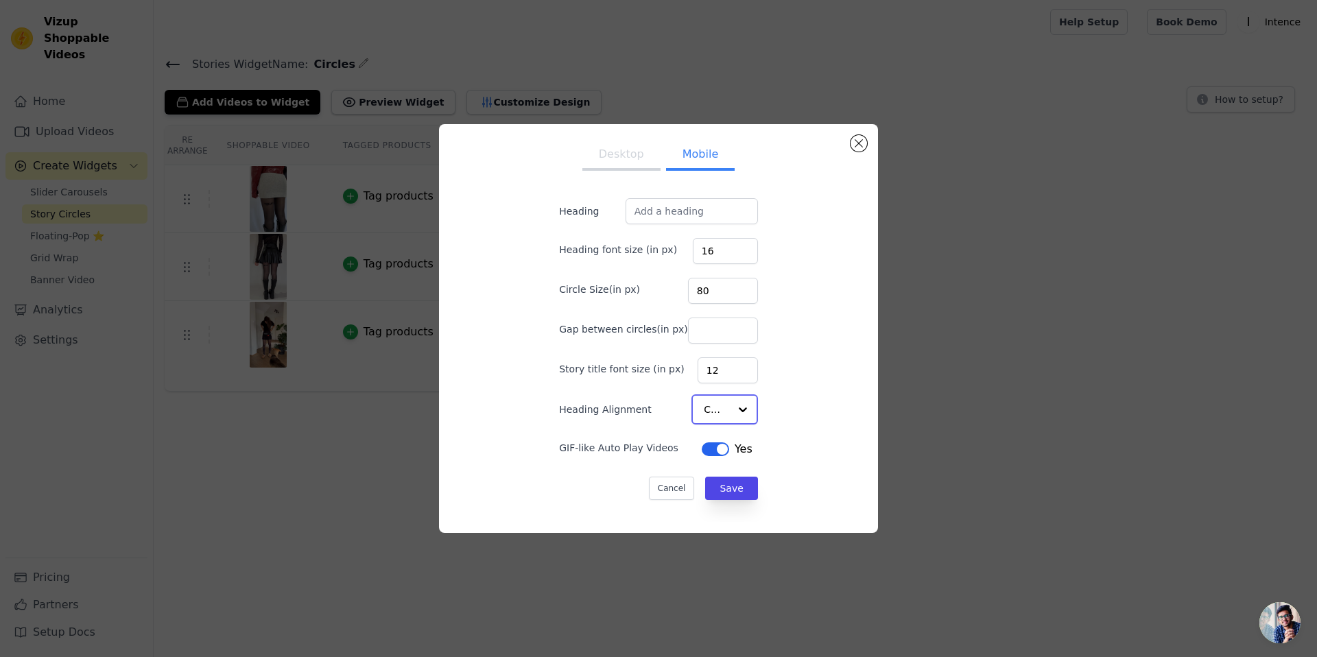
click at [730, 406] on div at bounding box center [742, 409] width 27 height 27
click at [784, 398] on div "Desktop Mobile Heading Heading font size (in px) 16 Circle Size(in px) 80 Gap b…" at bounding box center [658, 328] width 417 height 385
click at [601, 154] on button "Desktop" at bounding box center [621, 156] width 78 height 30
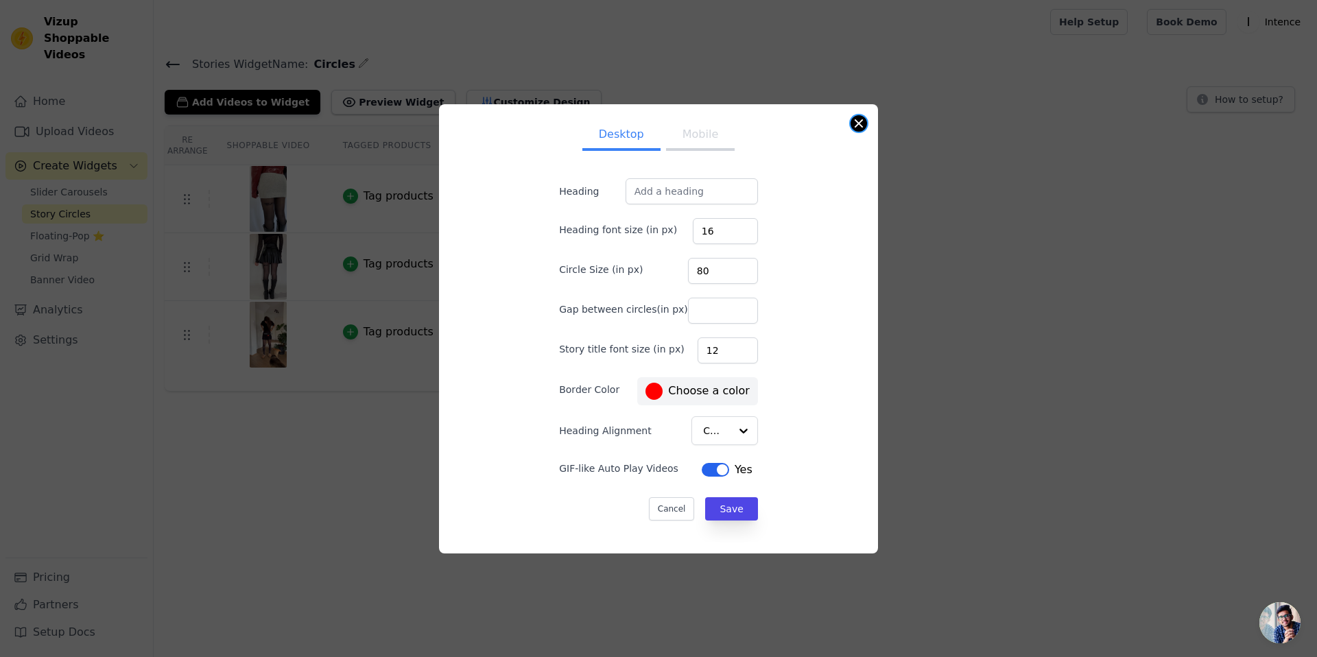
click at [855, 125] on button "Close modal" at bounding box center [858, 123] width 16 height 16
